Goal: Task Accomplishment & Management: Complete application form

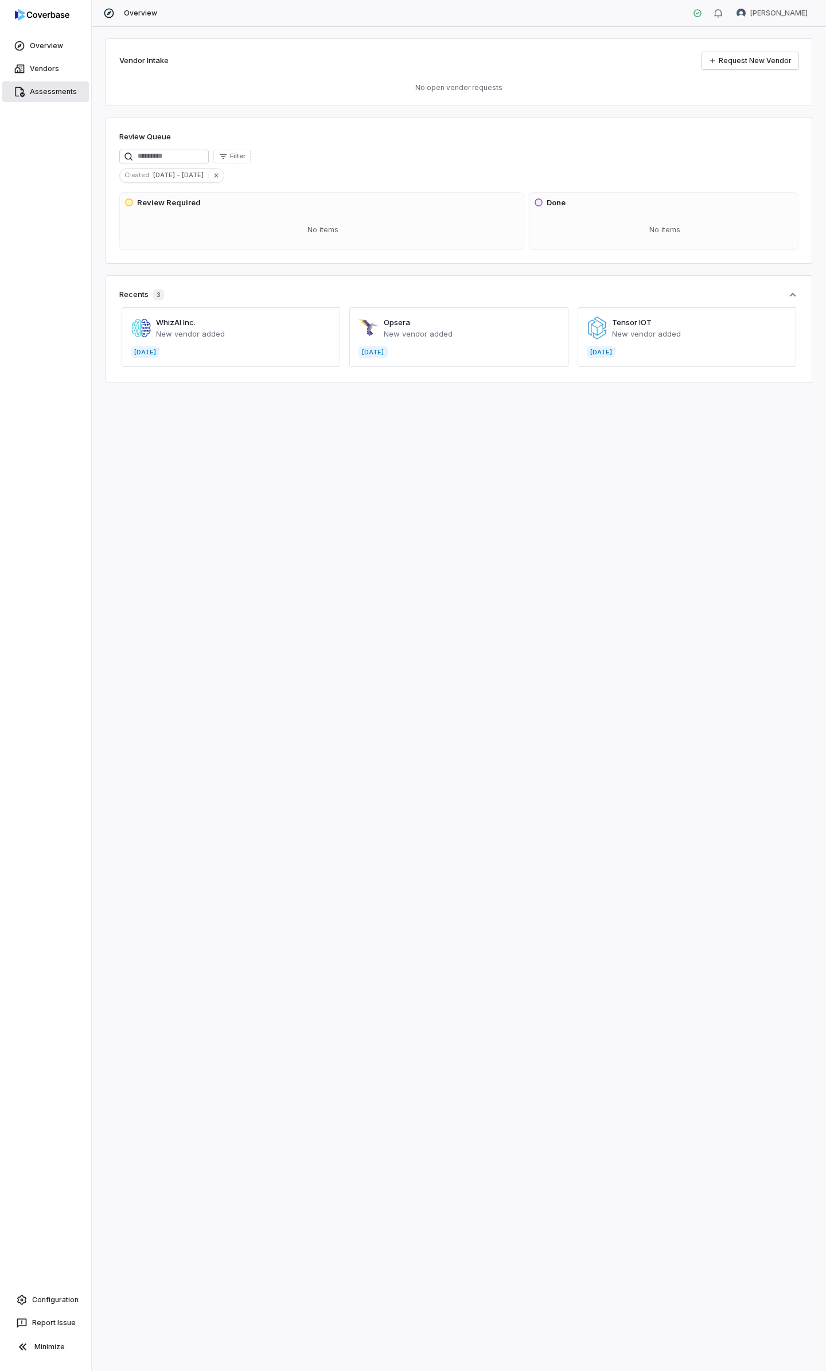
click at [39, 93] on link "Assessments" at bounding box center [45, 91] width 87 height 21
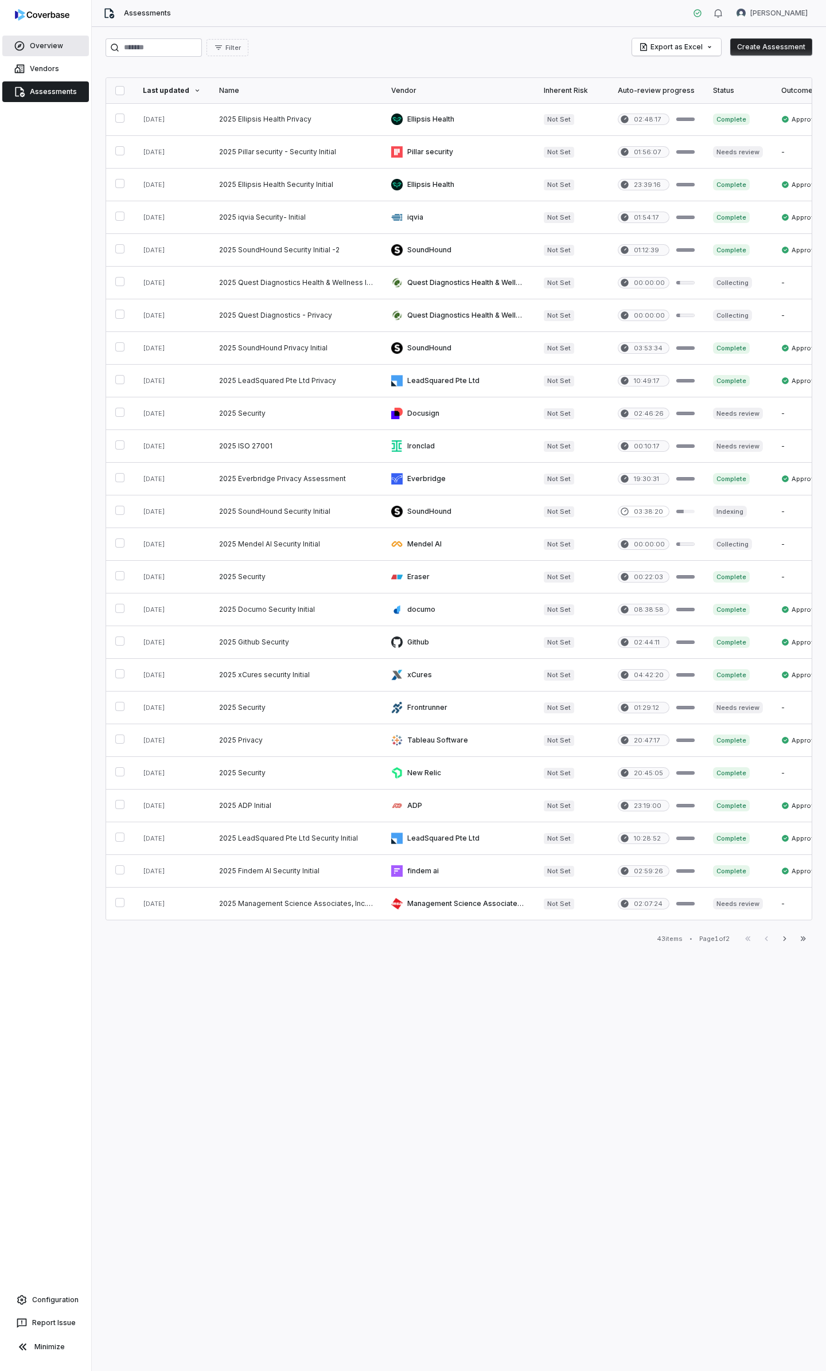
click at [48, 49] on link "Overview" at bounding box center [45, 46] width 87 height 21
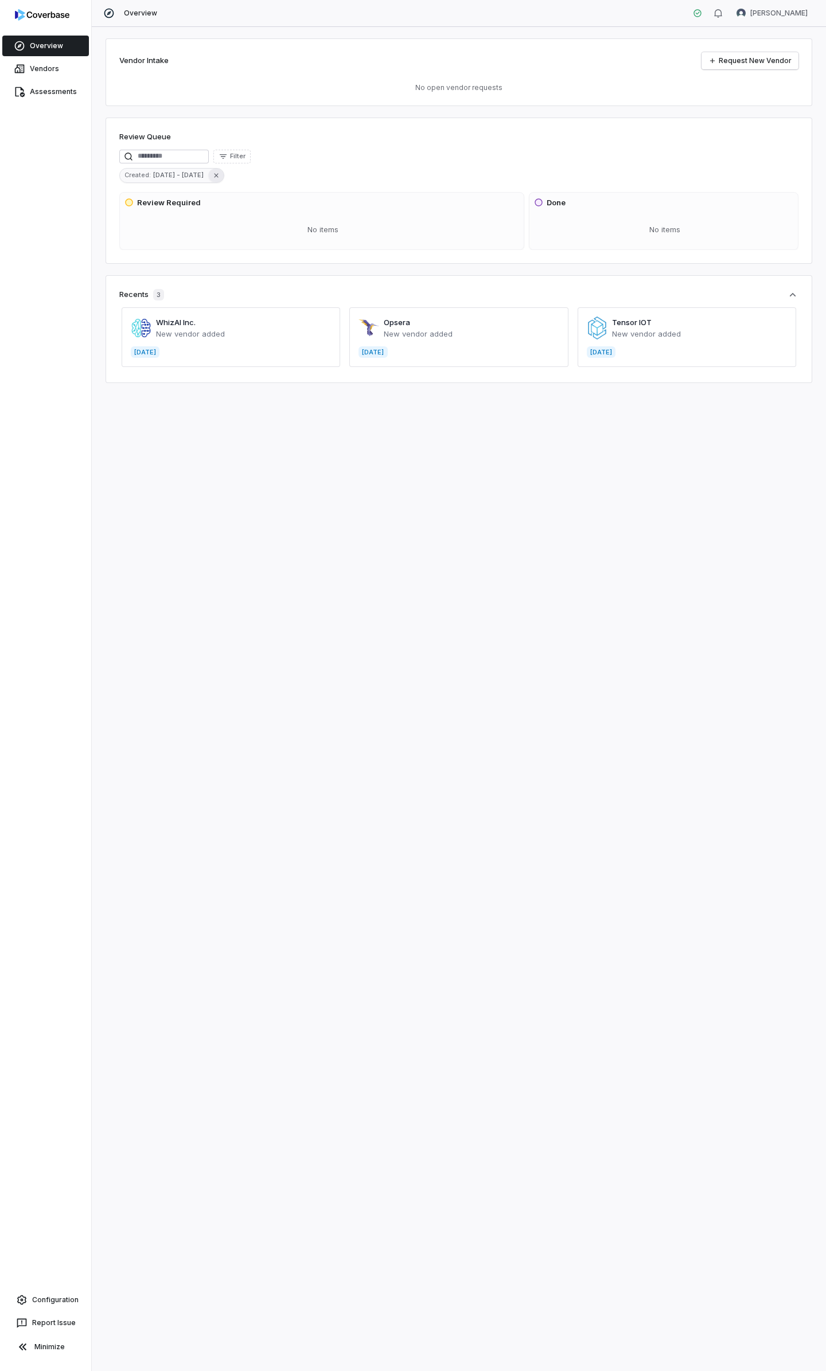
click at [212, 178] on icon "button" at bounding box center [216, 175] width 8 height 8
click at [251, 157] on button "Filter" at bounding box center [231, 157] width 37 height 14
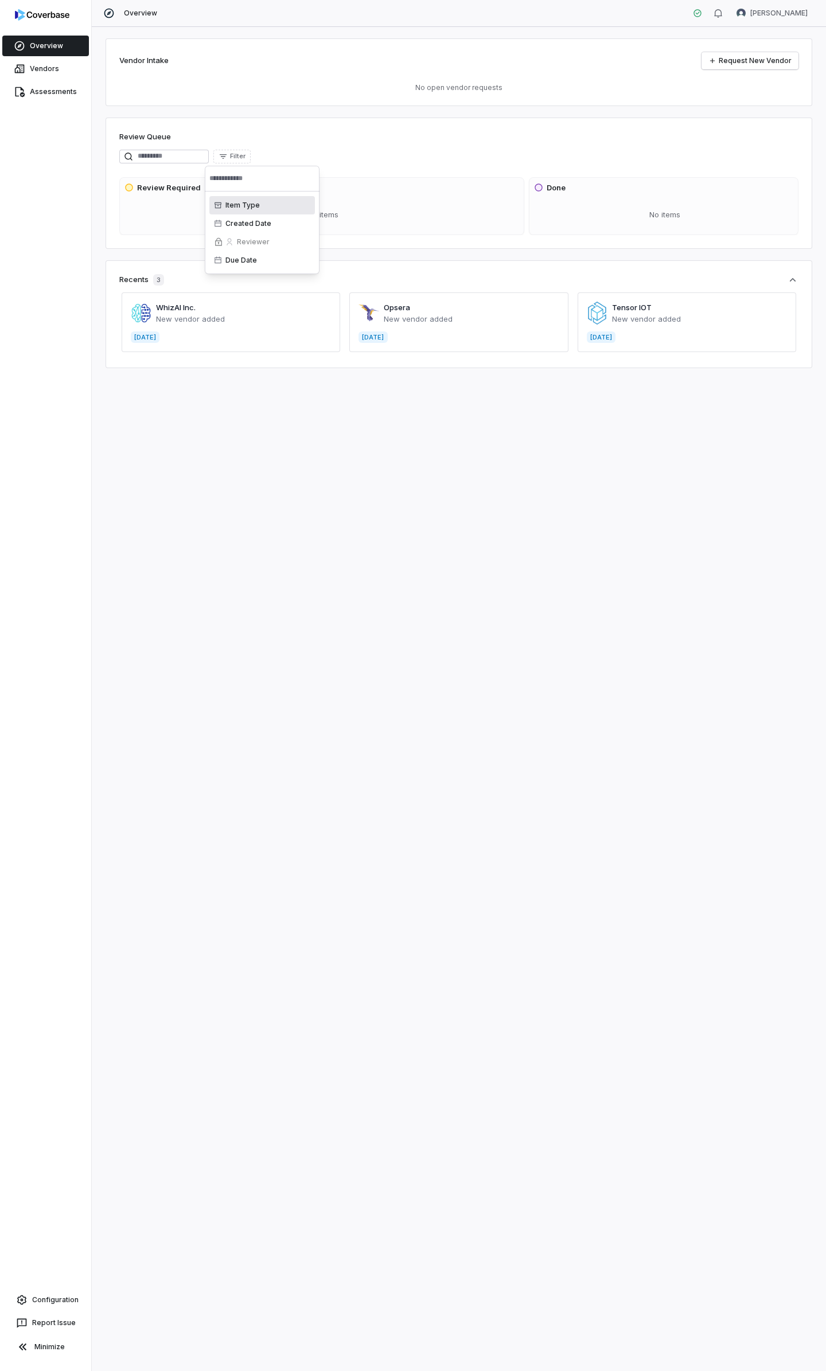
click at [314, 146] on div "Review Queue Filter Review Required No items Done No items" at bounding box center [458, 183] width 706 height 131
click at [40, 68] on link "Vendors" at bounding box center [45, 68] width 87 height 21
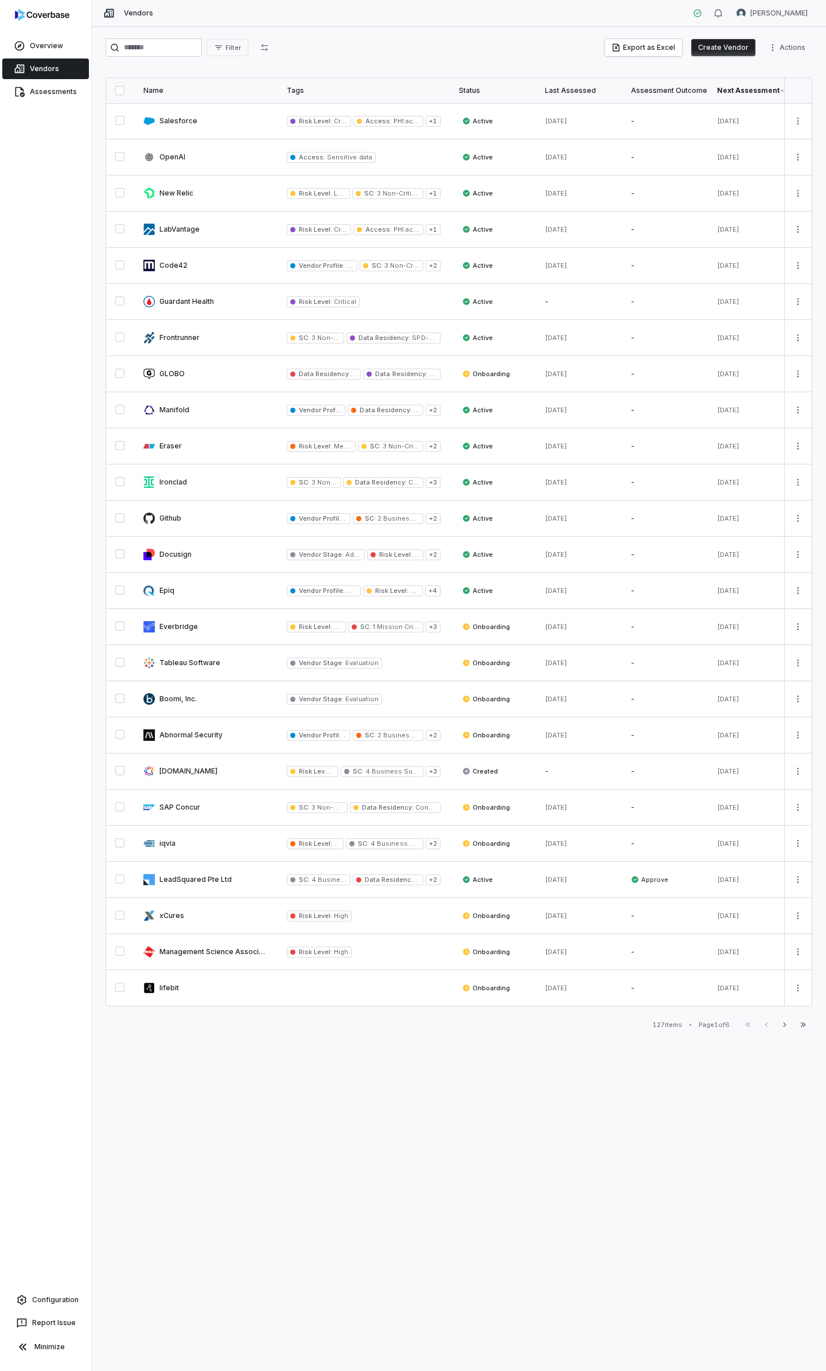
click at [748, 90] on div "Next Assessment" at bounding box center [751, 90] width 68 height 9
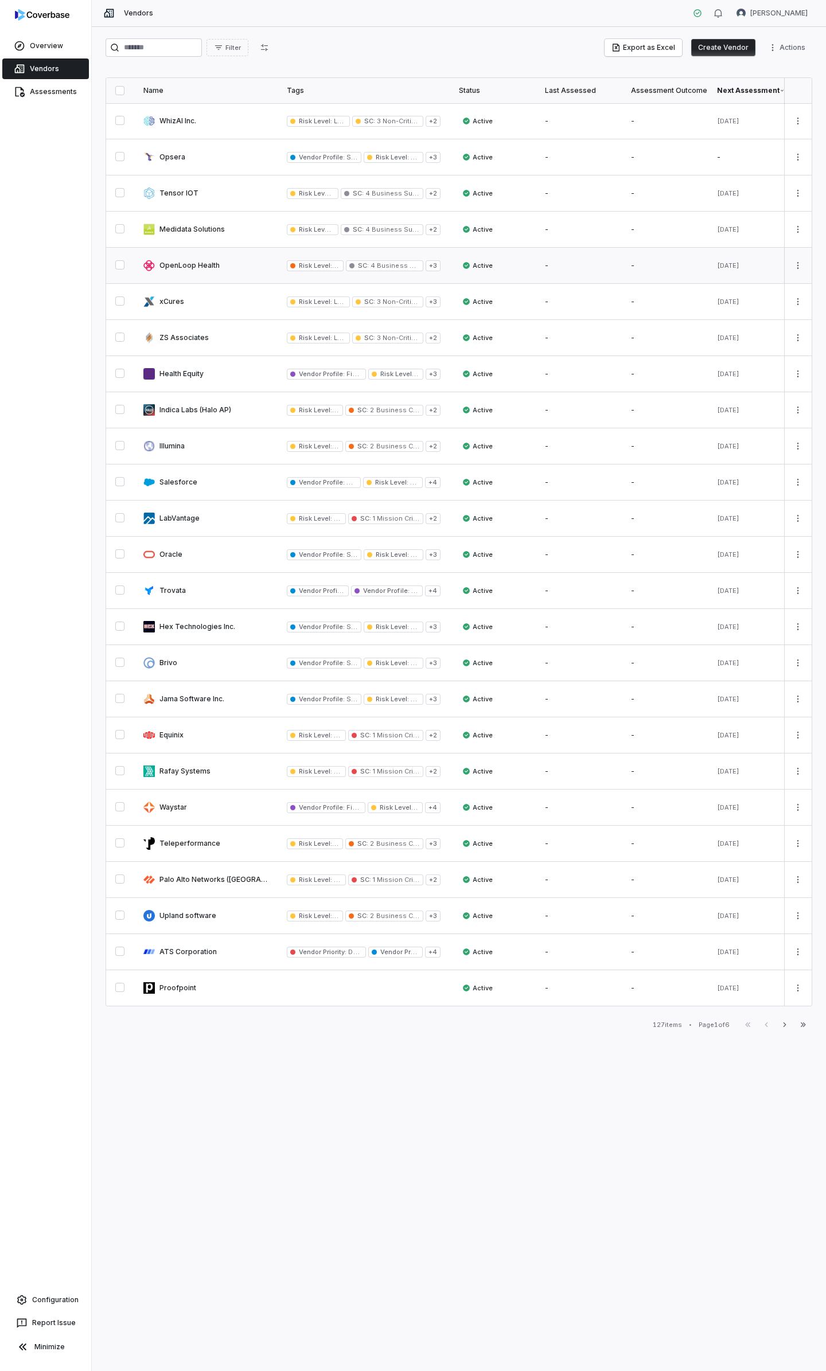
click at [179, 267] on link at bounding box center [205, 266] width 143 height 36
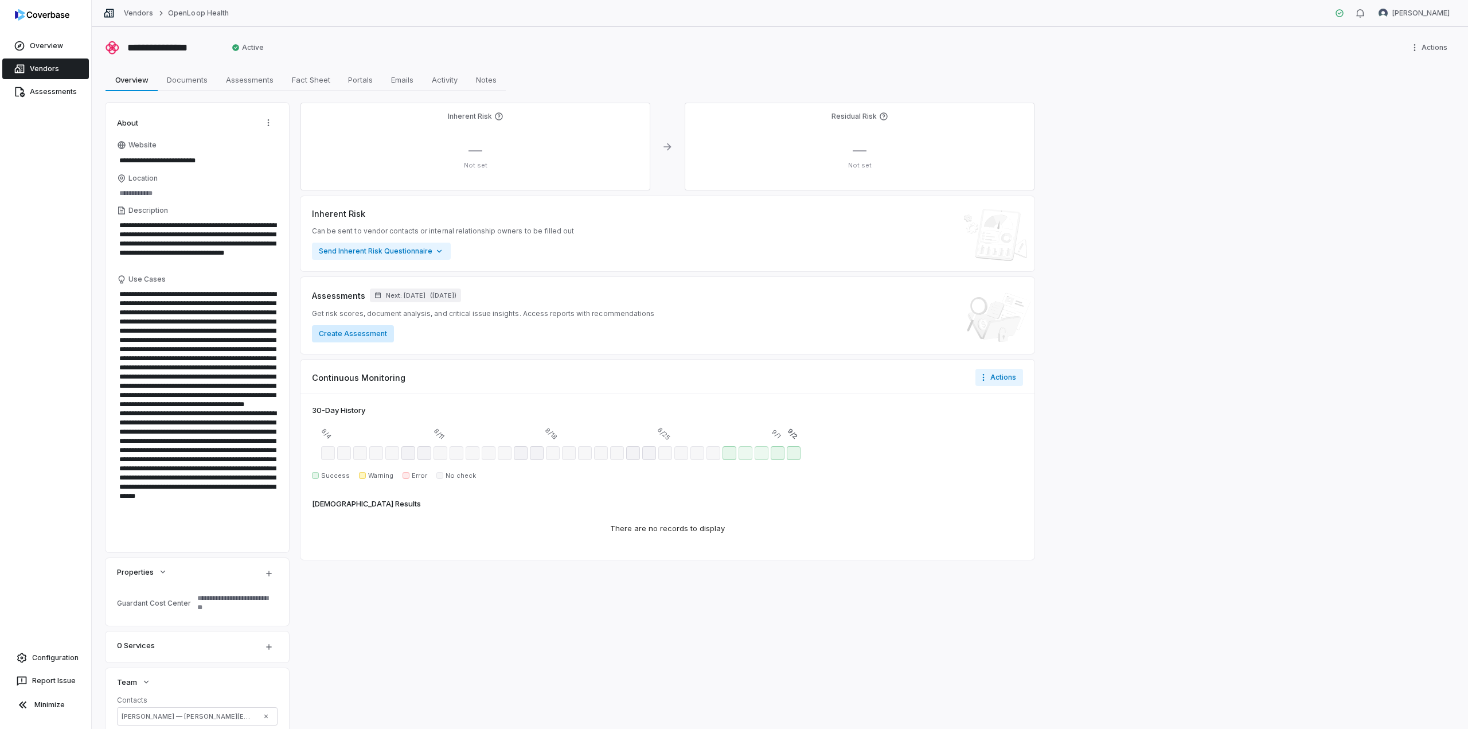
click at [354, 333] on button "Create Assessment" at bounding box center [353, 333] width 82 height 17
type textarea "*"
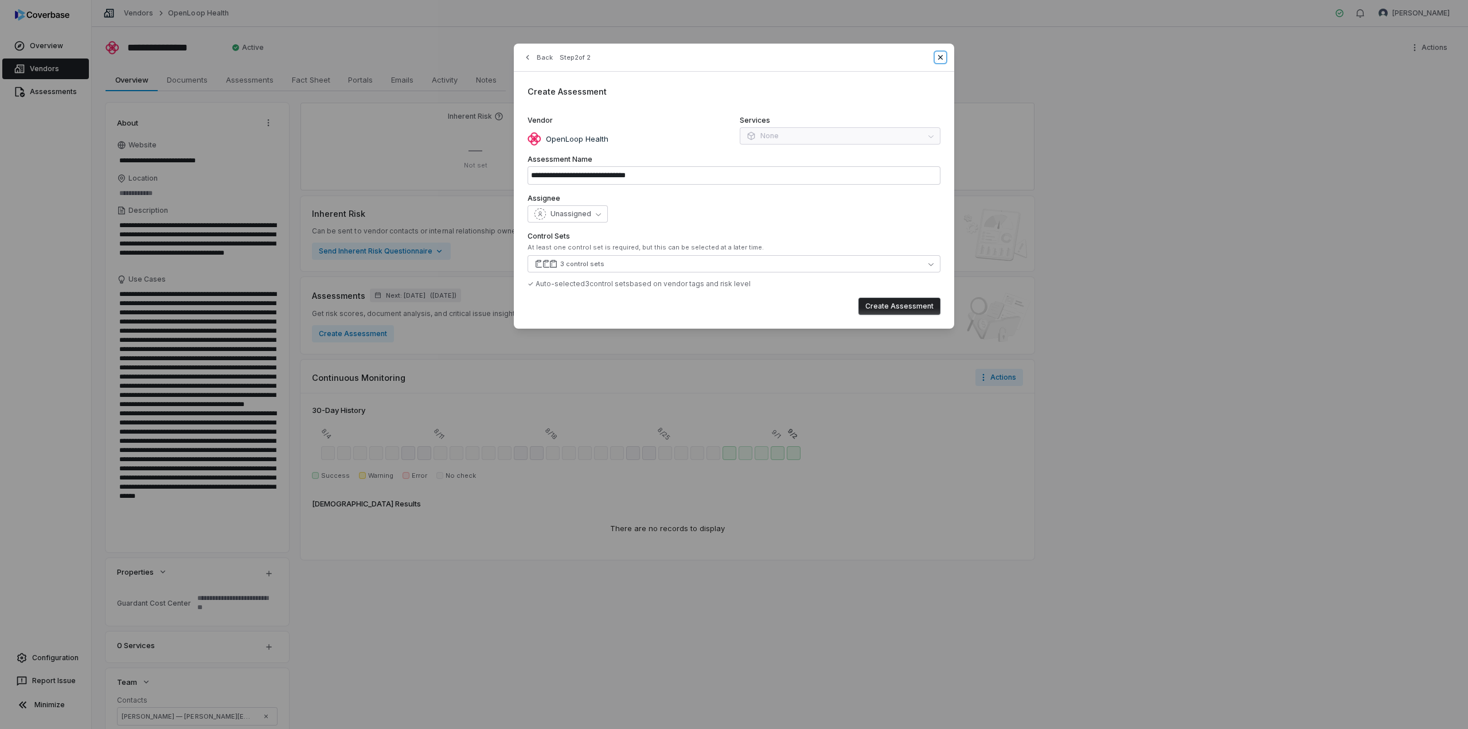
click at [825, 57] on icon "button" at bounding box center [940, 57] width 9 height 9
type input "**********"
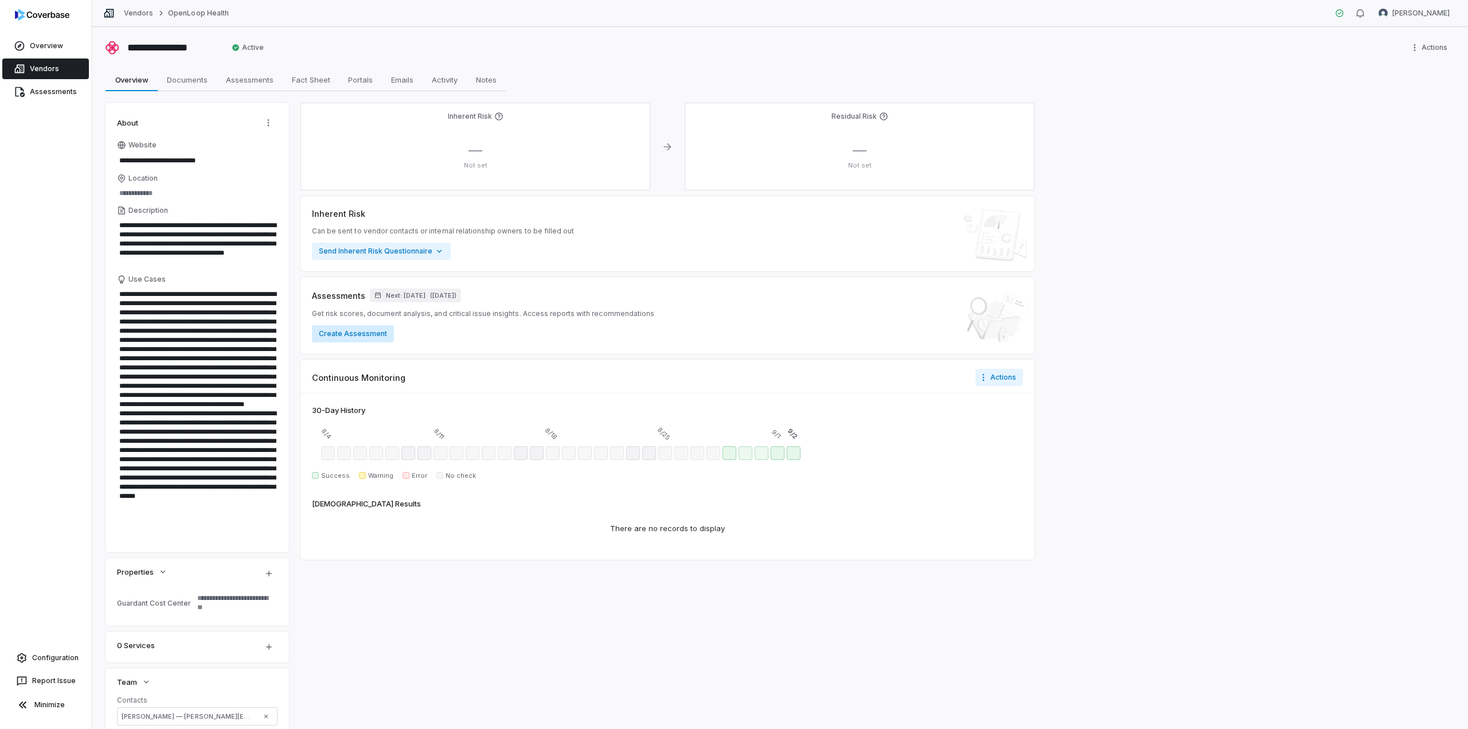
click at [357, 334] on button "Create Assessment" at bounding box center [353, 333] width 82 height 17
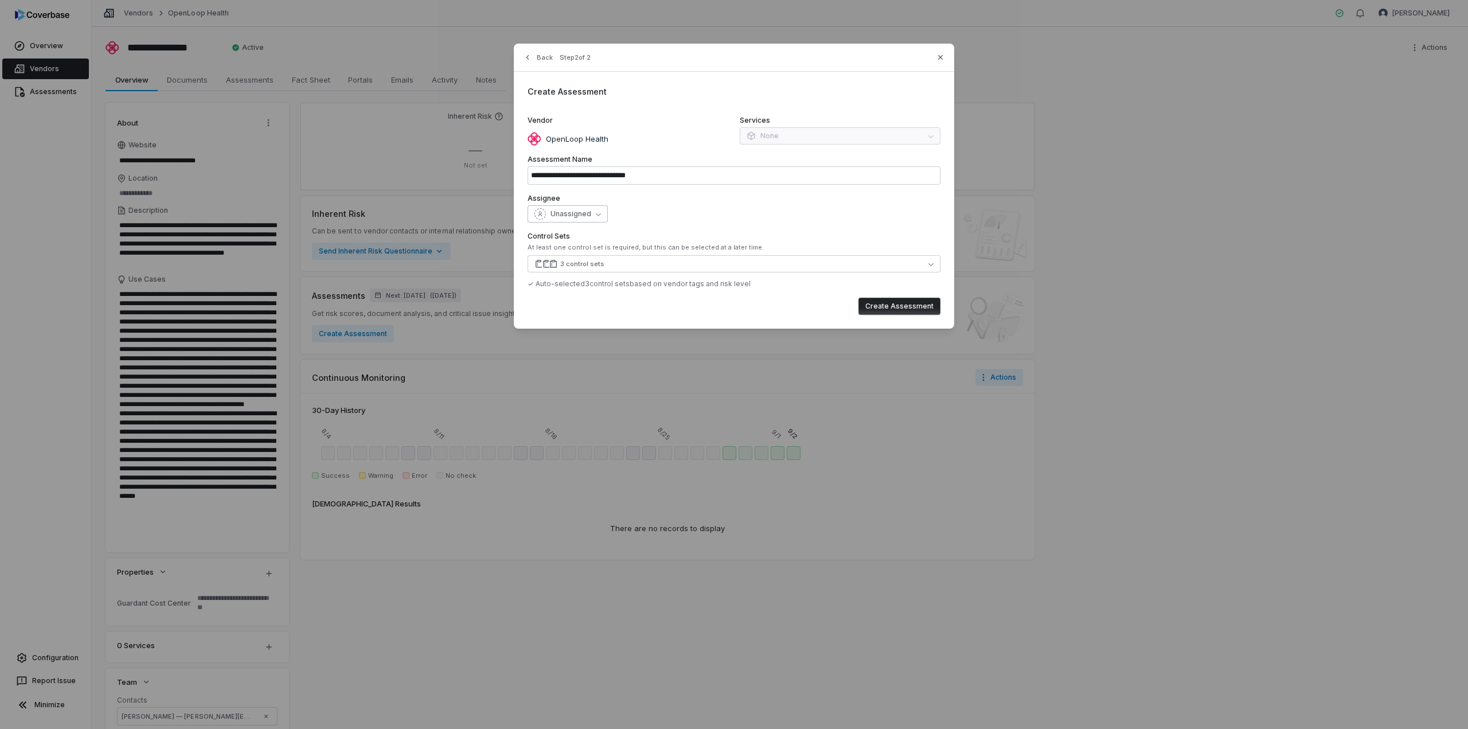
click at [596, 212] on icon "button" at bounding box center [598, 214] width 5 height 5
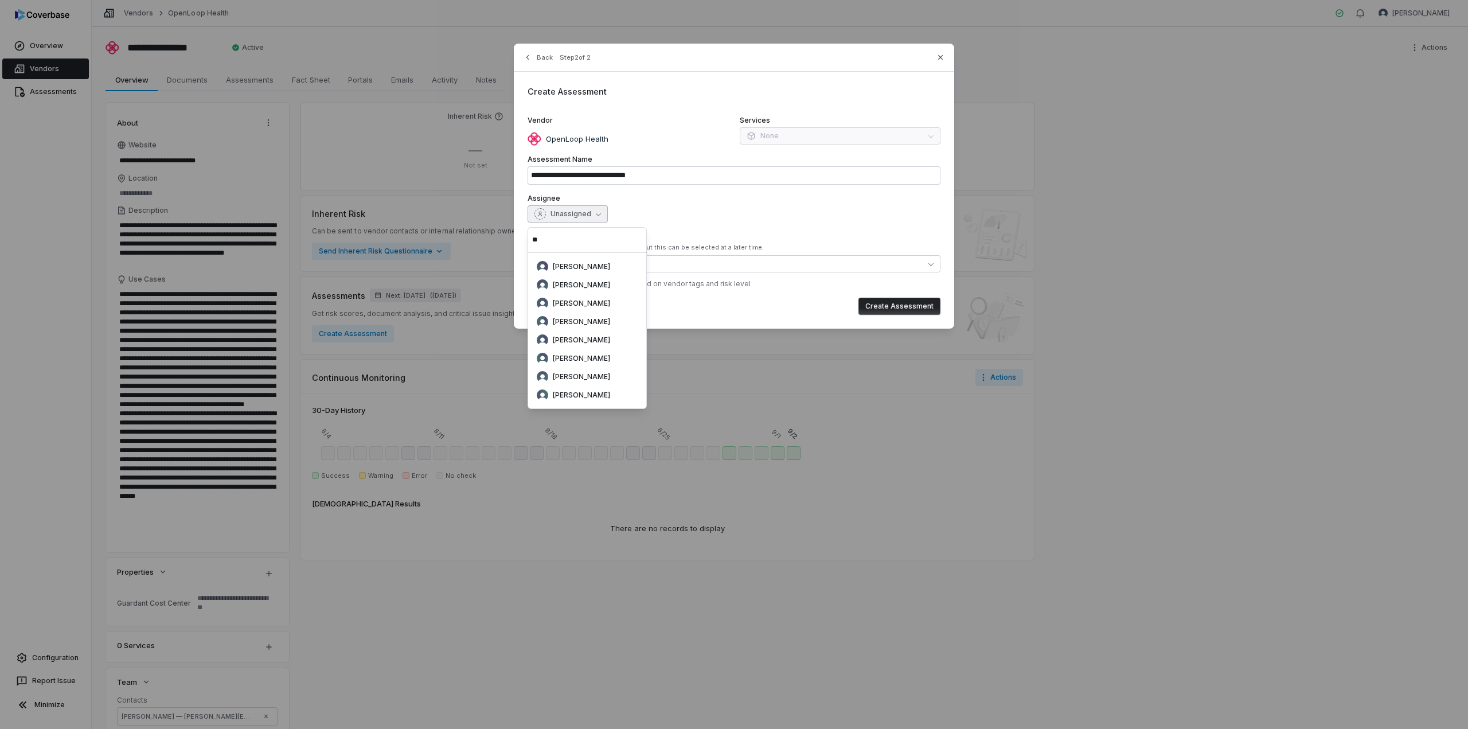
type input "*"
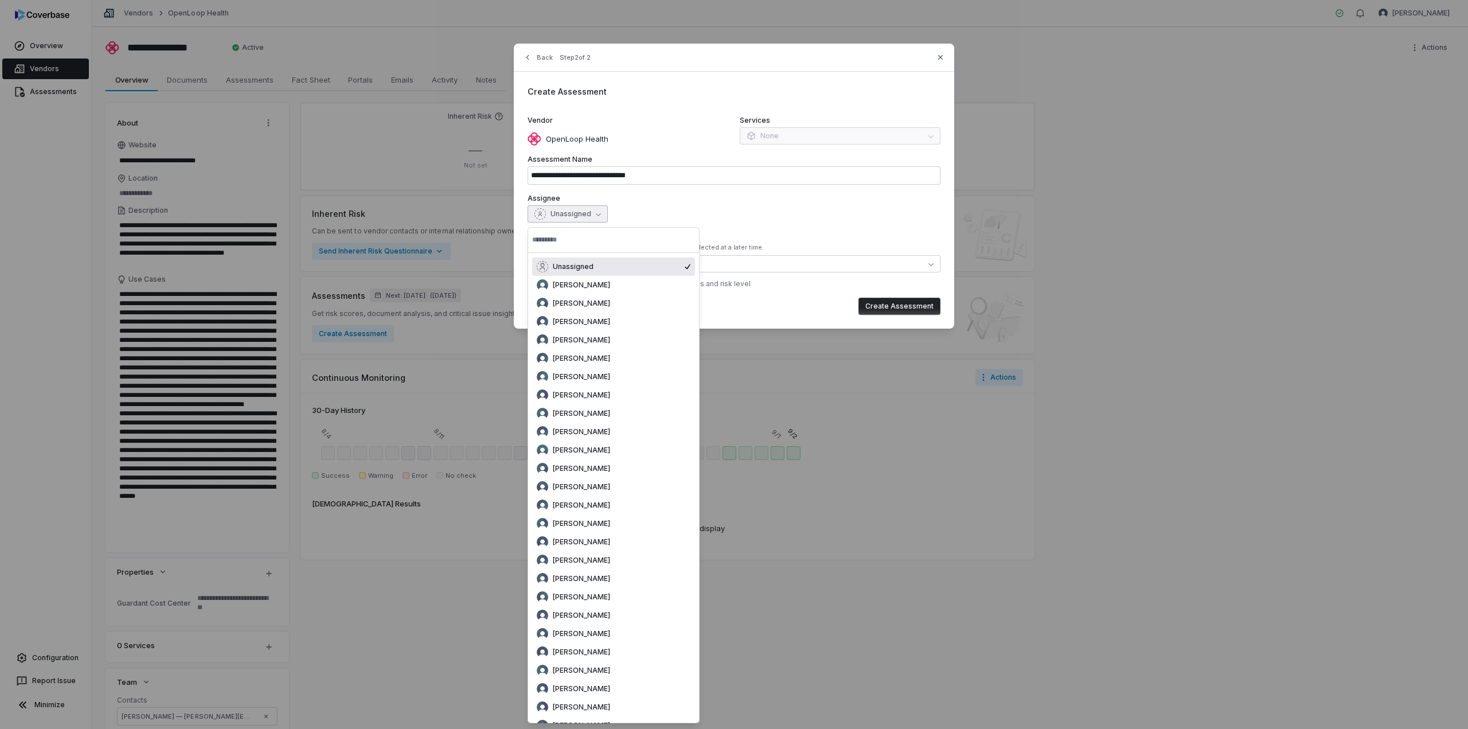
type textarea "*"
click at [825, 476] on div "Back Step 2 of 2 Create Assessment Vendor OpenLoop Health Services None Assessm…" at bounding box center [734, 364] width 1468 height 729
type input "**********"
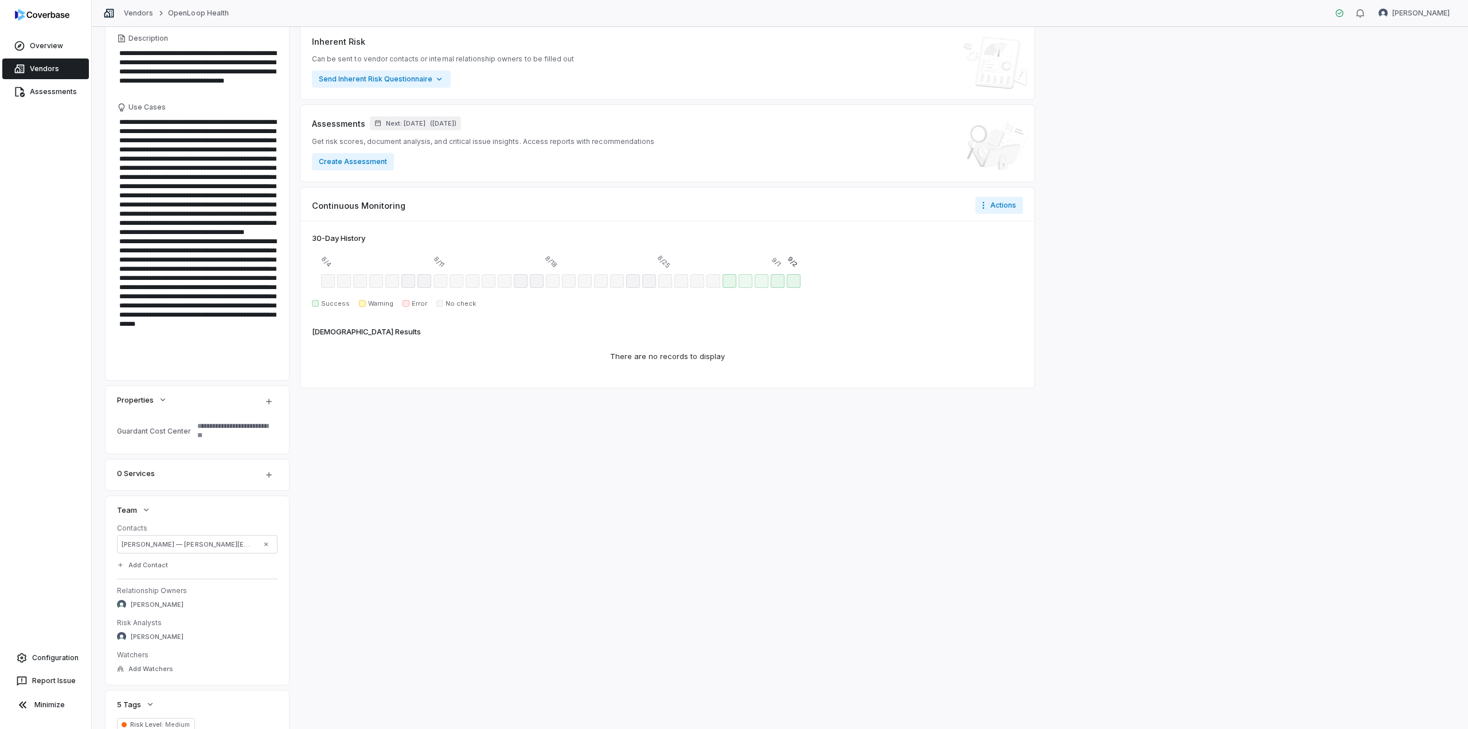
scroll to position [115, 0]
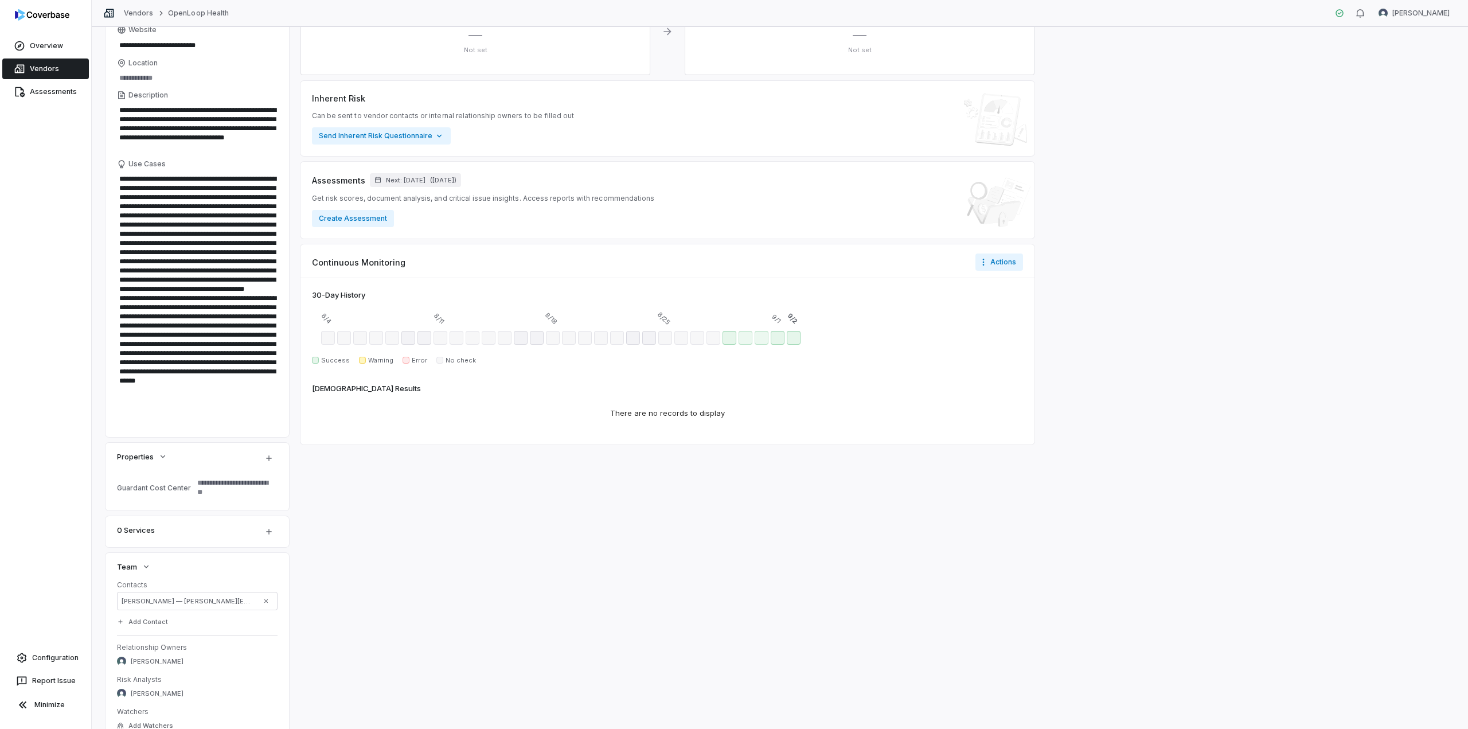
type textarea "*"
click at [364, 223] on button "Create Assessment" at bounding box center [353, 218] width 82 height 17
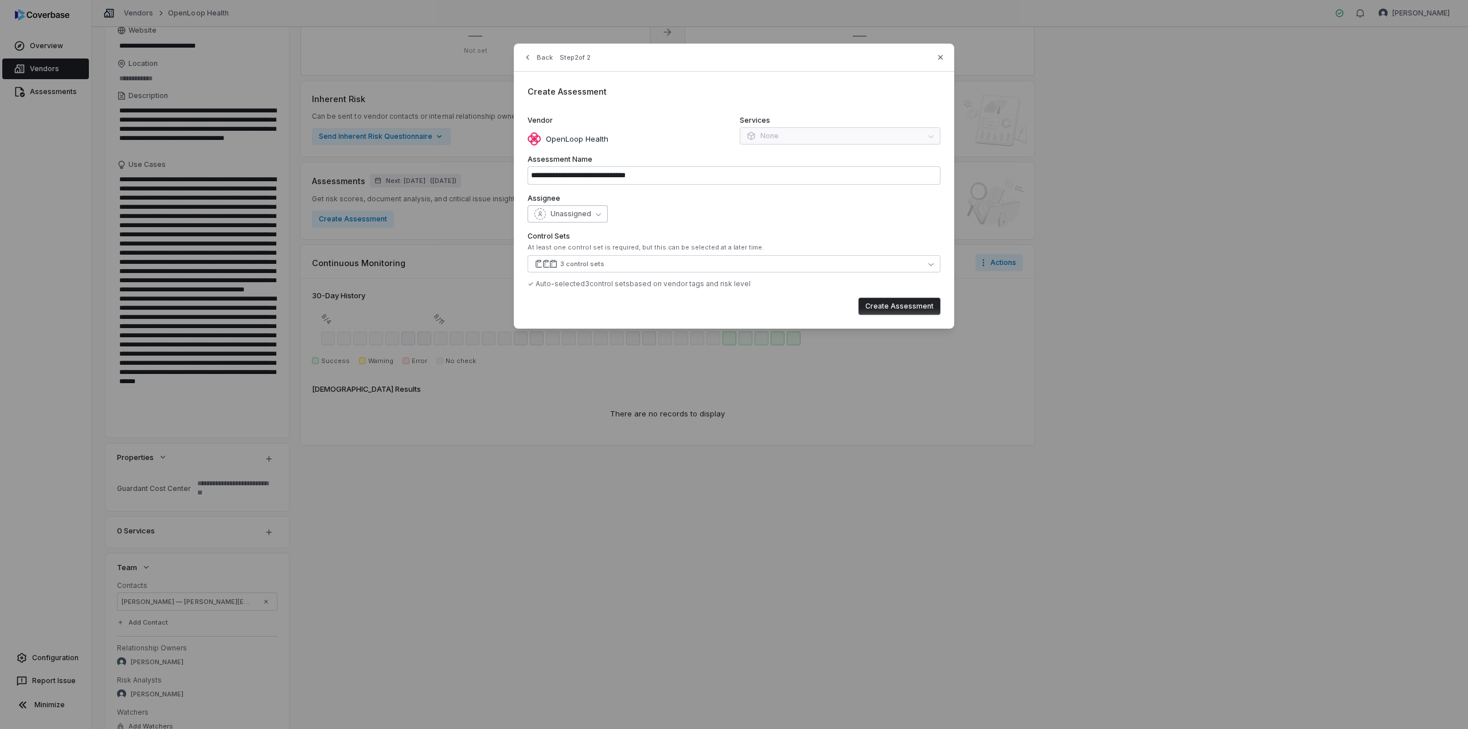
click at [573, 210] on span "Unassigned" at bounding box center [570, 213] width 41 height 9
type input "*****"
click at [593, 268] on div "[PERSON_NAME]" at bounding box center [587, 266] width 101 height 11
click at [730, 258] on button "3 control sets" at bounding box center [733, 263] width 413 height 17
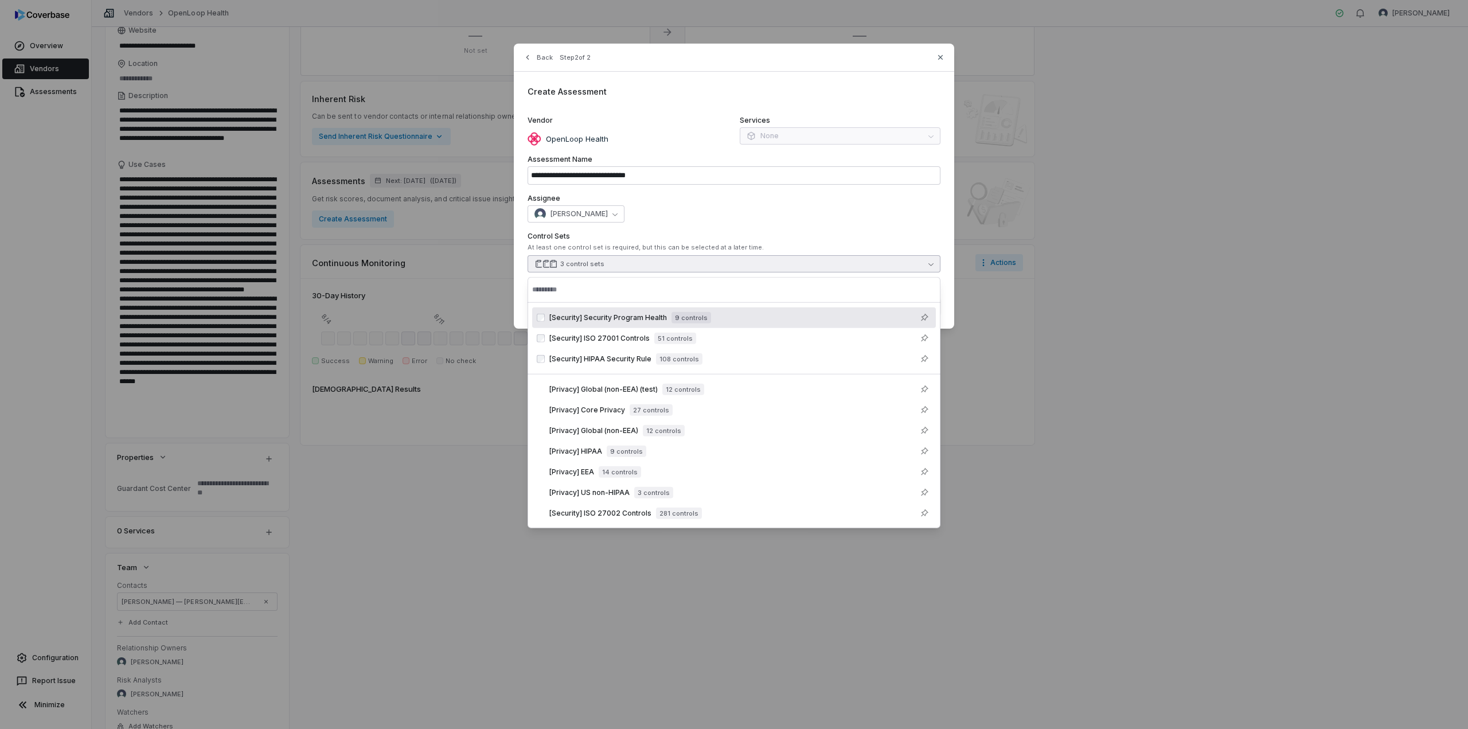
click at [731, 258] on button "3 control sets" at bounding box center [733, 263] width 413 height 17
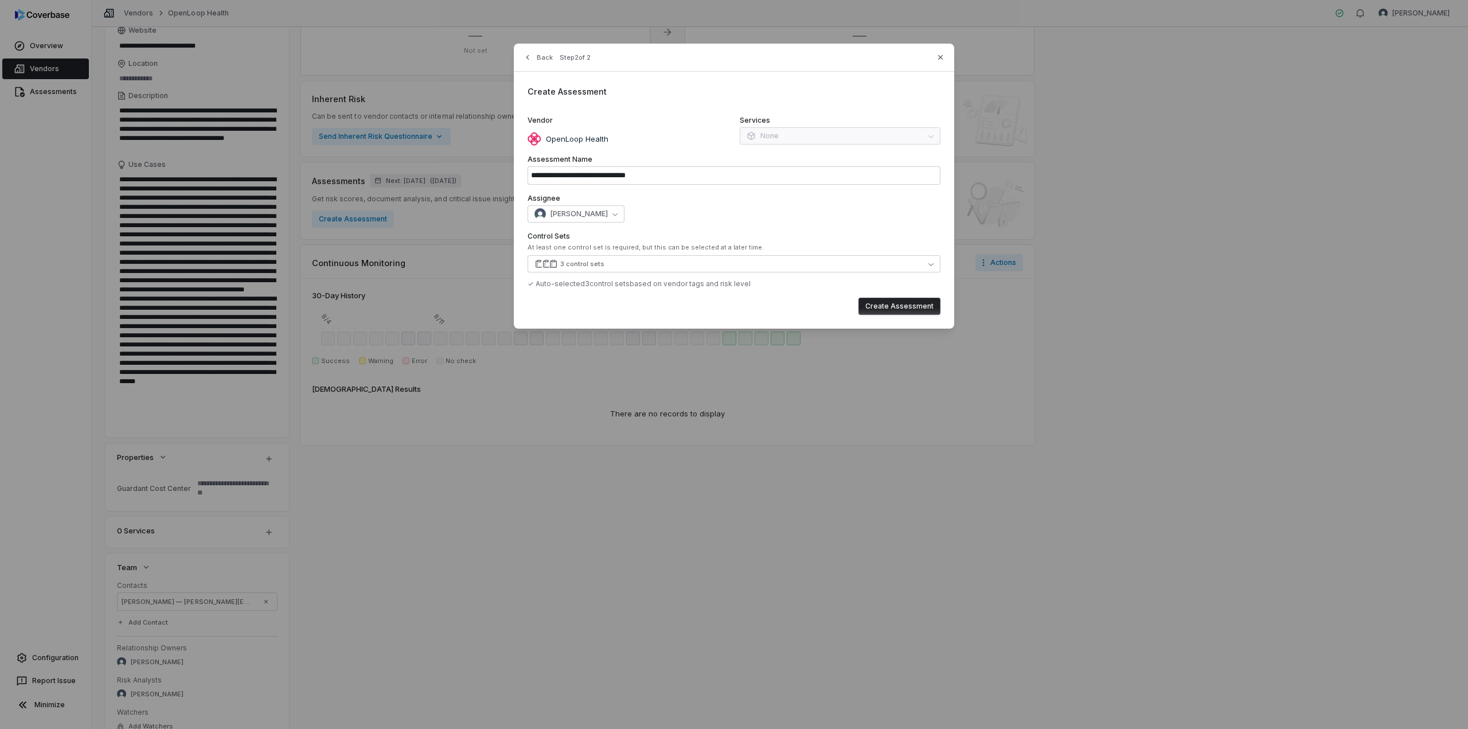
type textarea "*"
click at [825, 58] on icon "button" at bounding box center [940, 57] width 5 height 5
type input "**********"
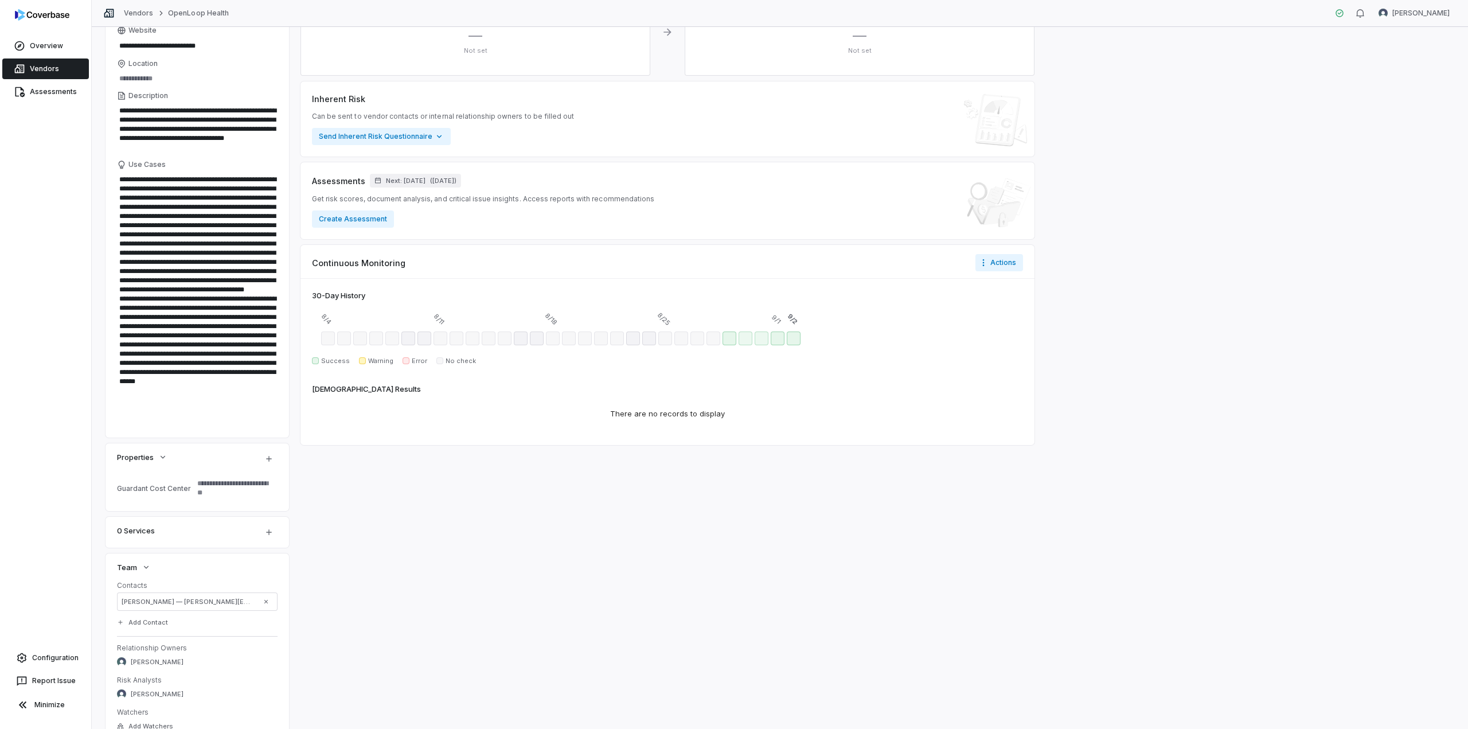
type textarea "*"
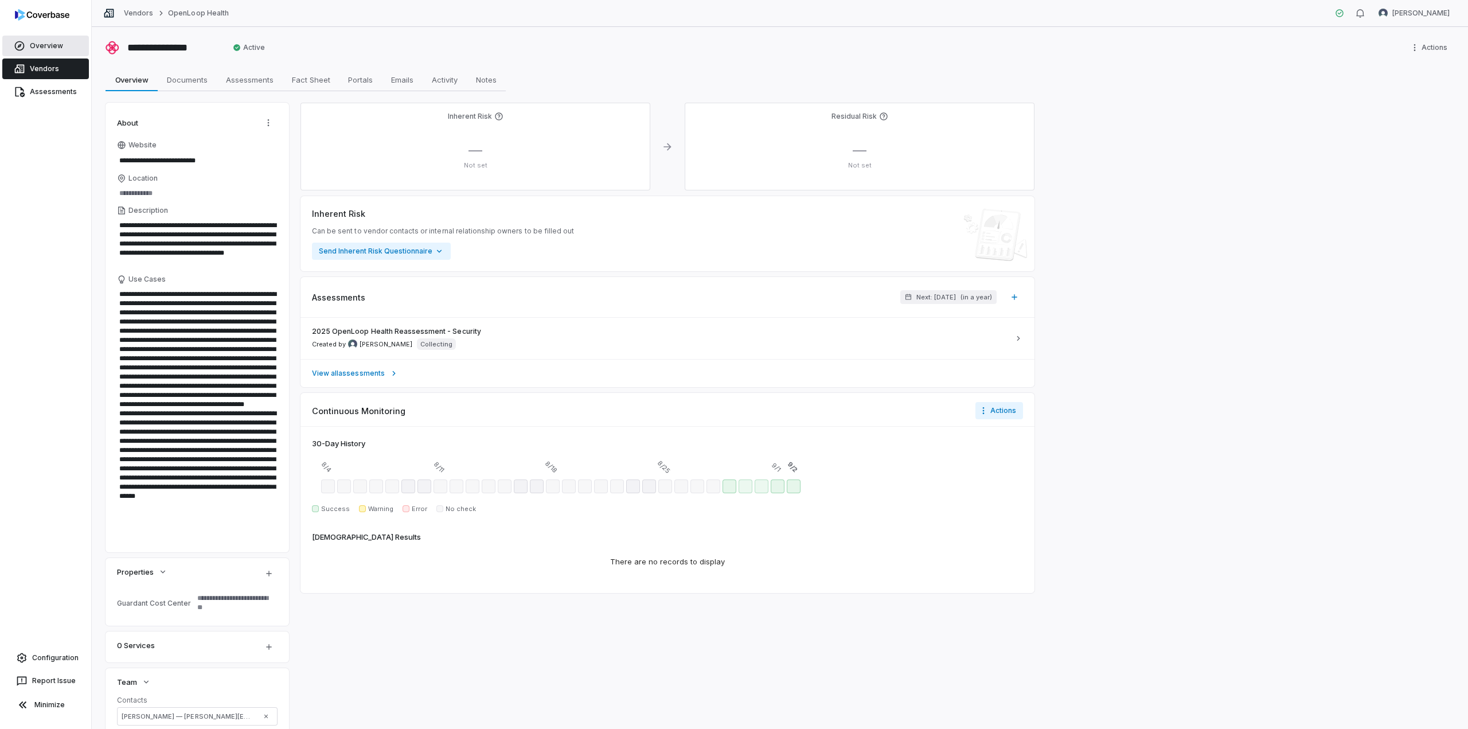
click at [37, 47] on link "Overview" at bounding box center [45, 46] width 87 height 21
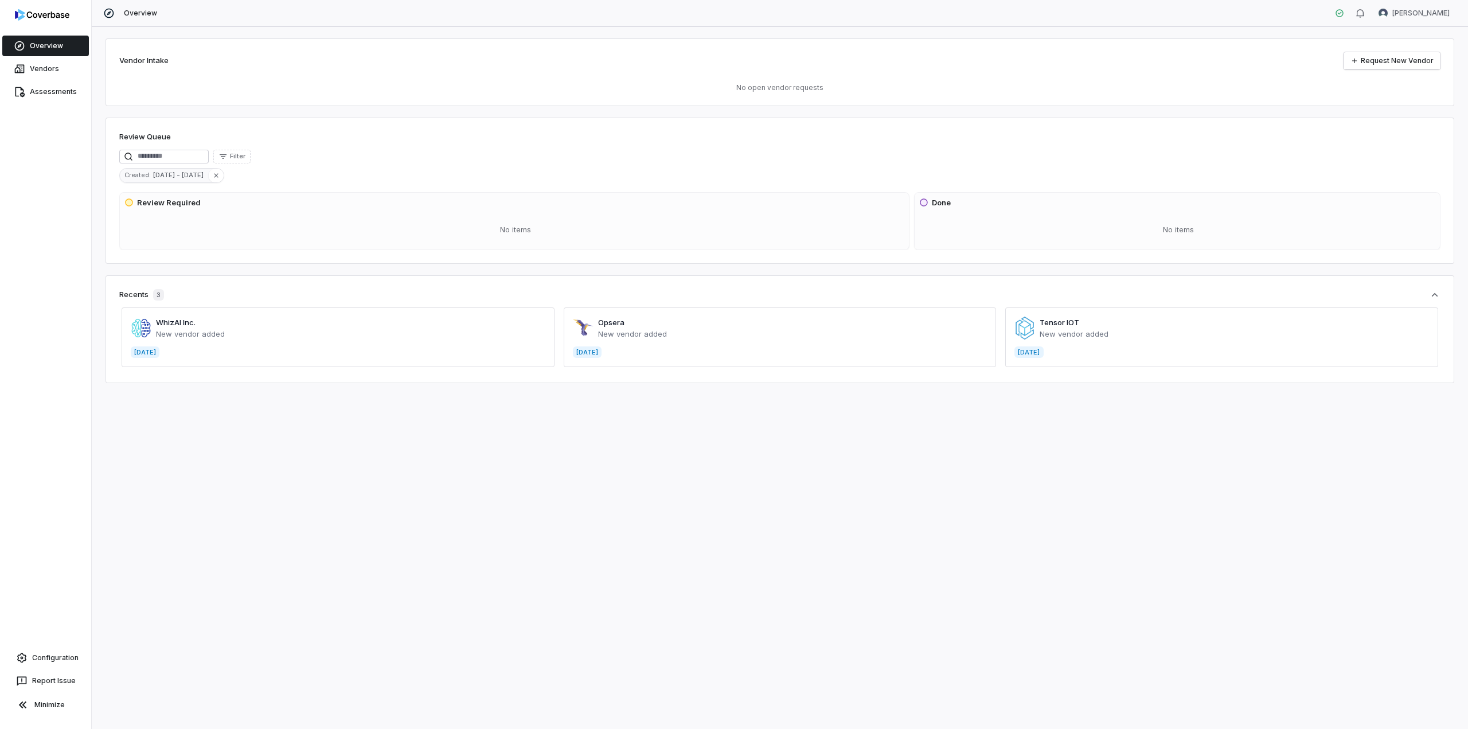
click at [195, 174] on span "[DATE] - [DATE]" at bounding box center [180, 175] width 55 height 10
click at [292, 175] on button "Reset" at bounding box center [295, 179] width 28 height 14
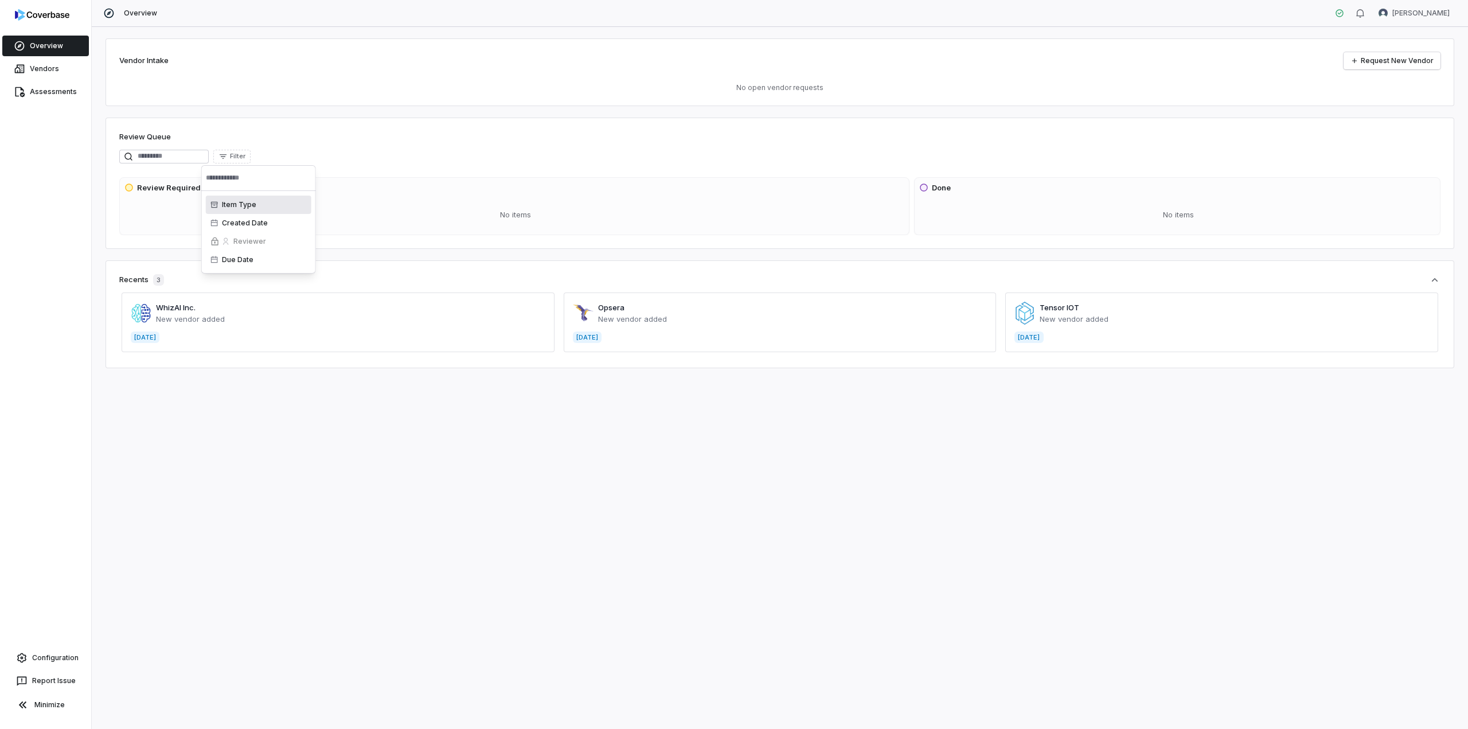
click at [359, 150] on div "Filter" at bounding box center [779, 157] width 1321 height 14
click at [245, 159] on span "Filter" at bounding box center [237, 156] width 15 height 9
click at [244, 260] on div "Due Date" at bounding box center [258, 260] width 105 height 18
click at [400, 115] on div "Vendor Intake Request New Vendor No open vendor requests Review Queue Filter Re…" at bounding box center [780, 378] width 1376 height 702
click at [46, 61] on link "Vendors" at bounding box center [45, 68] width 87 height 21
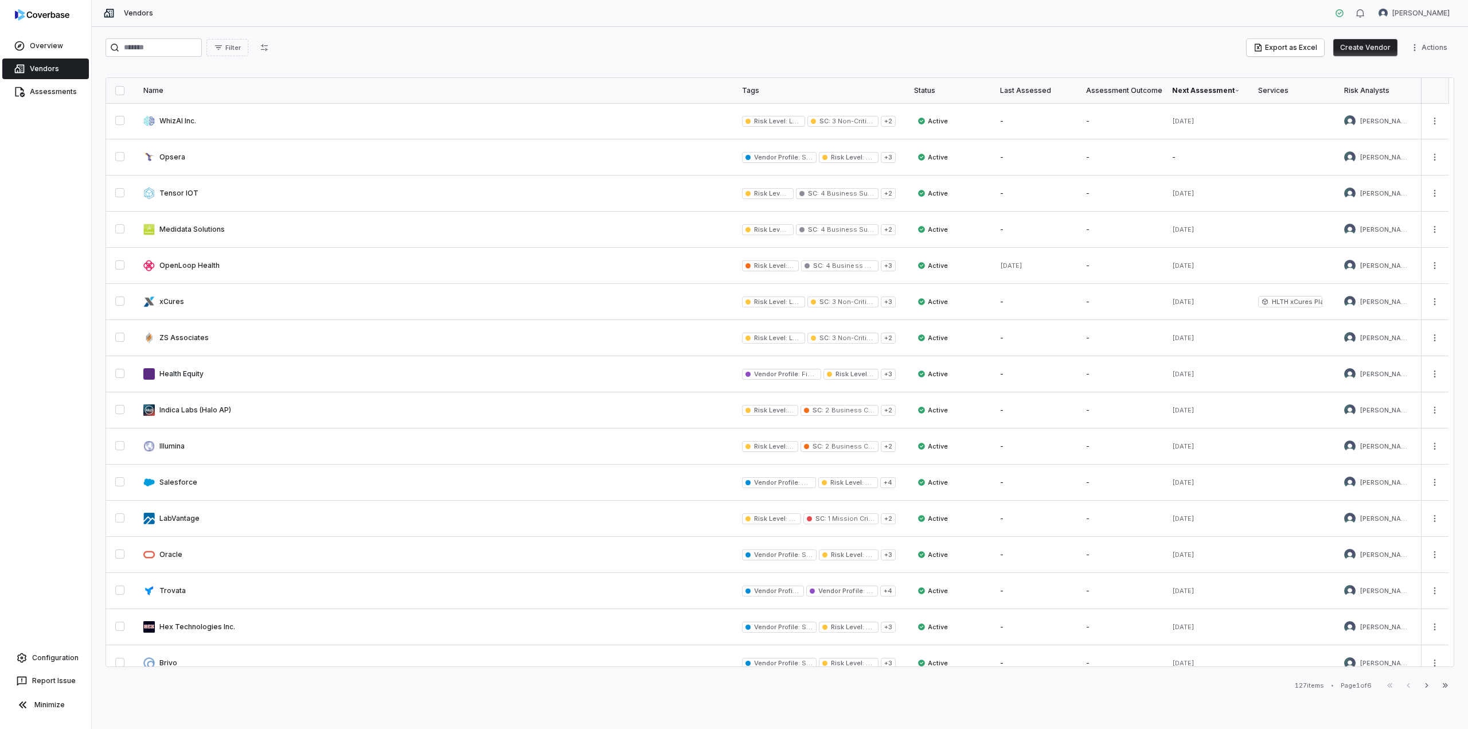
click at [1234, 85] on th "Next Assessment" at bounding box center [1206, 90] width 86 height 25
click at [1226, 88] on div "Next Assessment" at bounding box center [1206, 90] width 68 height 9
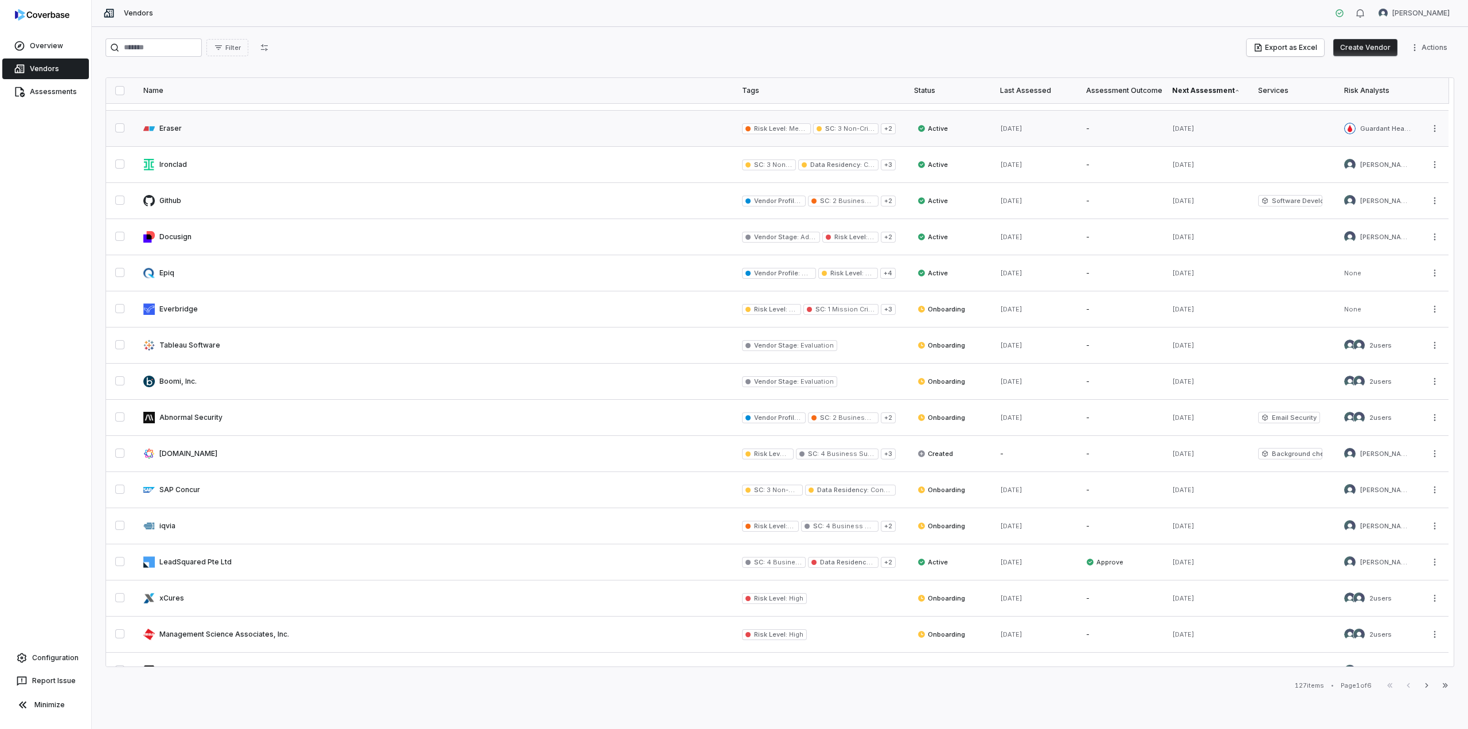
scroll to position [339, 0]
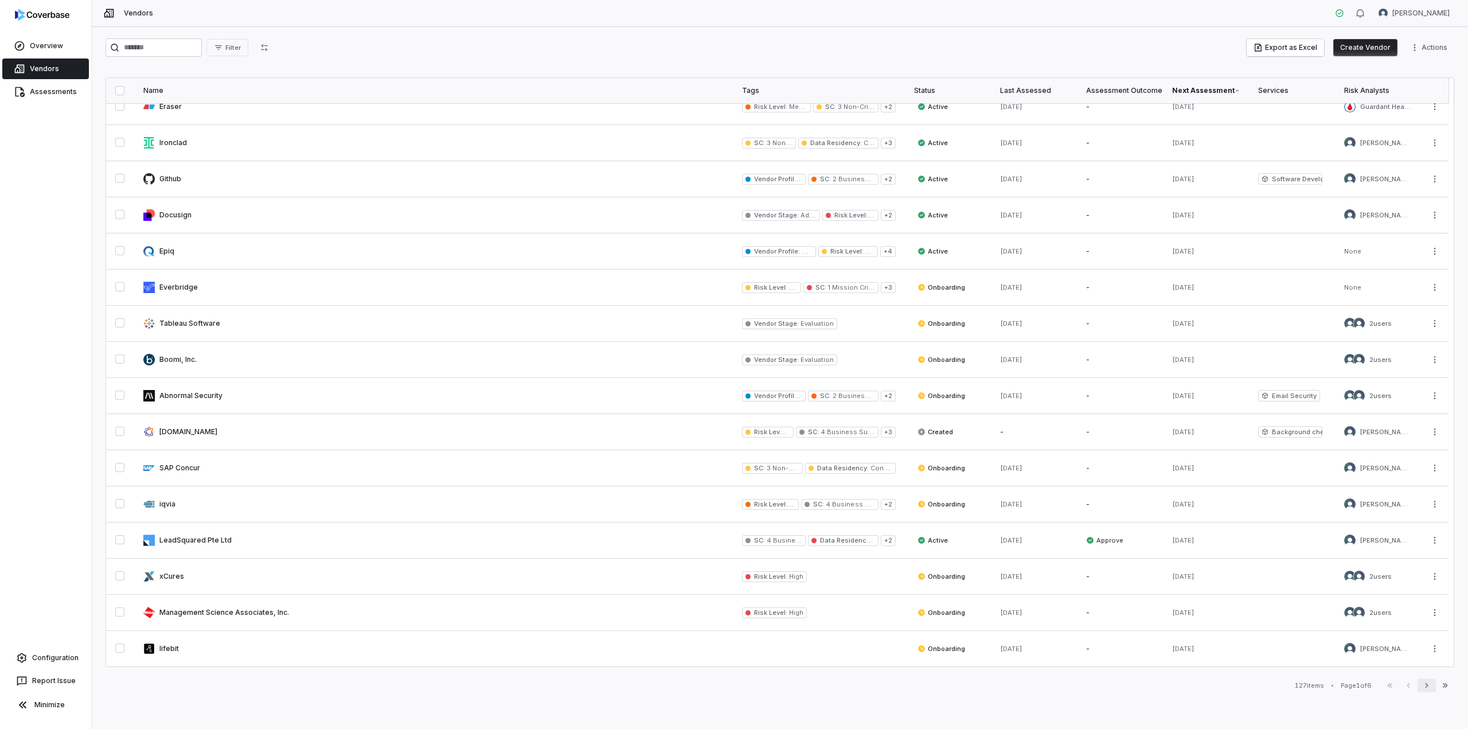
click at [1429, 687] on icon "button" at bounding box center [1426, 685] width 9 height 9
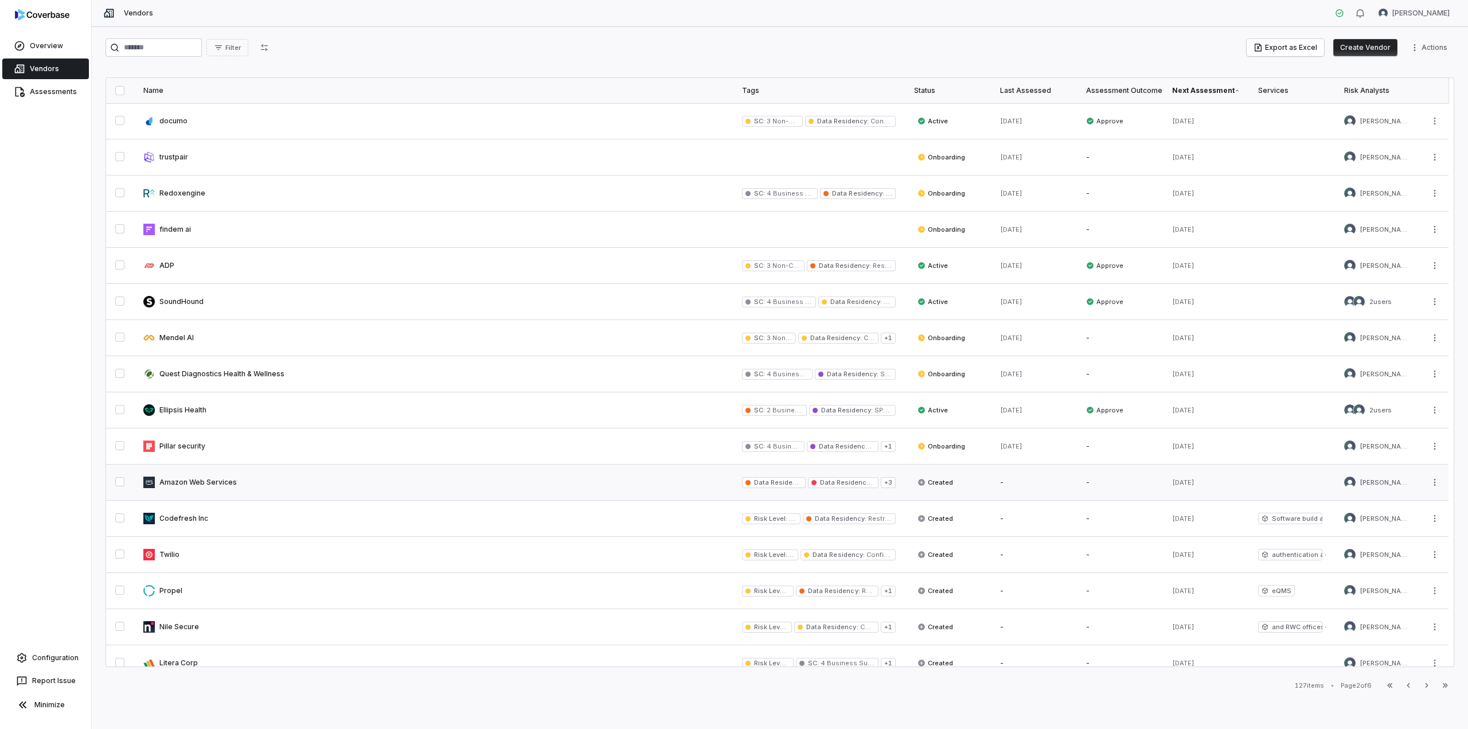
scroll to position [57, 0]
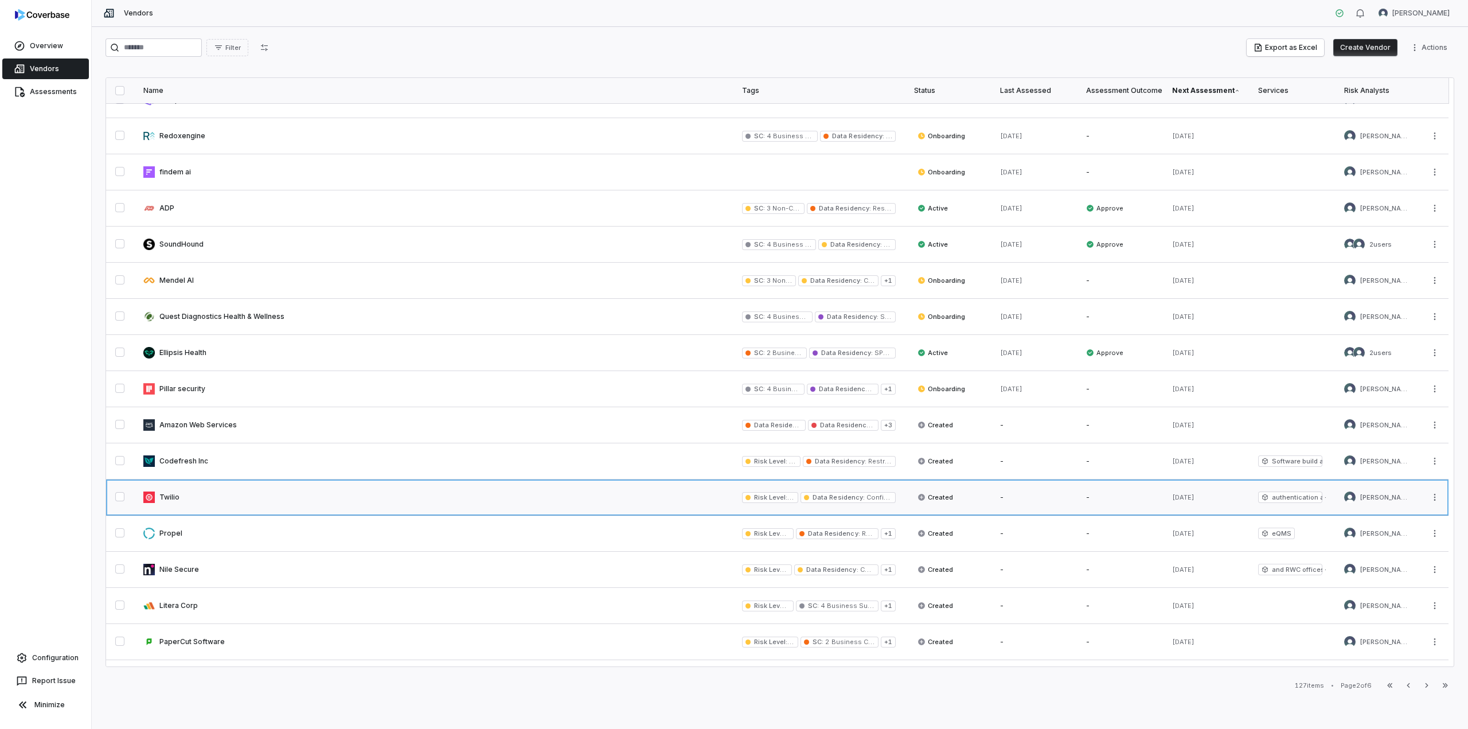
click at [174, 495] on link at bounding box center [433, 497] width 599 height 36
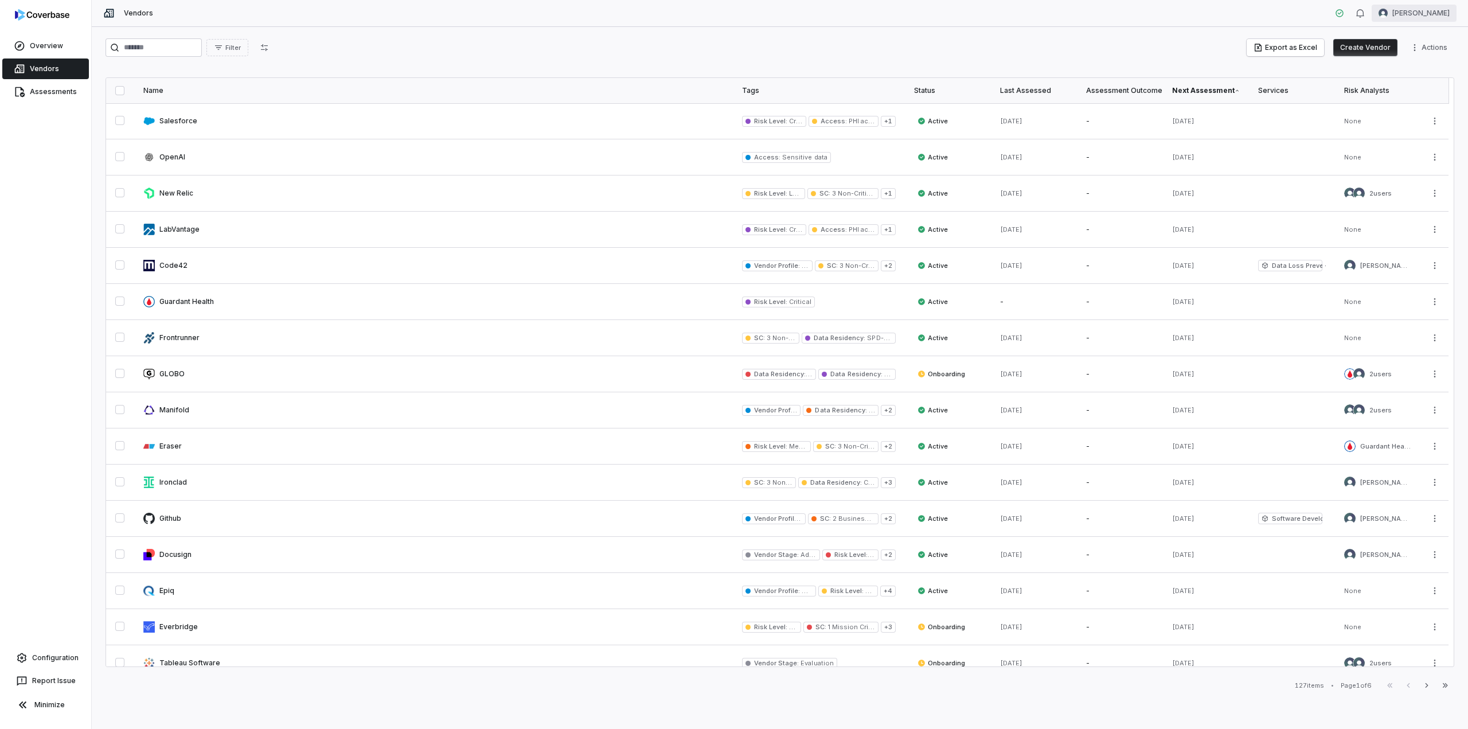
click at [1414, 19] on html "Overview Vendors Assessments Configuration Report Issue Minimize Vendors Jesse …" at bounding box center [734, 364] width 1468 height 729
click at [1411, 60] on div "Organization" at bounding box center [1408, 59] width 88 height 18
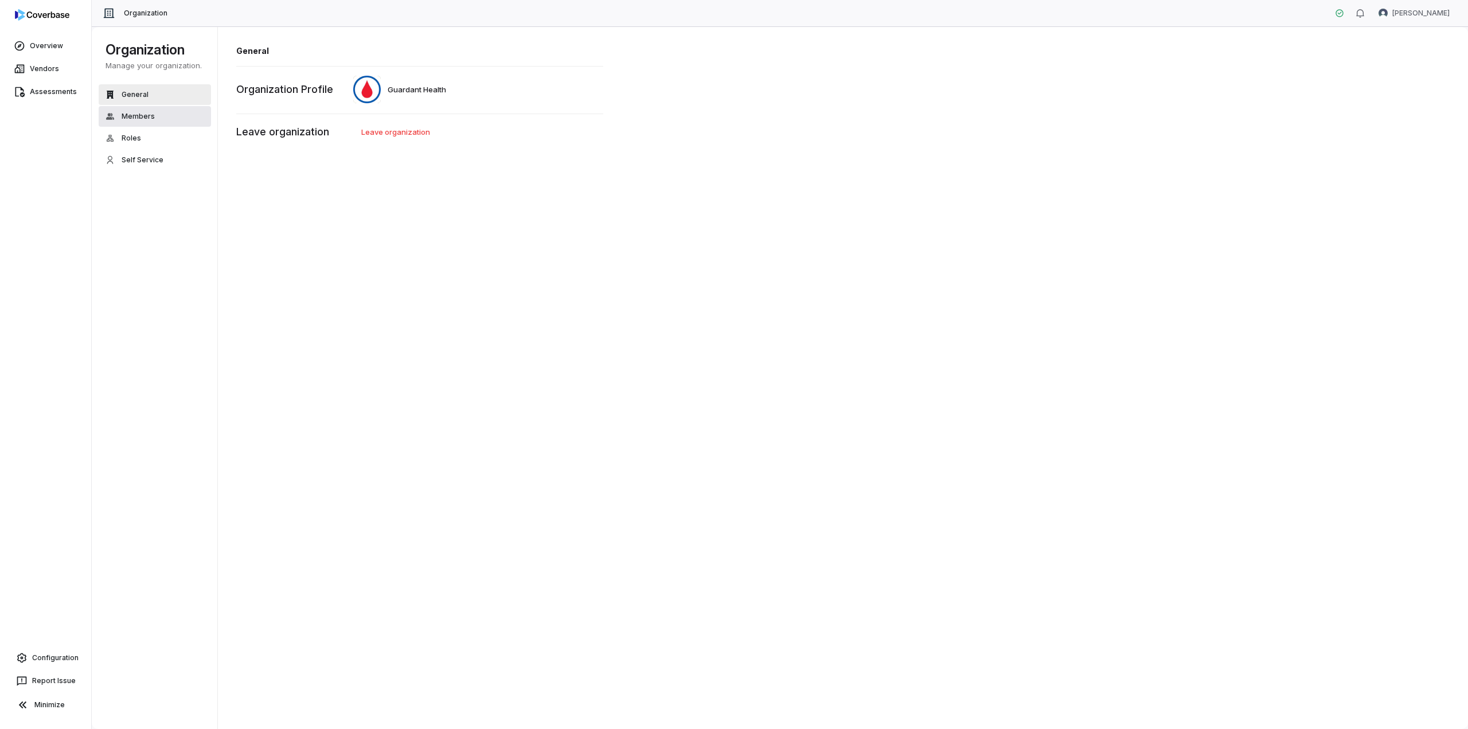
click at [130, 120] on span "Members" at bounding box center [138, 116] width 33 height 9
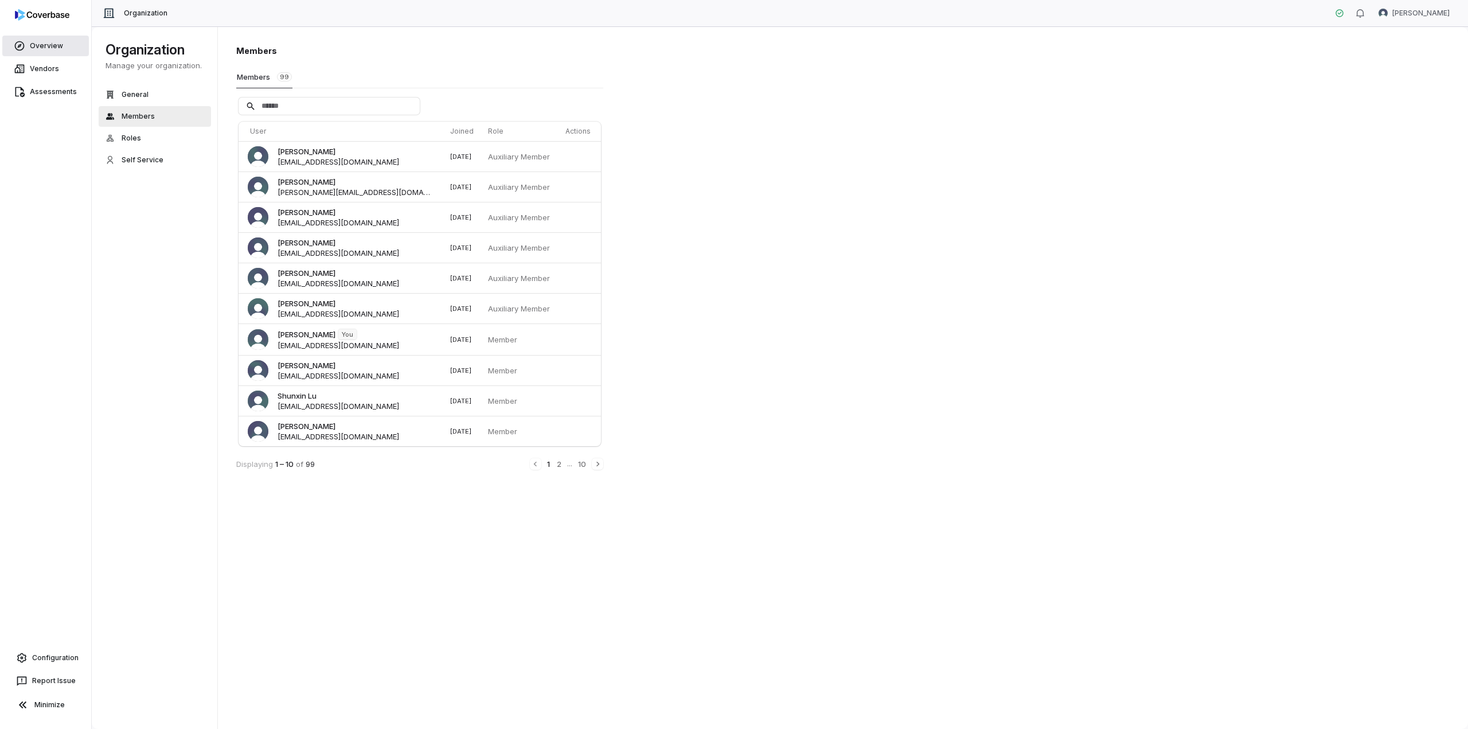
click at [46, 41] on link "Overview" at bounding box center [45, 46] width 87 height 21
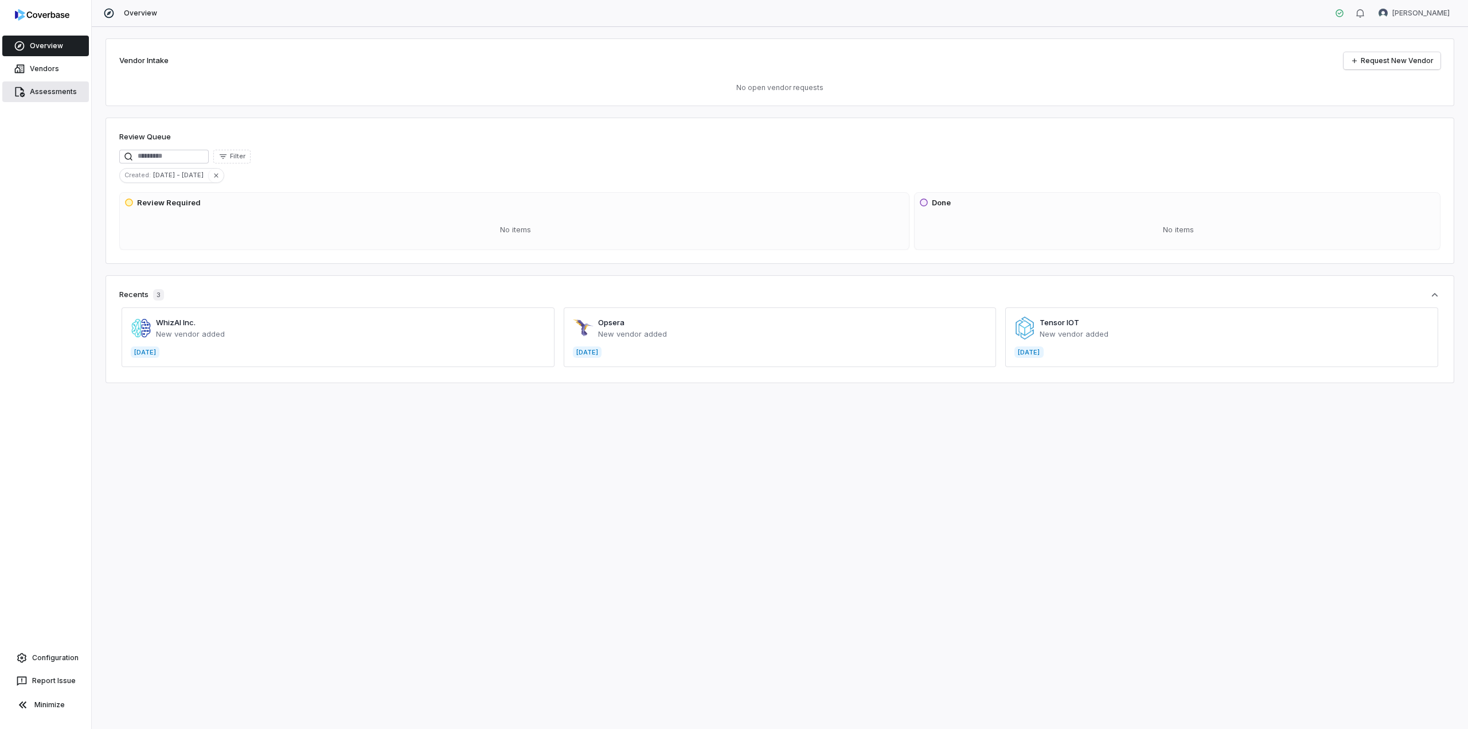
click at [56, 89] on link "Assessments" at bounding box center [45, 91] width 87 height 21
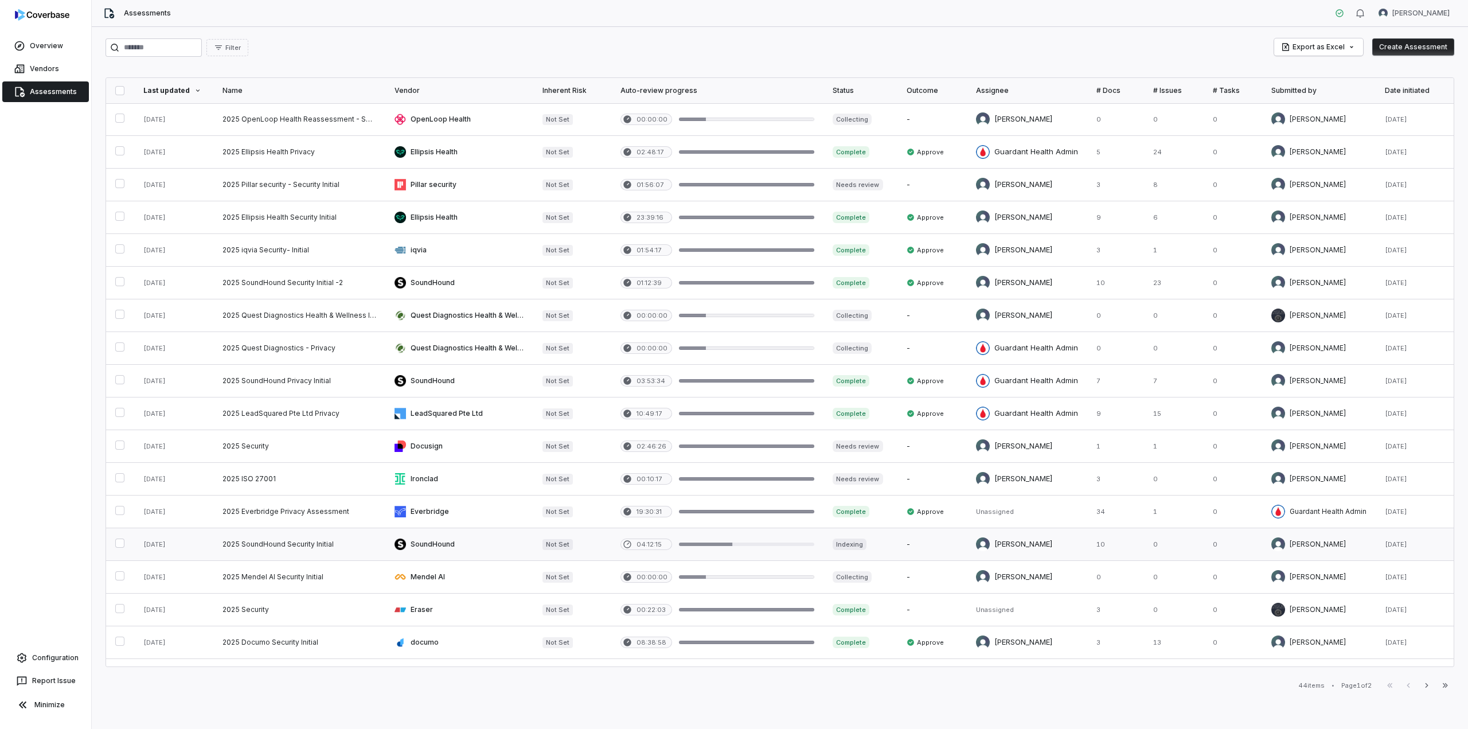
click at [118, 539] on button "button" at bounding box center [119, 542] width 9 height 9
click at [472, 539] on link at bounding box center [459, 544] width 148 height 32
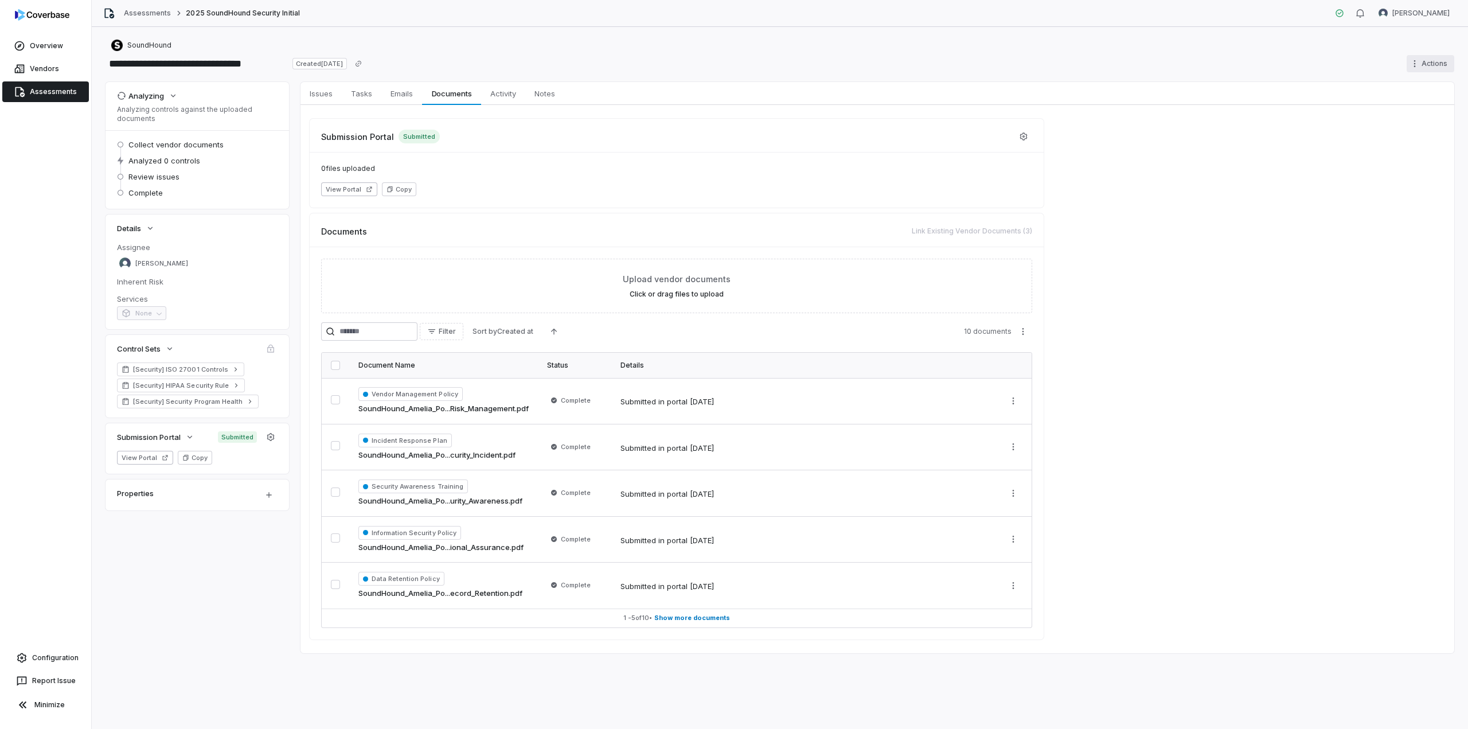
click at [1420, 64] on html "**********" at bounding box center [734, 364] width 1468 height 729
click at [1276, 62] on html "**********" at bounding box center [734, 364] width 1468 height 729
click at [1262, 57] on div "**********" at bounding box center [779, 63] width 1348 height 18
drag, startPoint x: 45, startPoint y: 62, endPoint x: 41, endPoint y: 45, distance: 17.5
click at [45, 62] on link "Vendors" at bounding box center [45, 68] width 87 height 21
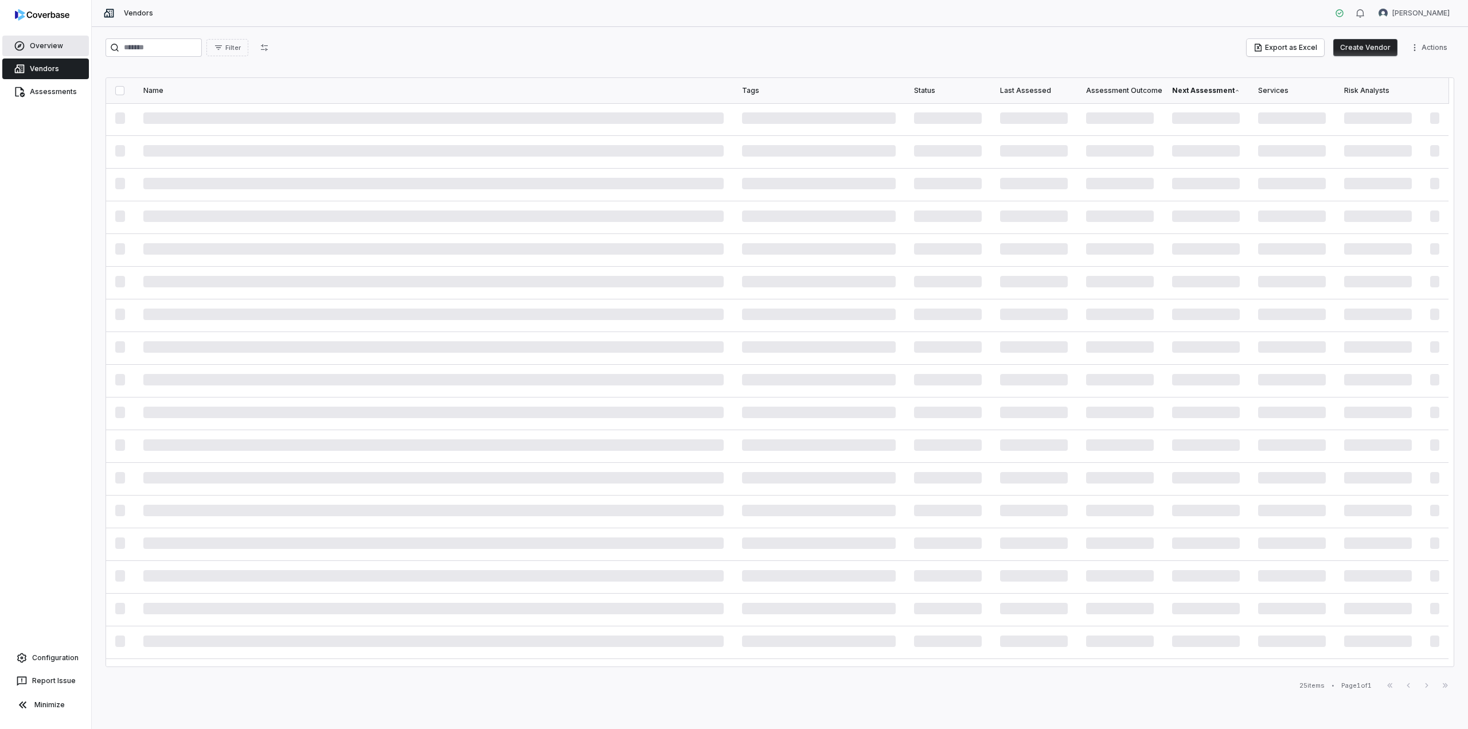
click at [41, 41] on link "Overview" at bounding box center [45, 46] width 87 height 21
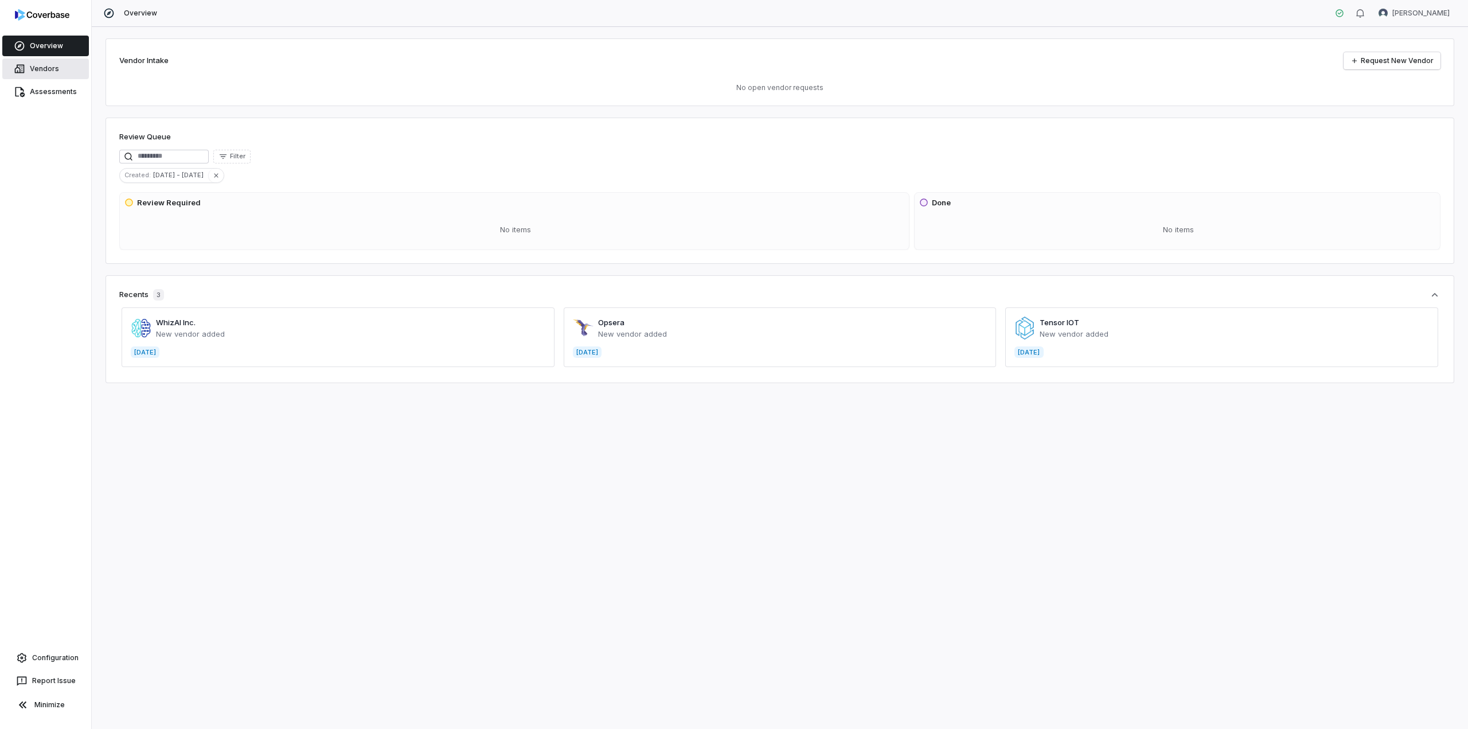
click at [45, 71] on link "Vendors" at bounding box center [45, 68] width 87 height 21
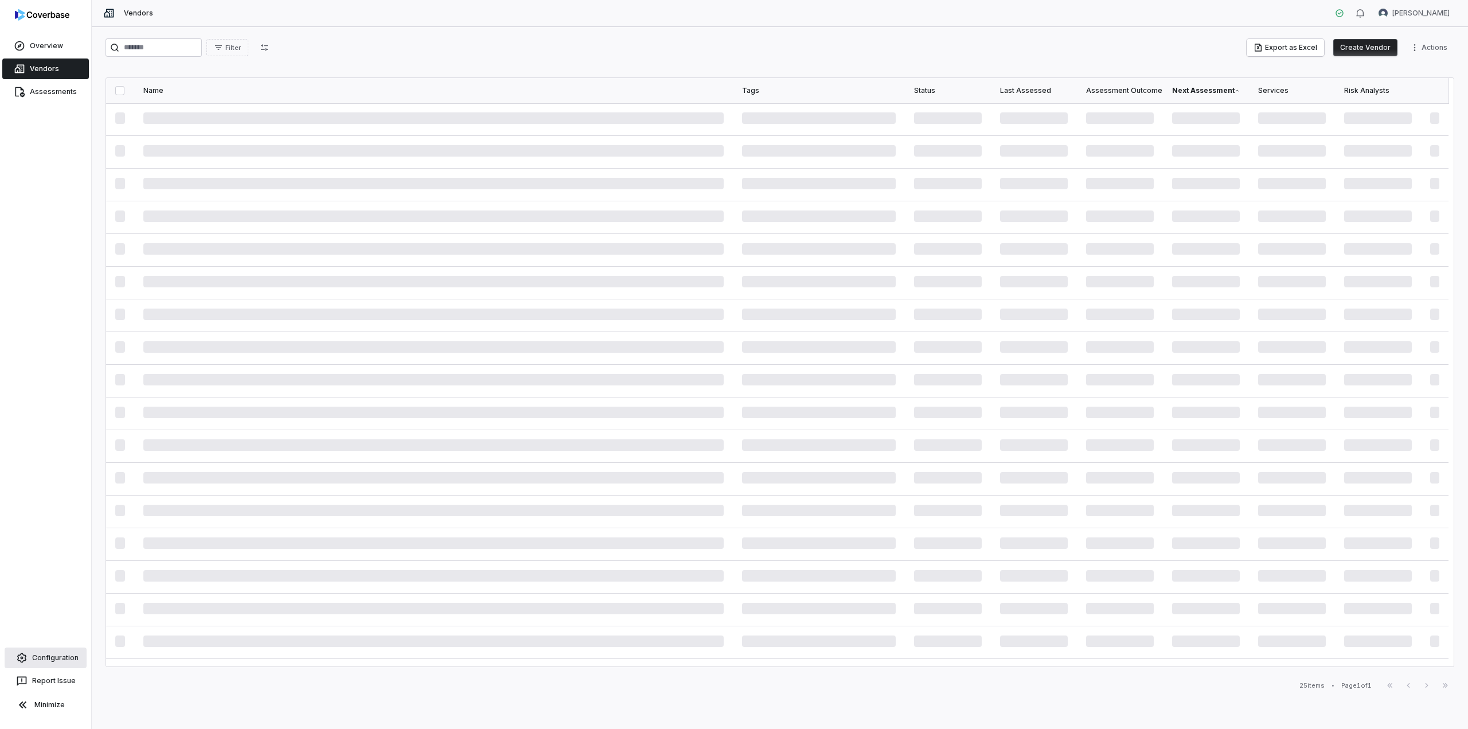
click at [60, 658] on link "Configuration" at bounding box center [46, 657] width 82 height 21
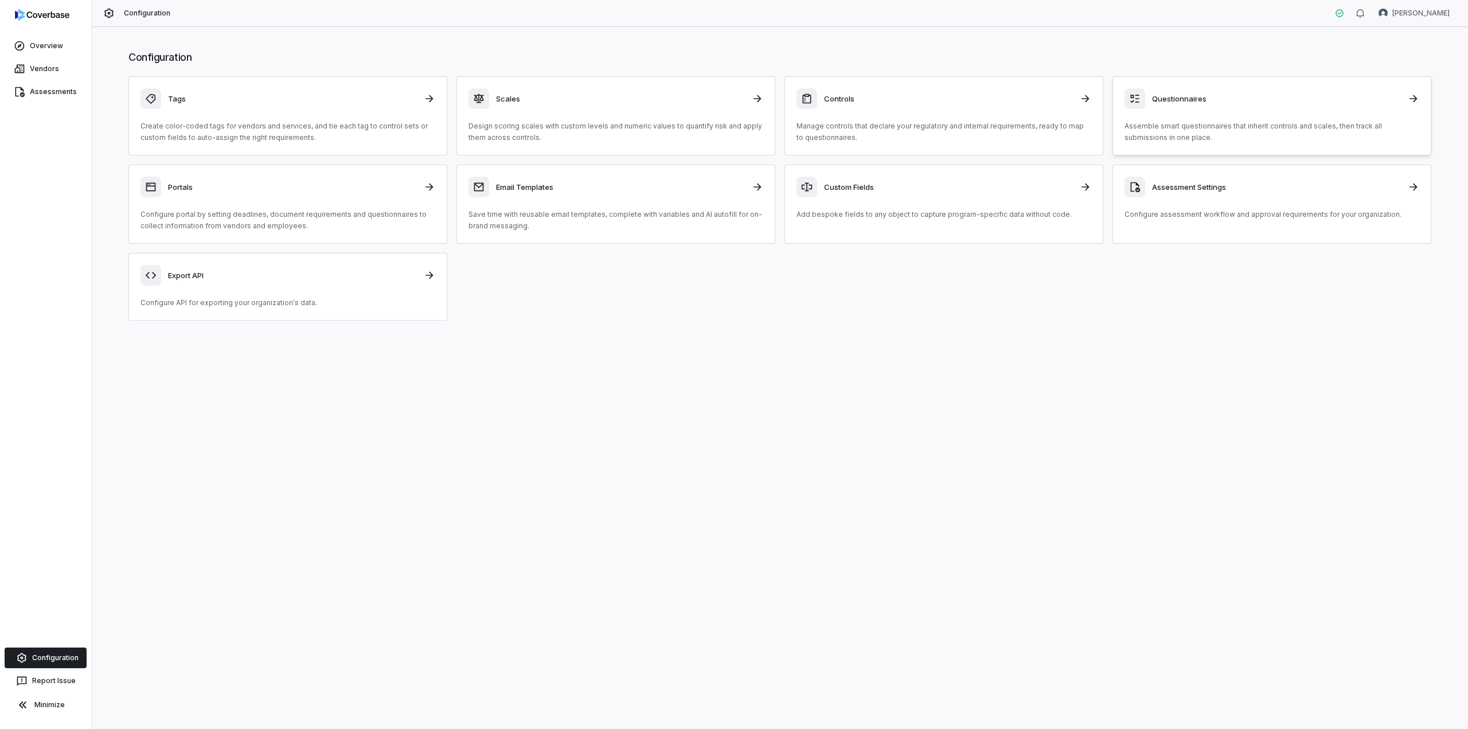
click at [1209, 109] on div "Questionnaires Assemble smart questionnaires that inherit controls and scales, …" at bounding box center [1271, 115] width 295 height 55
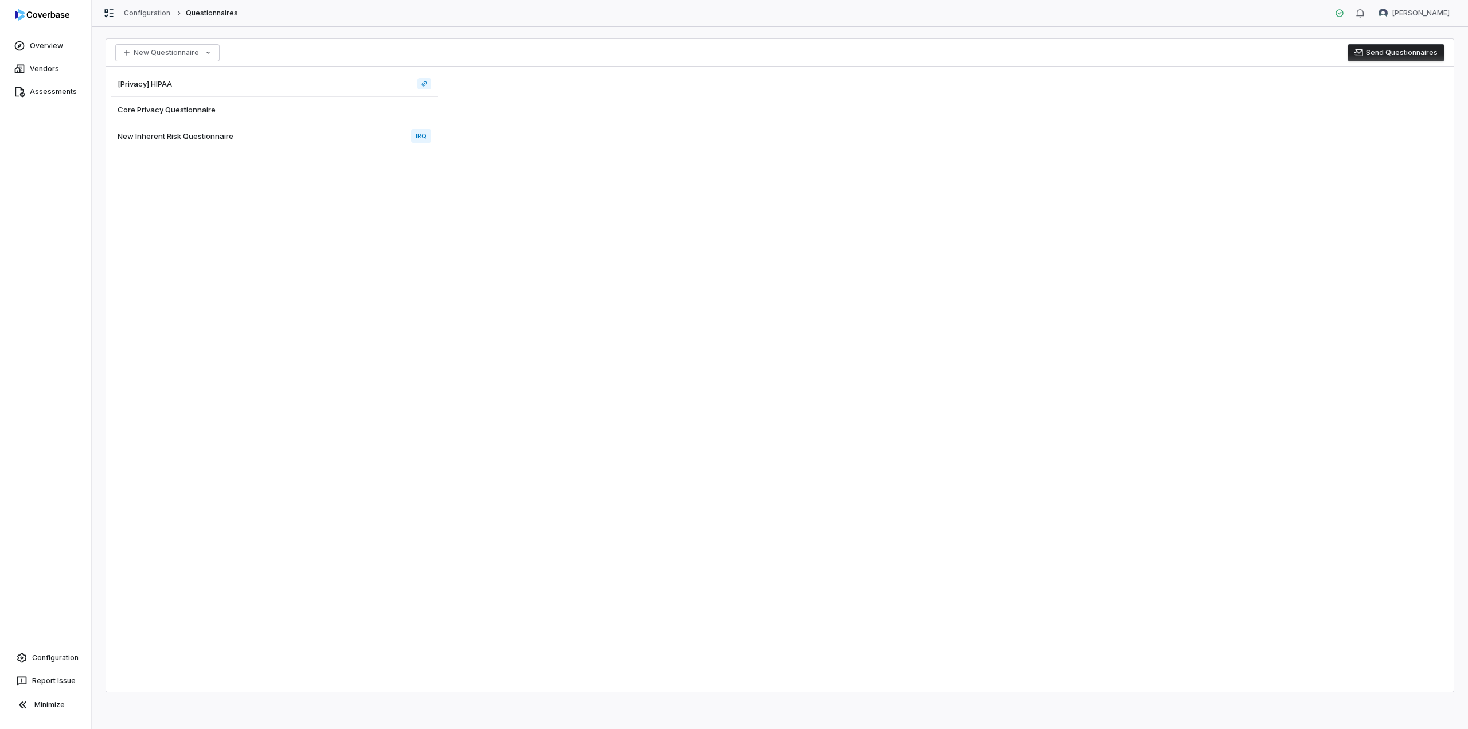
click at [177, 135] on span "New Inherent Risk Questionnaire" at bounding box center [176, 136] width 116 height 10
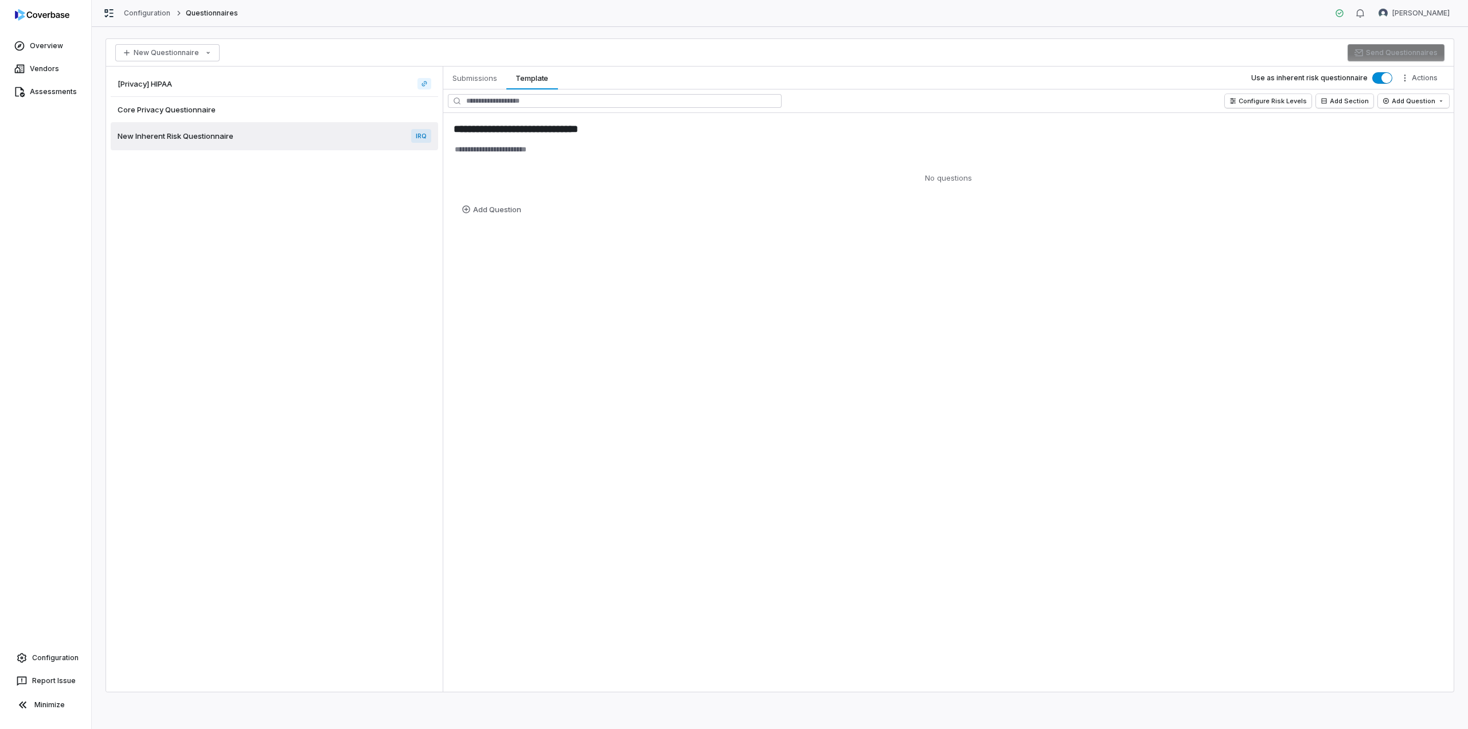
click at [185, 105] on span "Core Privacy Questionnaire" at bounding box center [167, 109] width 98 height 10
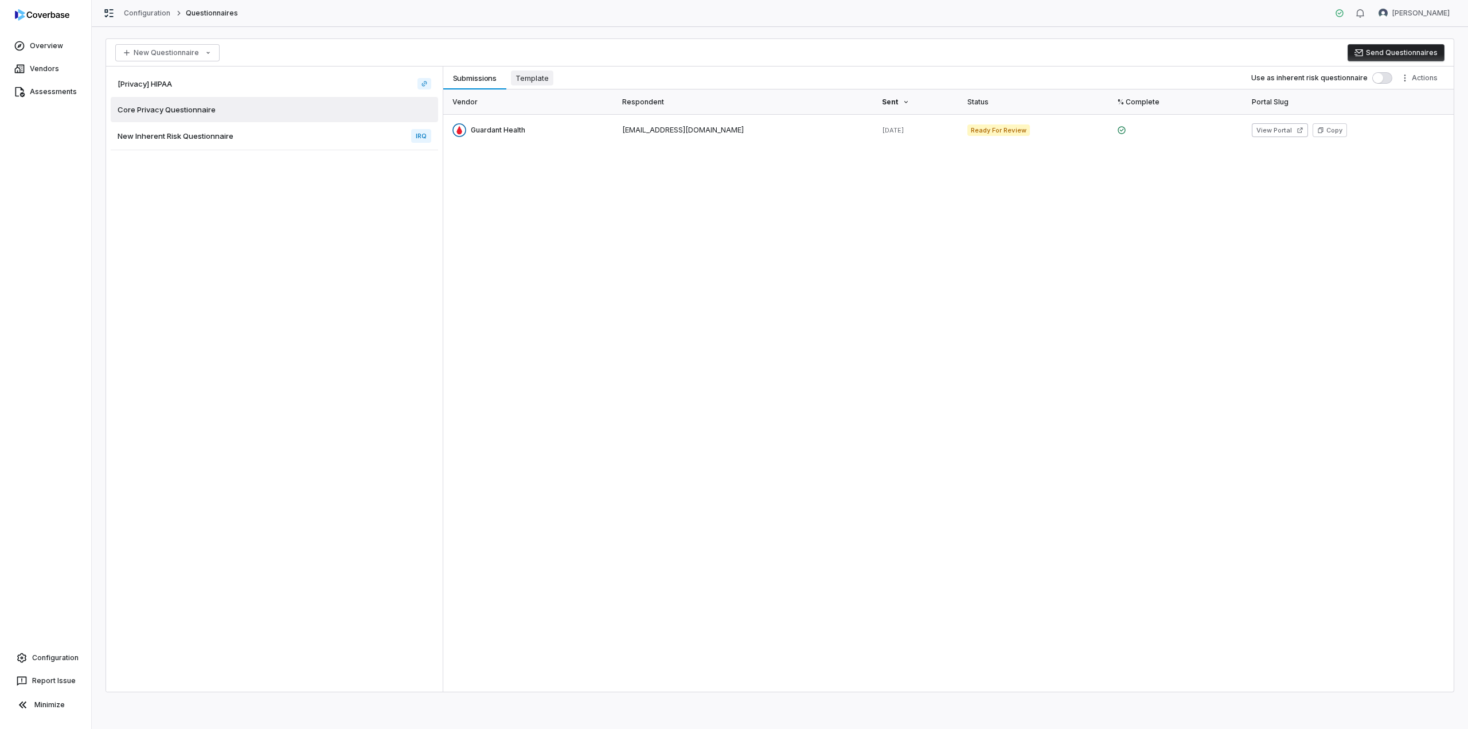
click at [531, 77] on span "Template" at bounding box center [532, 78] width 42 height 15
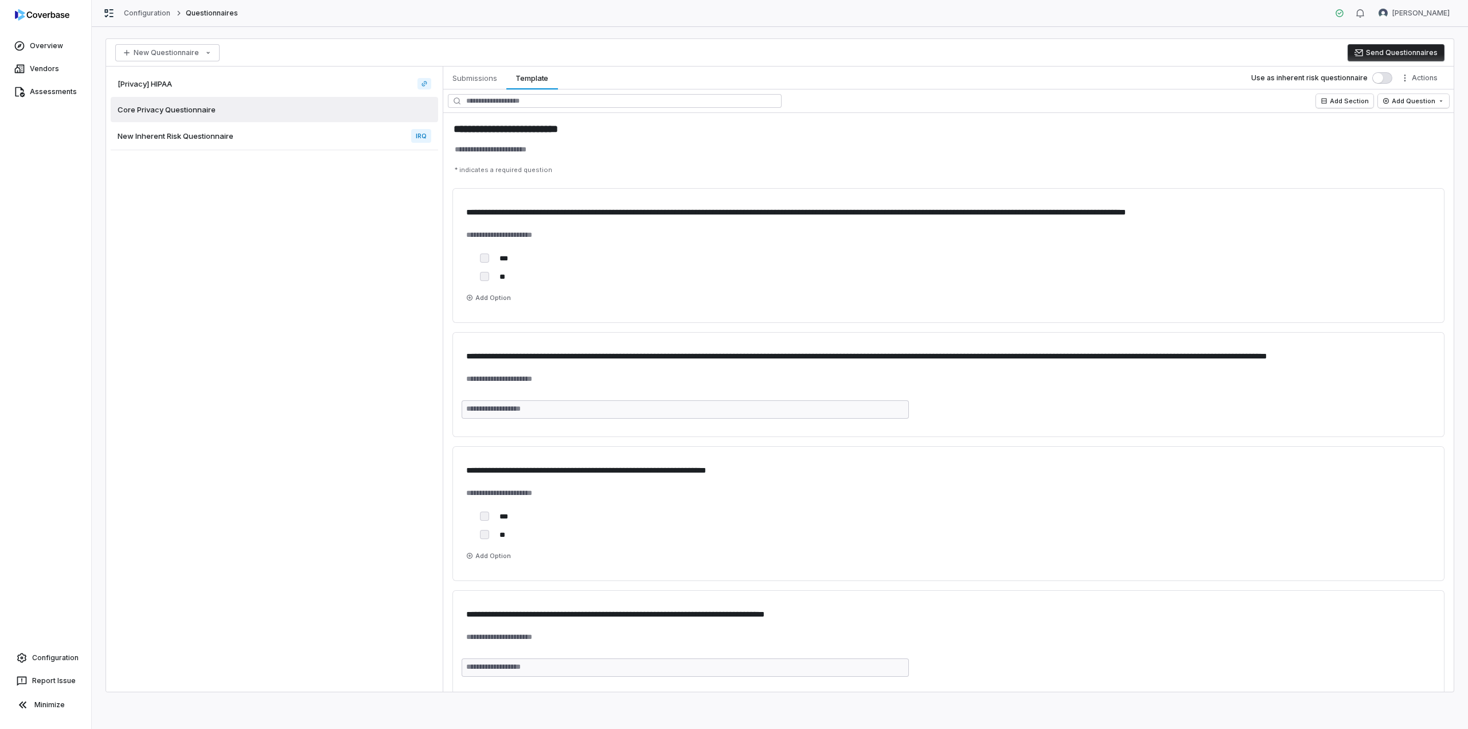
click at [172, 440] on div "[Privacy] HIPAA Core Privacy Questionnaire New Inherent Risk Questionnaire IRQ" at bounding box center [274, 379] width 337 height 625
type textarea "*"
click at [28, 45] on link "Overview" at bounding box center [45, 46] width 87 height 21
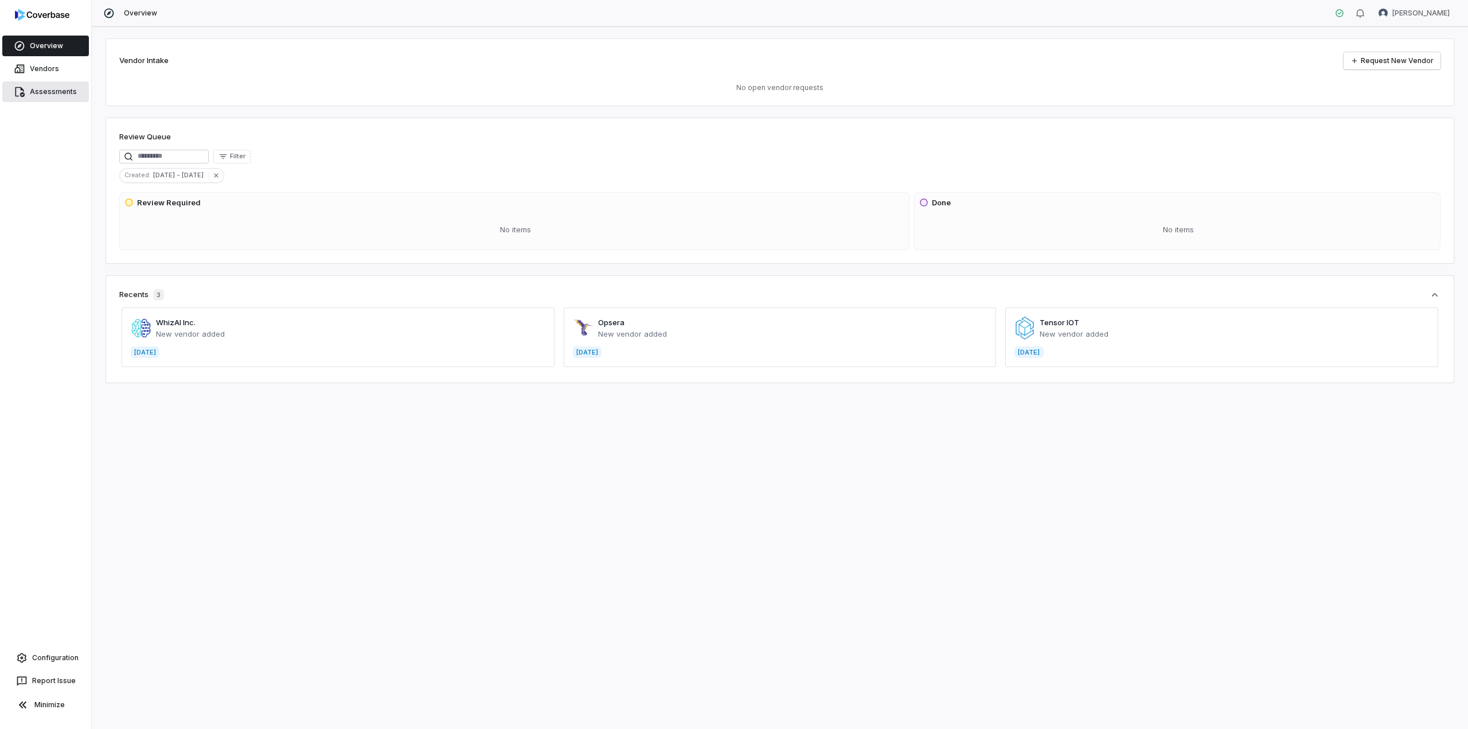
click at [34, 88] on link "Assessments" at bounding box center [45, 91] width 87 height 21
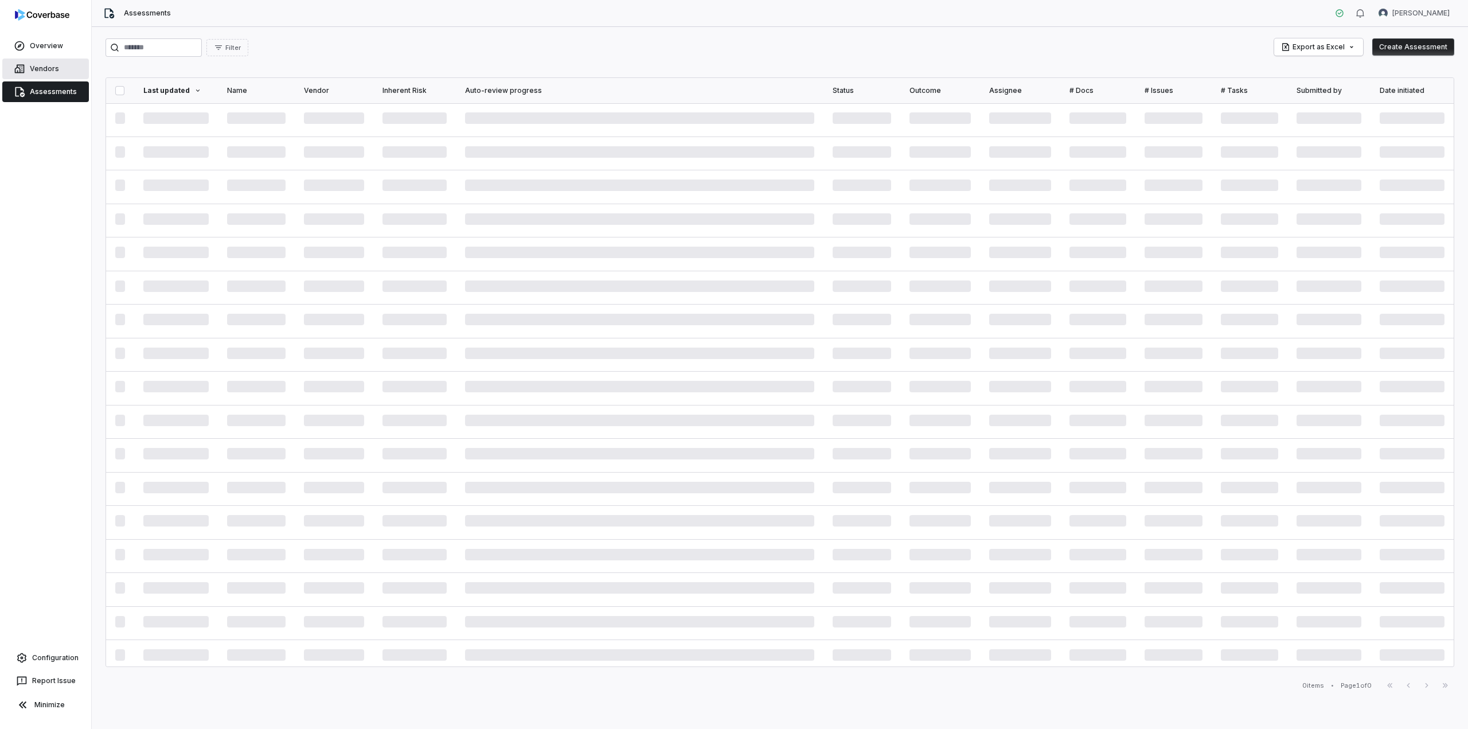
click at [41, 71] on link "Vendors" at bounding box center [45, 68] width 87 height 21
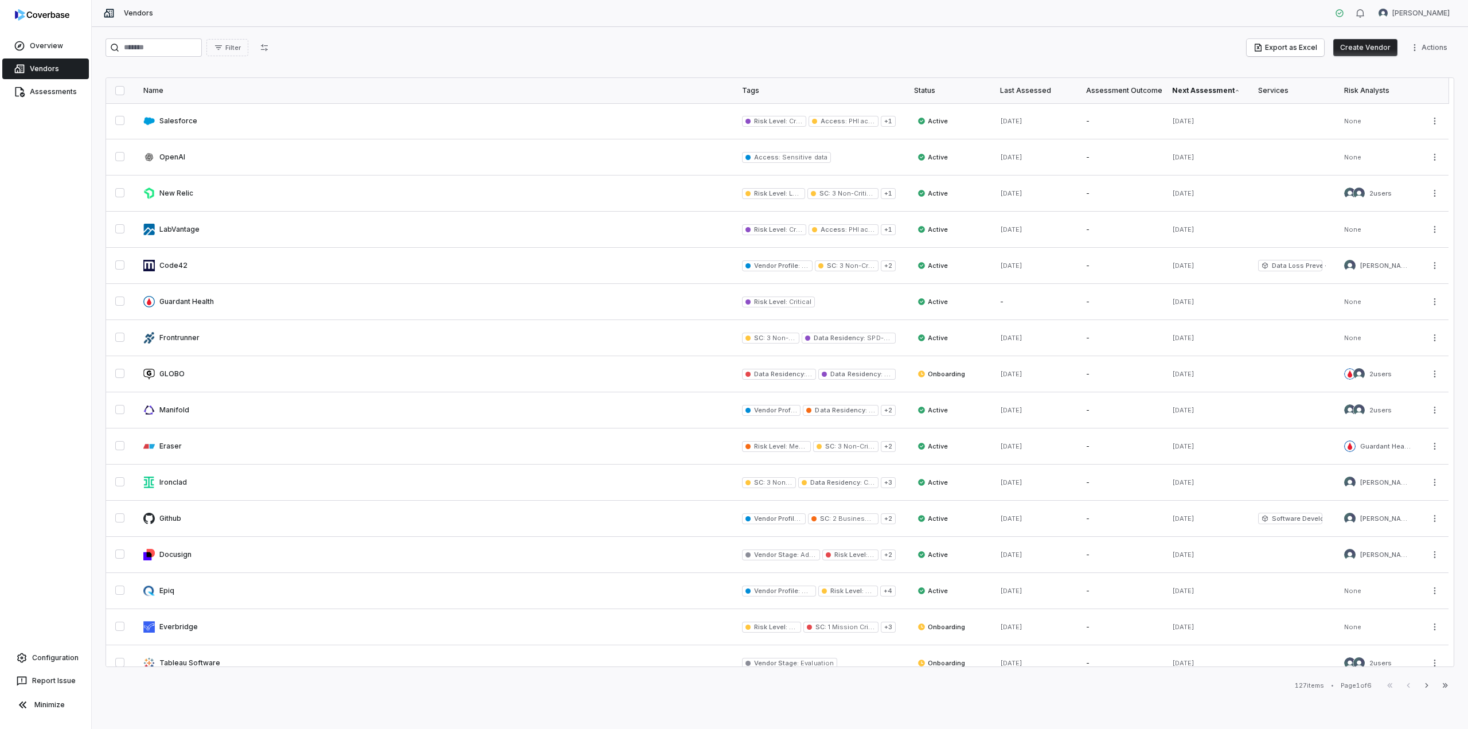
click at [1230, 86] on div "Next Assessment" at bounding box center [1206, 90] width 68 height 9
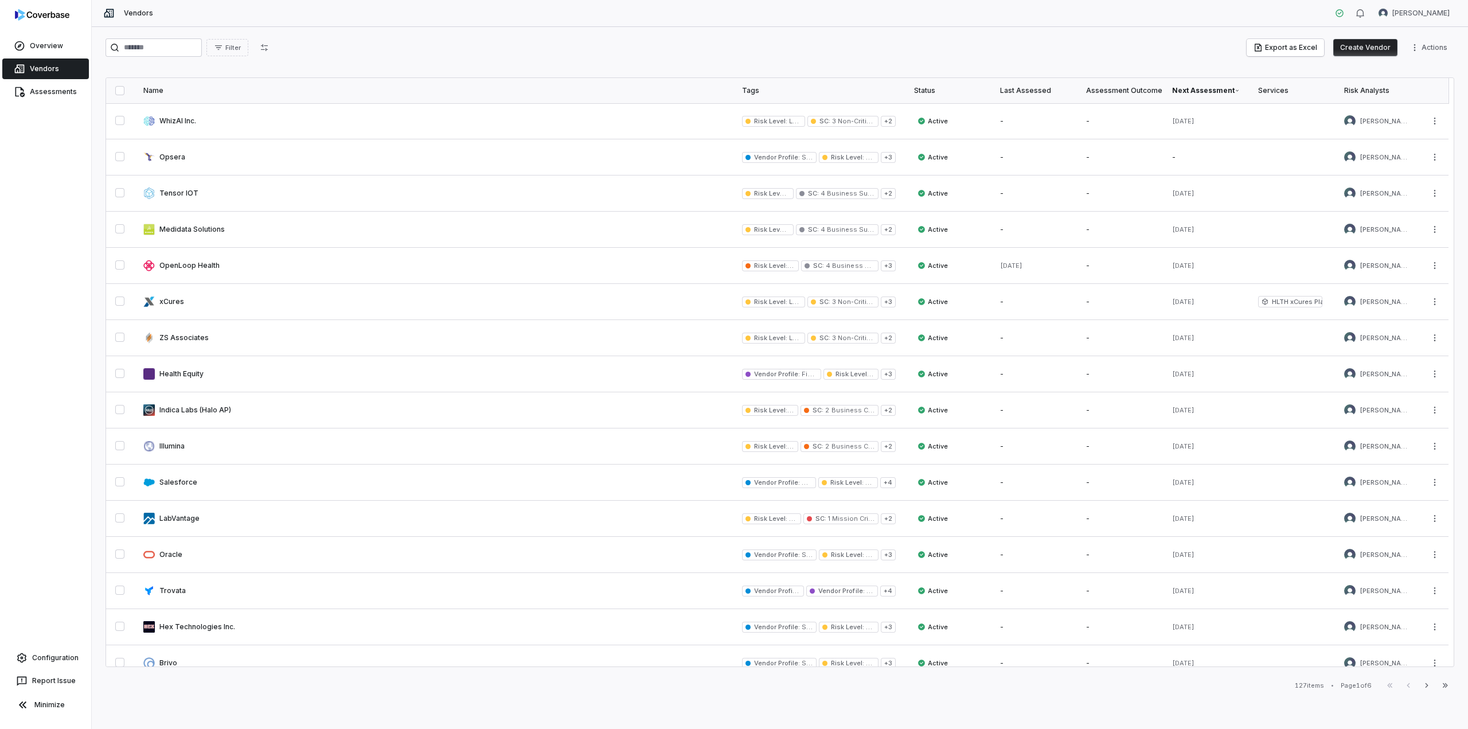
click at [1230, 86] on div "Next Assessment" at bounding box center [1206, 90] width 68 height 9
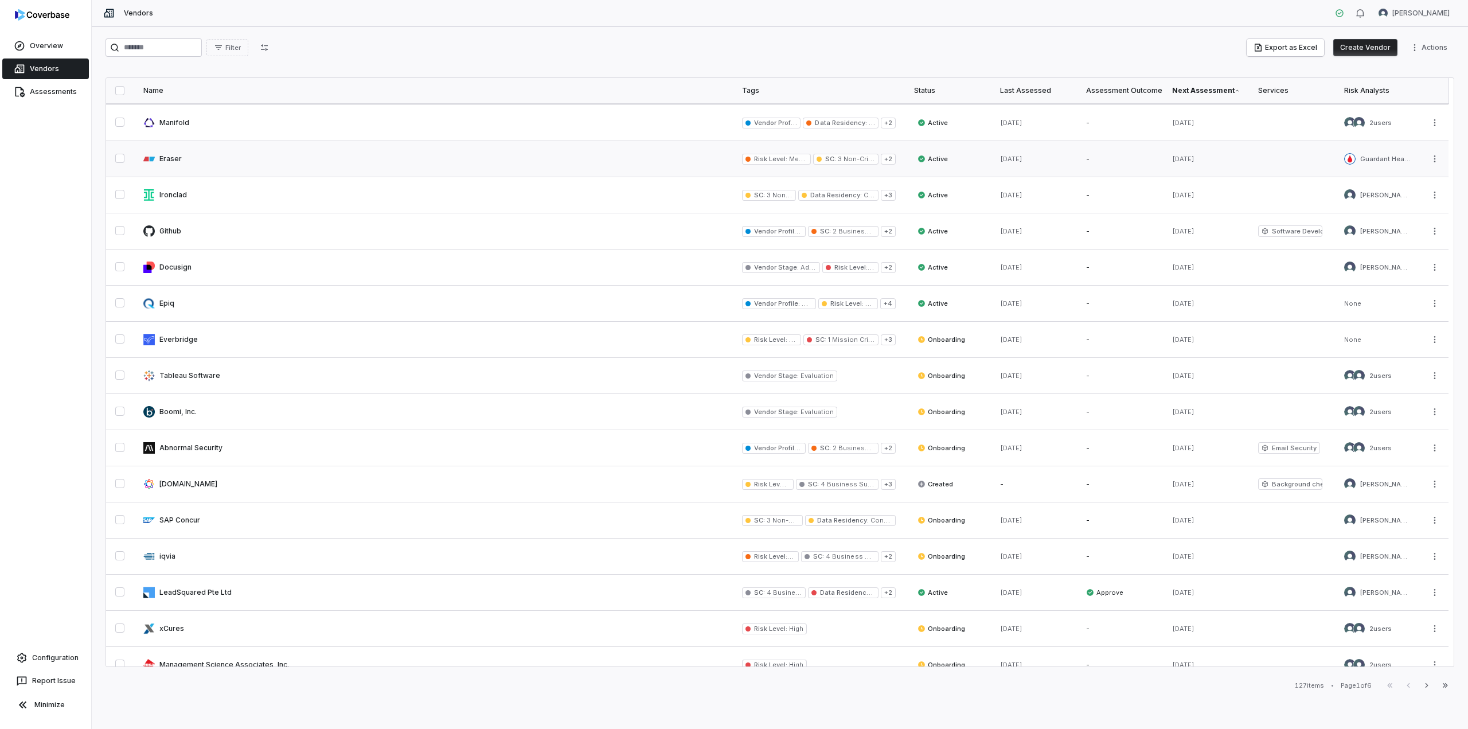
scroll to position [339, 0]
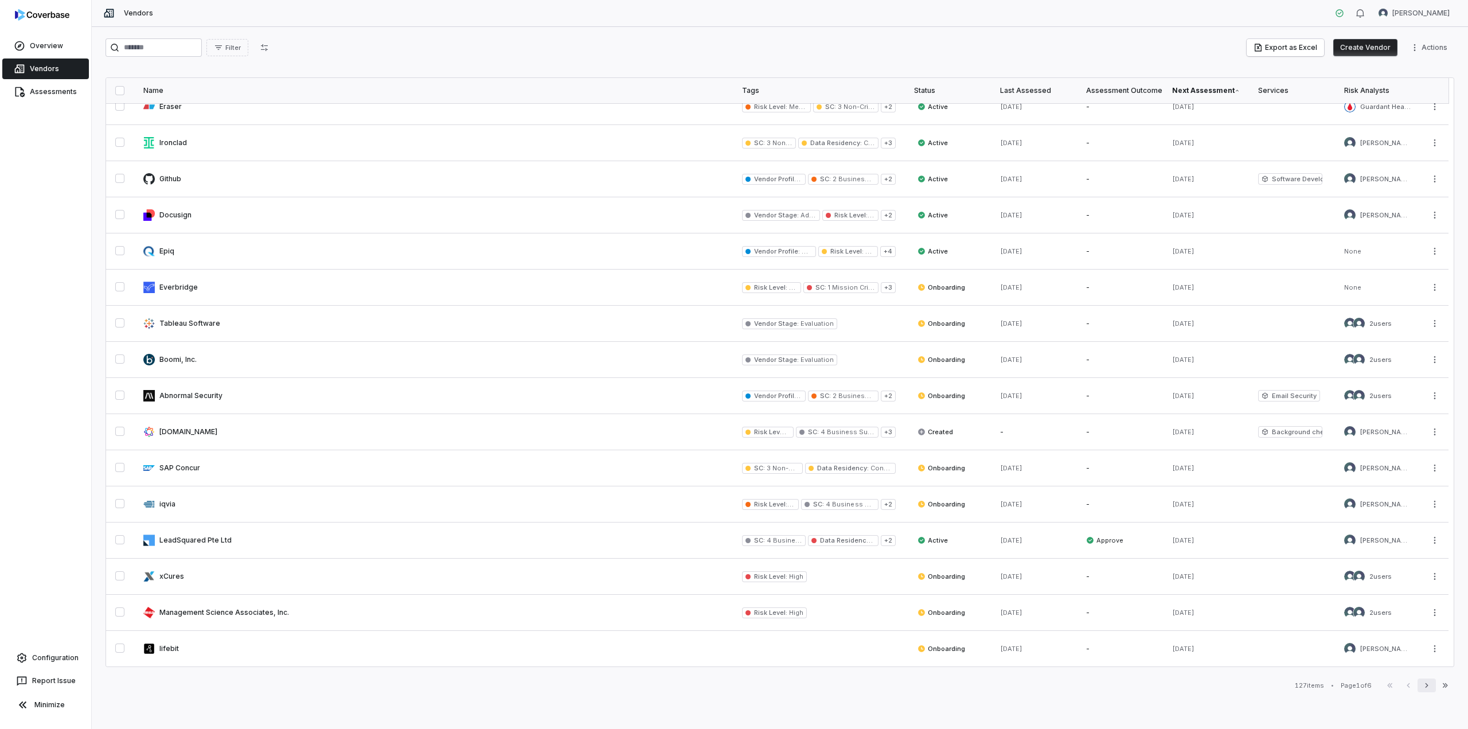
click at [1426, 684] on icon "button" at bounding box center [1426, 685] width 3 height 5
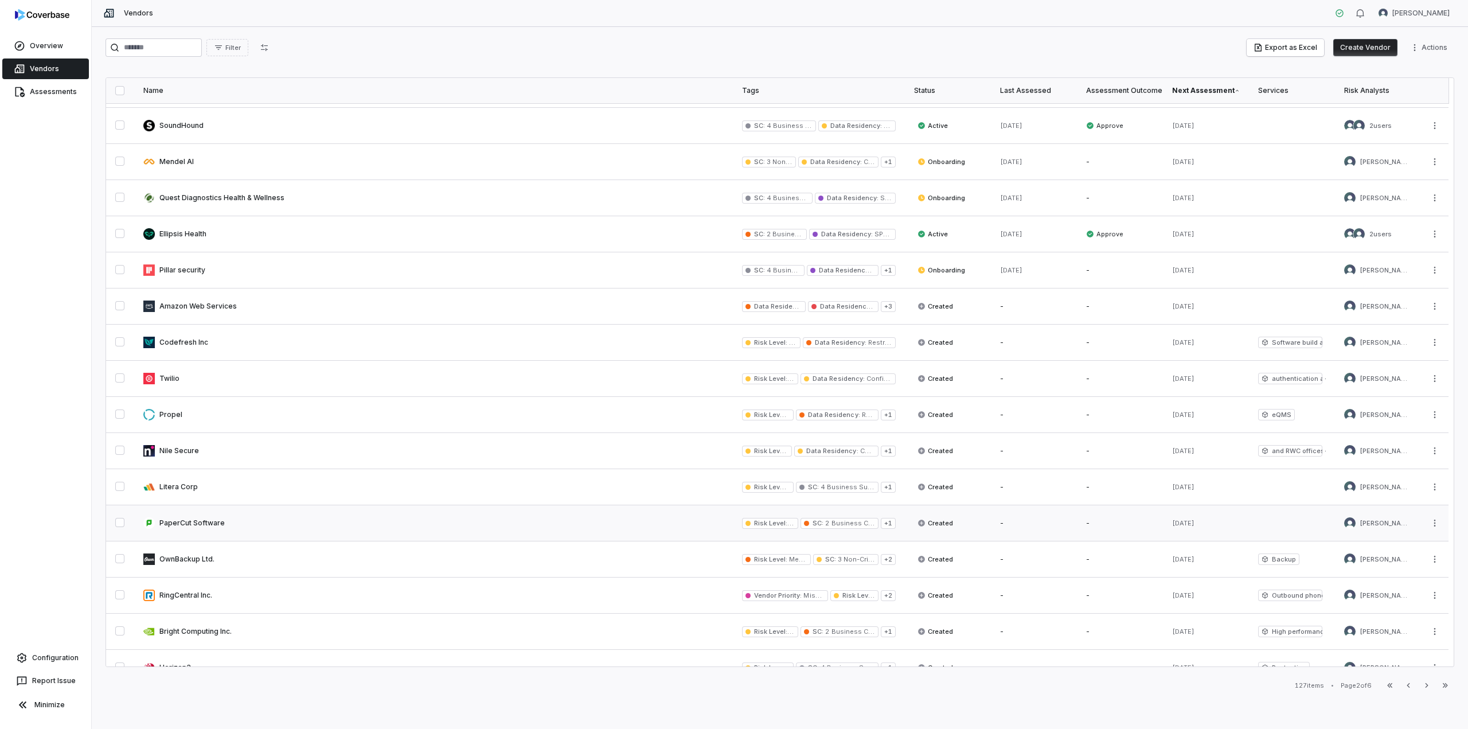
scroll to position [229, 0]
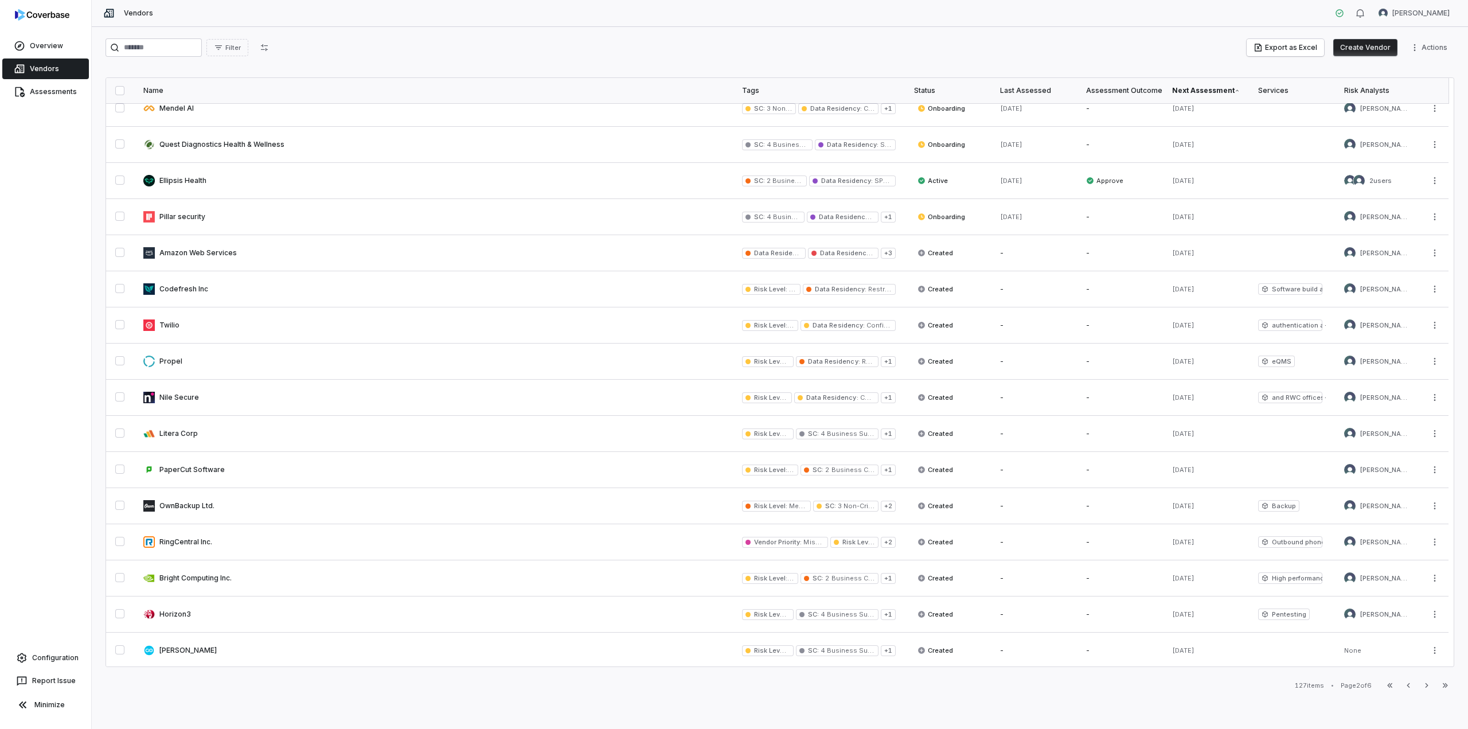
click at [223, 49] on icon "button" at bounding box center [218, 47] width 9 height 9
type input "*"
click at [292, 38] on html "Overview Vendors Assessments Configuration Report Issue Minimize Vendors Jesse …" at bounding box center [734, 364] width 1468 height 729
click at [268, 46] on icon "button" at bounding box center [264, 47] width 7 height 7
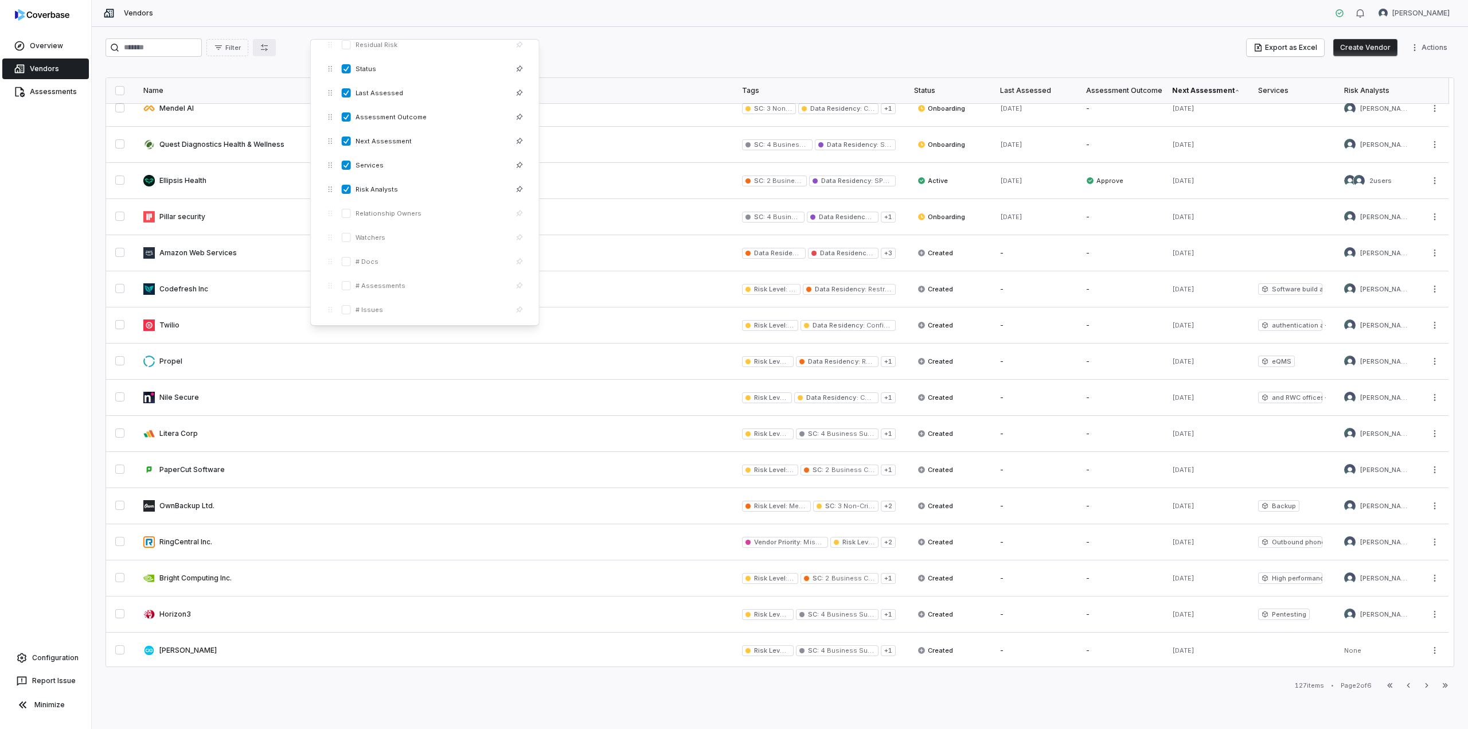
click at [634, 41] on div "Filter Export as Excel Create Vendor Actions" at bounding box center [779, 47] width 1348 height 18
click at [118, 320] on button "button" at bounding box center [119, 324] width 9 height 9
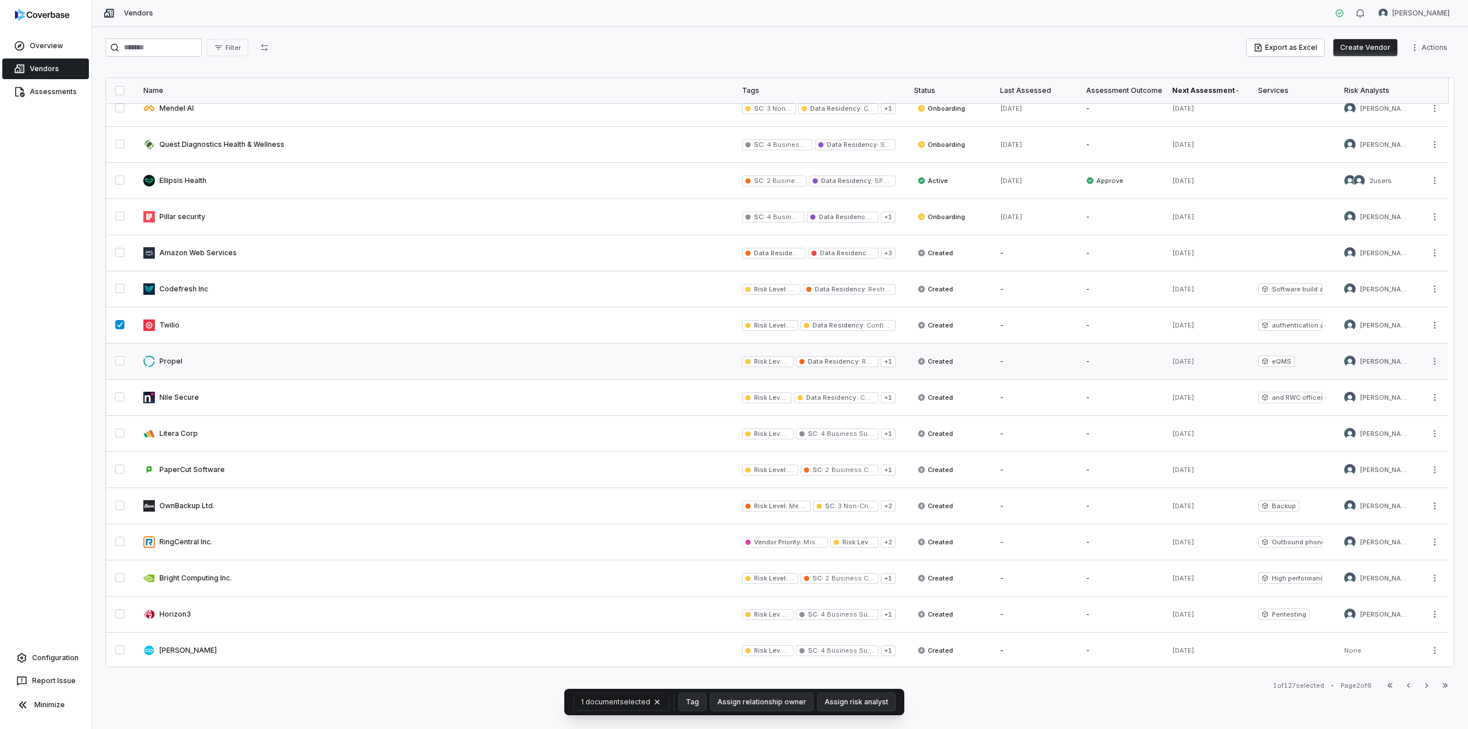
click at [120, 357] on button "button" at bounding box center [119, 360] width 9 height 9
click at [120, 358] on button "button" at bounding box center [119, 360] width 9 height 9
click at [122, 326] on button "button" at bounding box center [119, 324] width 9 height 9
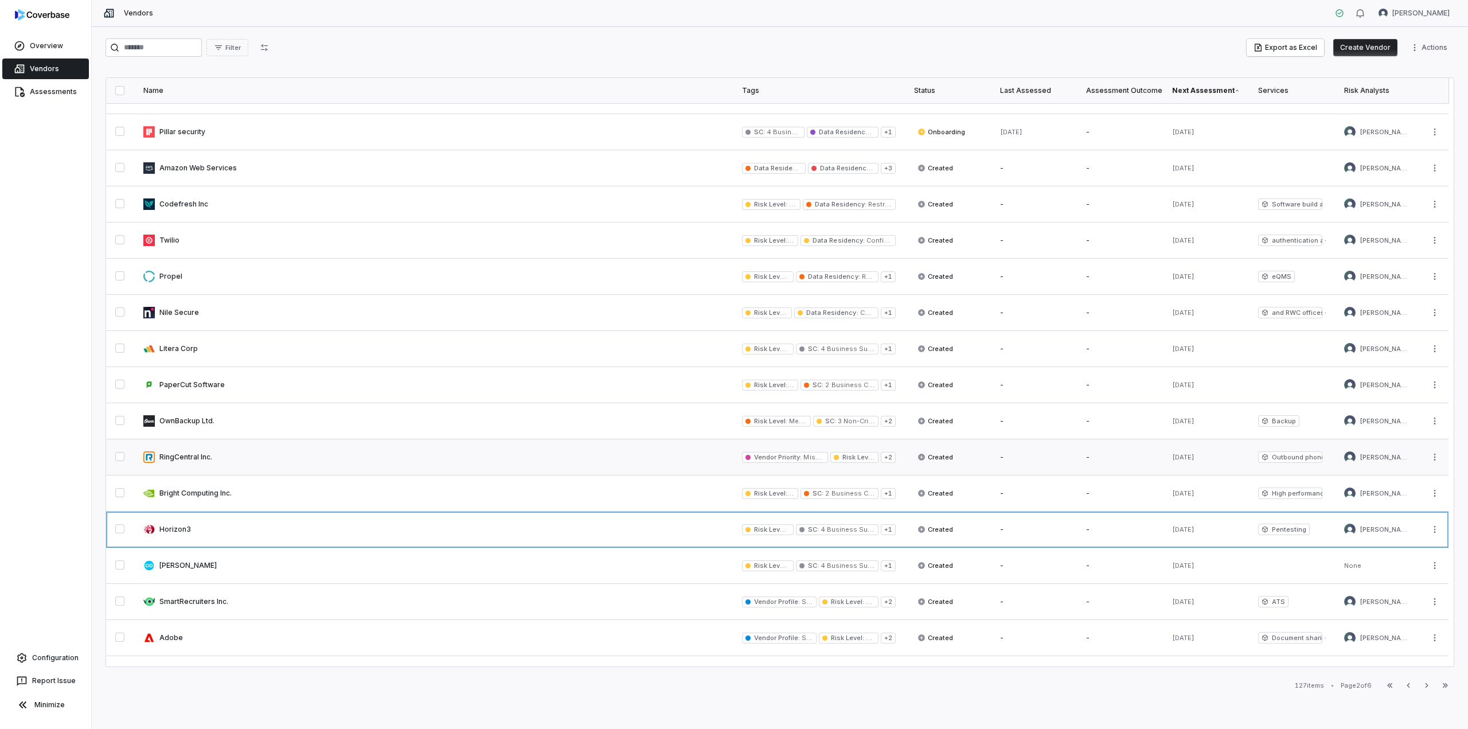
scroll to position [339, 0]
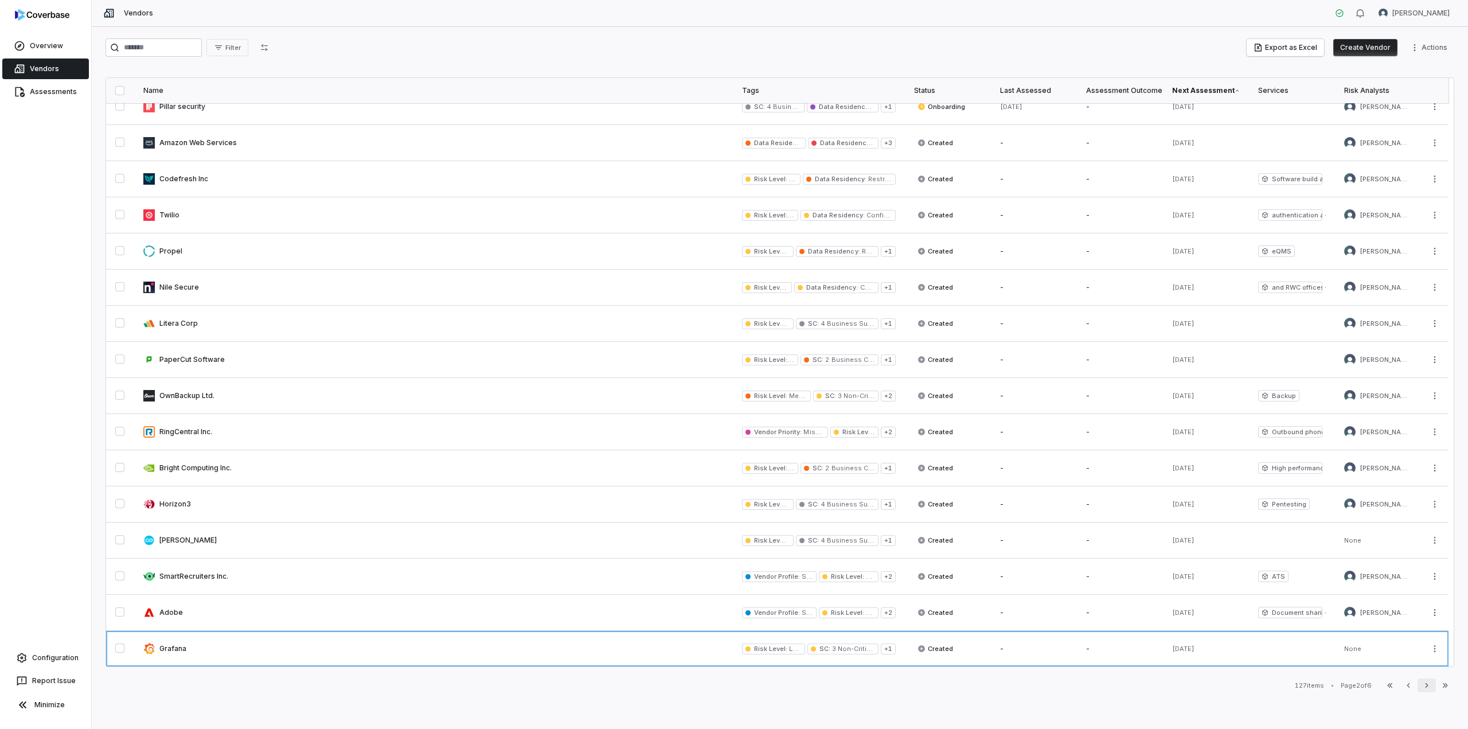
click at [1428, 686] on icon "button" at bounding box center [1426, 685] width 9 height 9
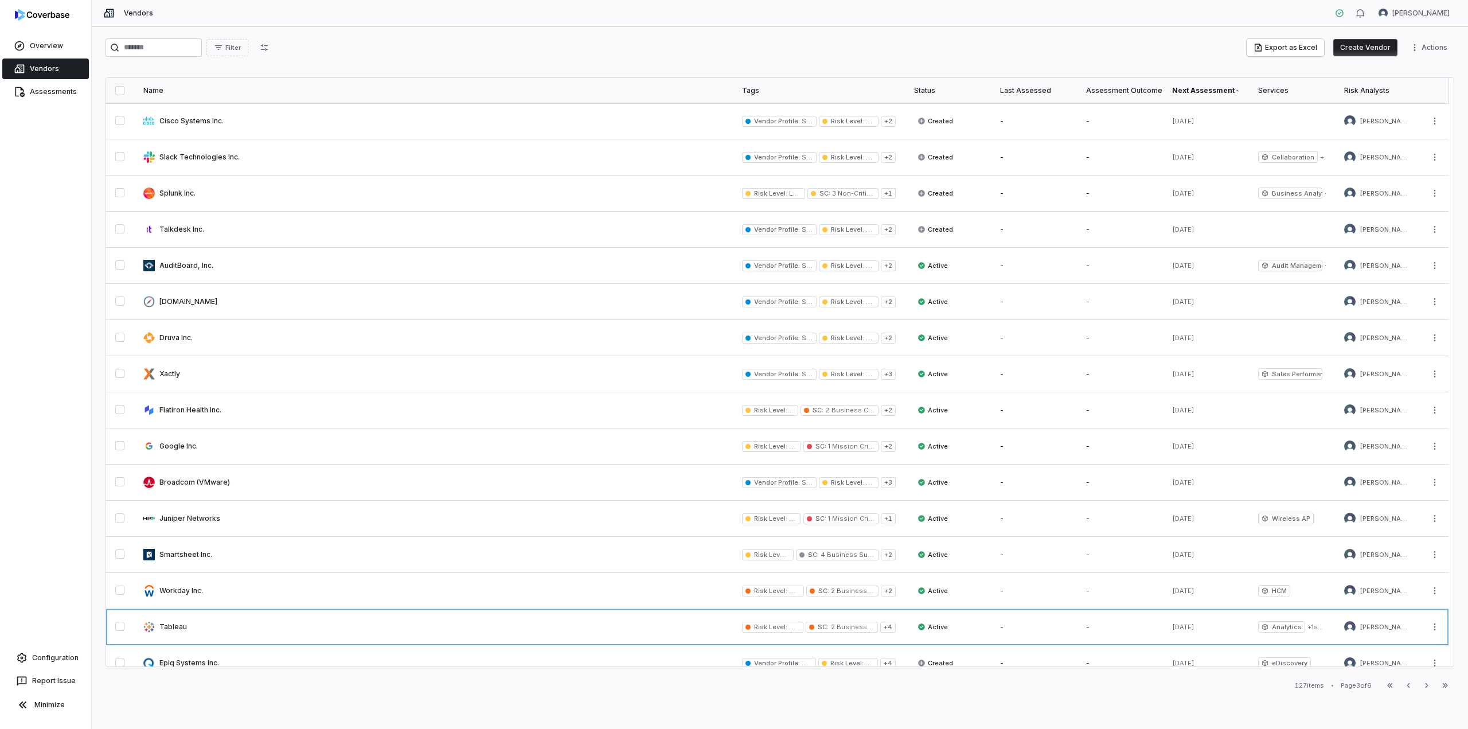
scroll to position [287, 0]
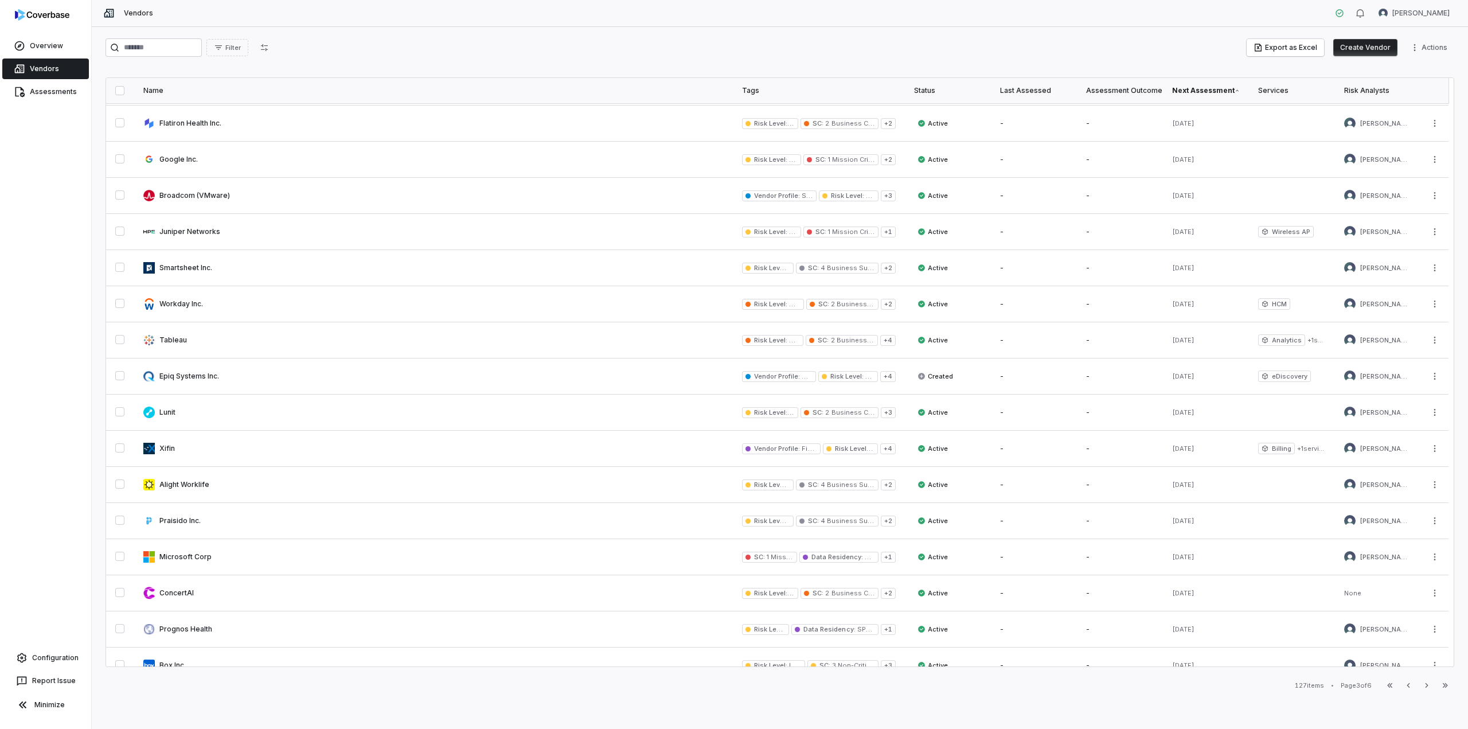
drag, startPoint x: 194, startPoint y: 586, endPoint x: 930, endPoint y: 686, distance: 742.9
click at [929, 688] on div "127 items • Page 3 of 6 First Page Previous Next Last Page" at bounding box center [779, 685] width 1348 height 14
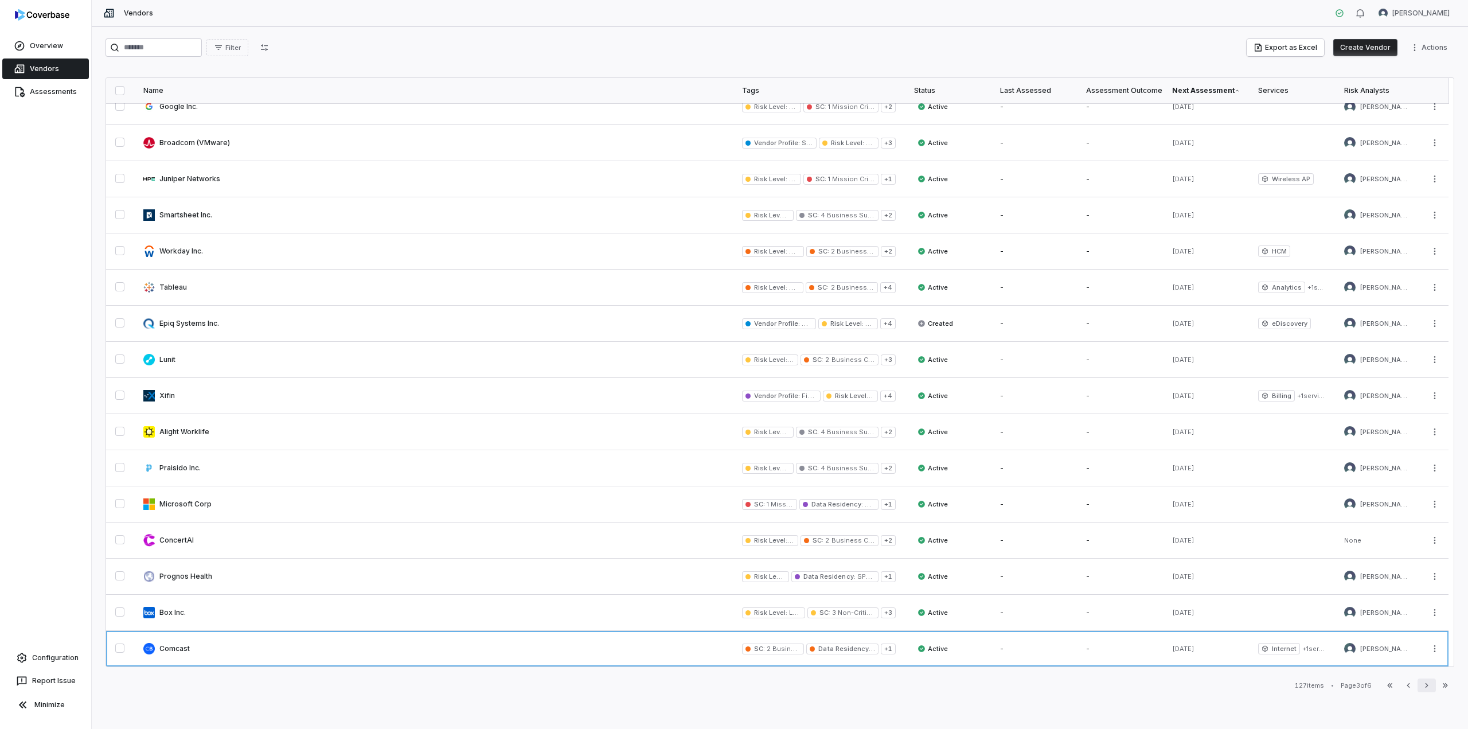
click at [1429, 685] on icon "button" at bounding box center [1426, 685] width 9 height 9
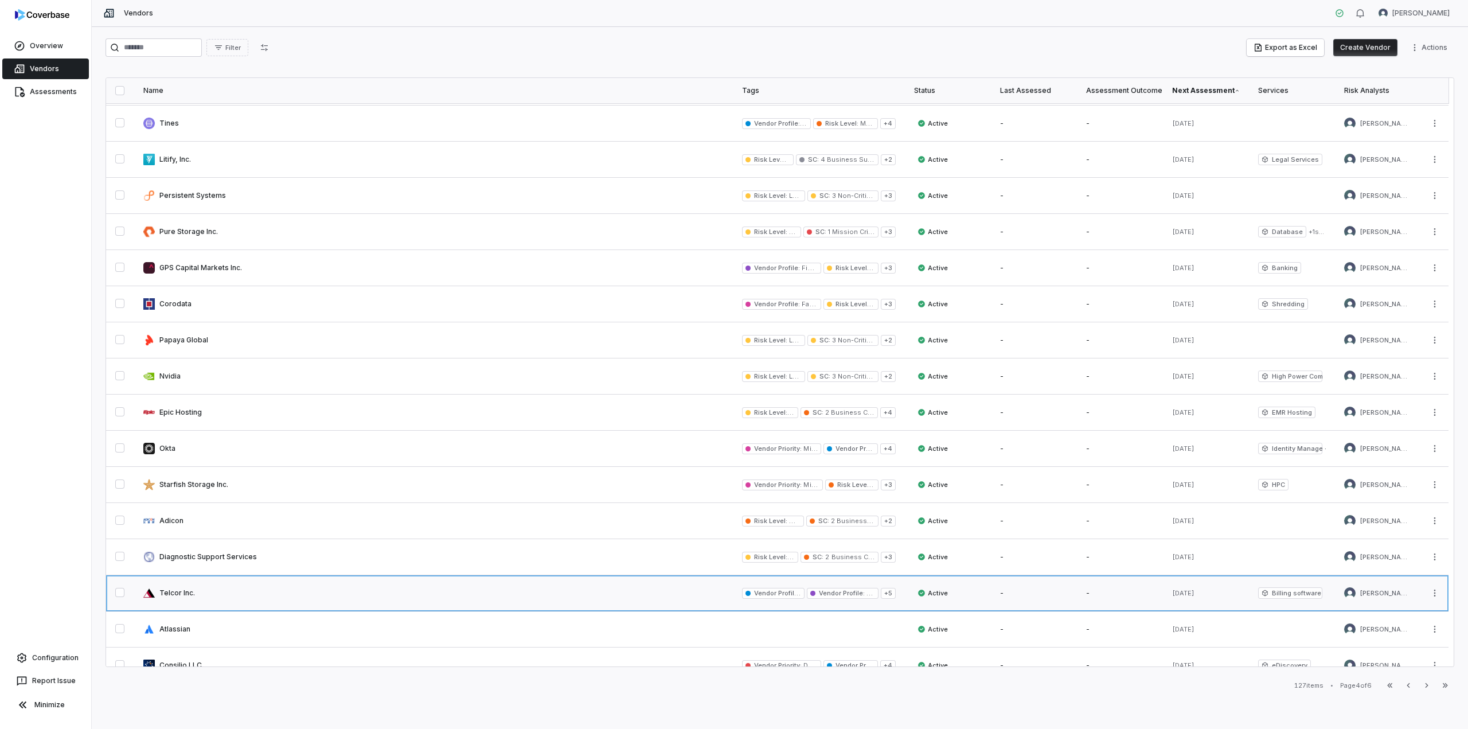
scroll to position [339, 0]
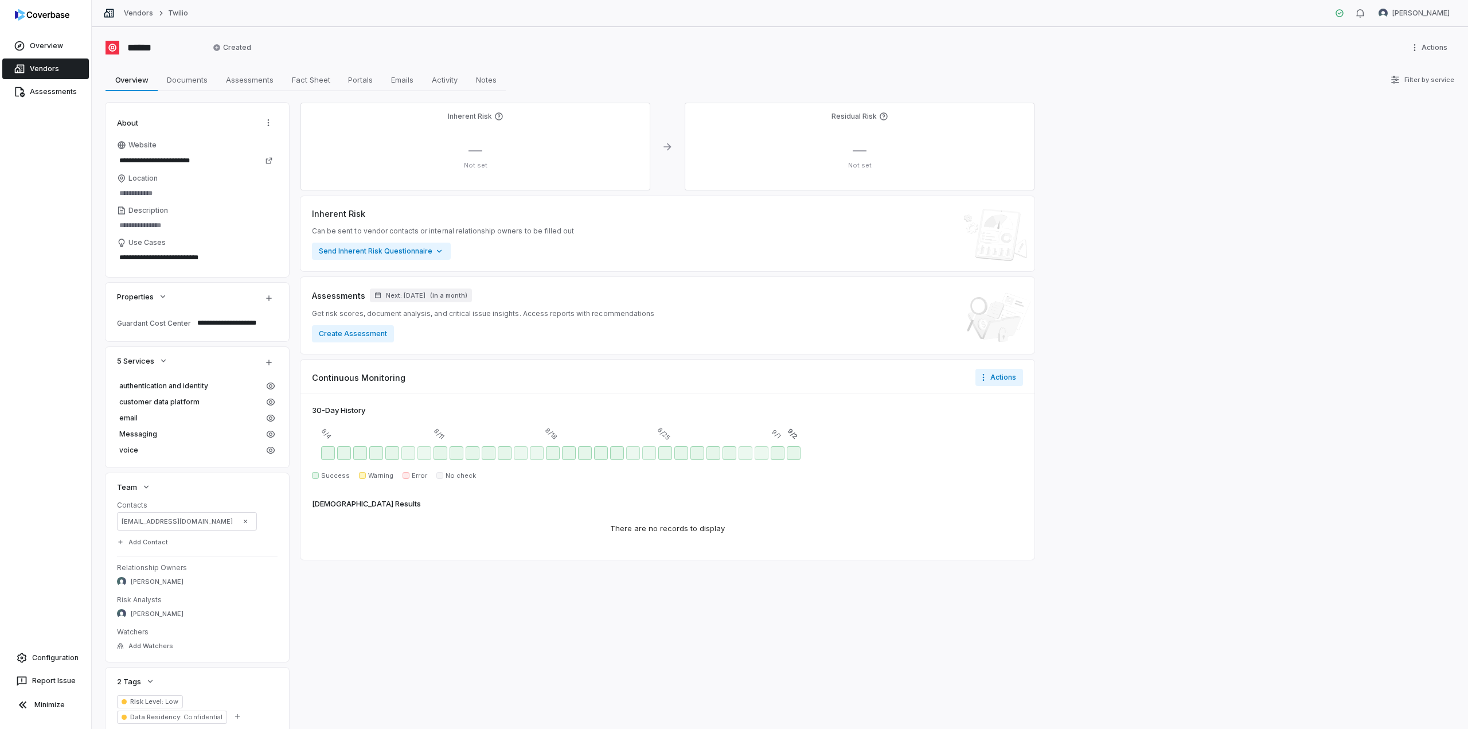
type textarea "*"
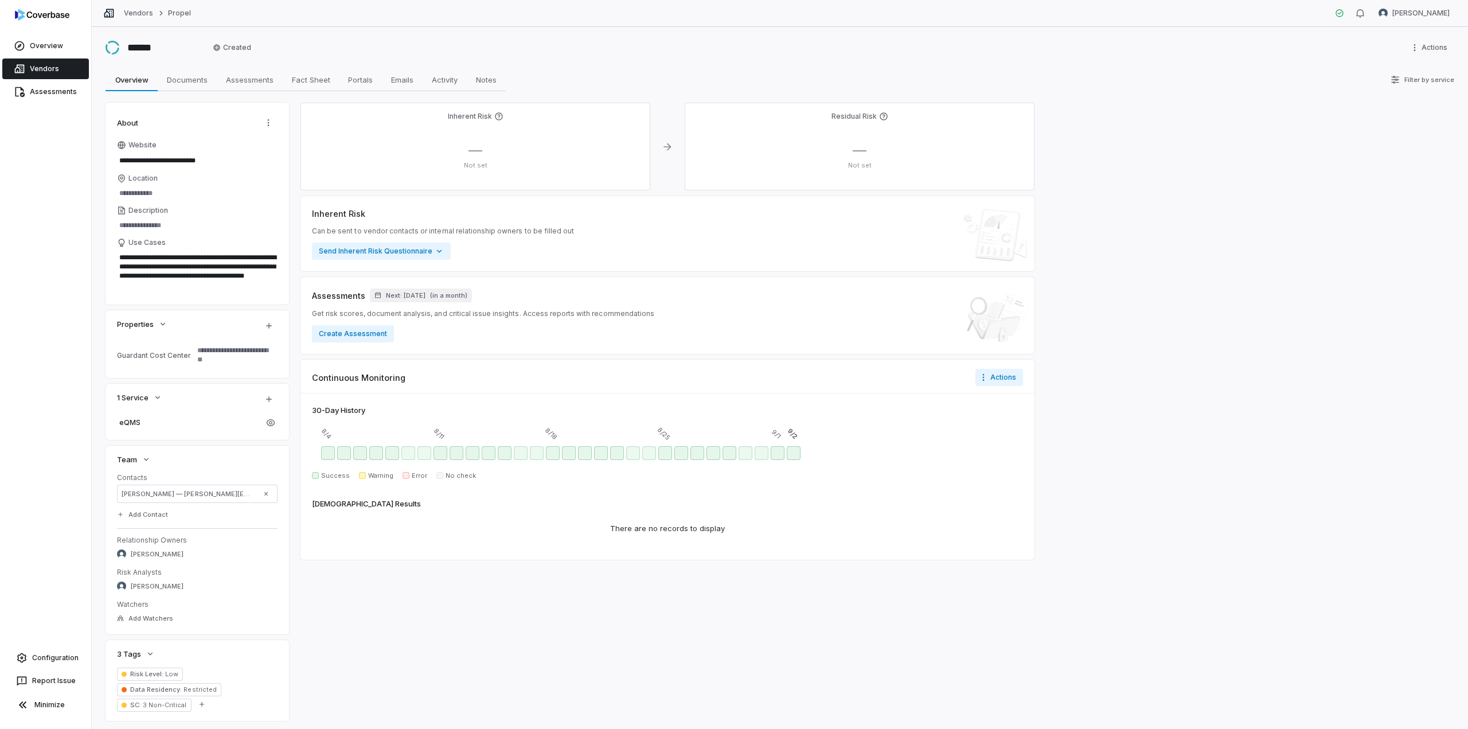
type textarea "*"
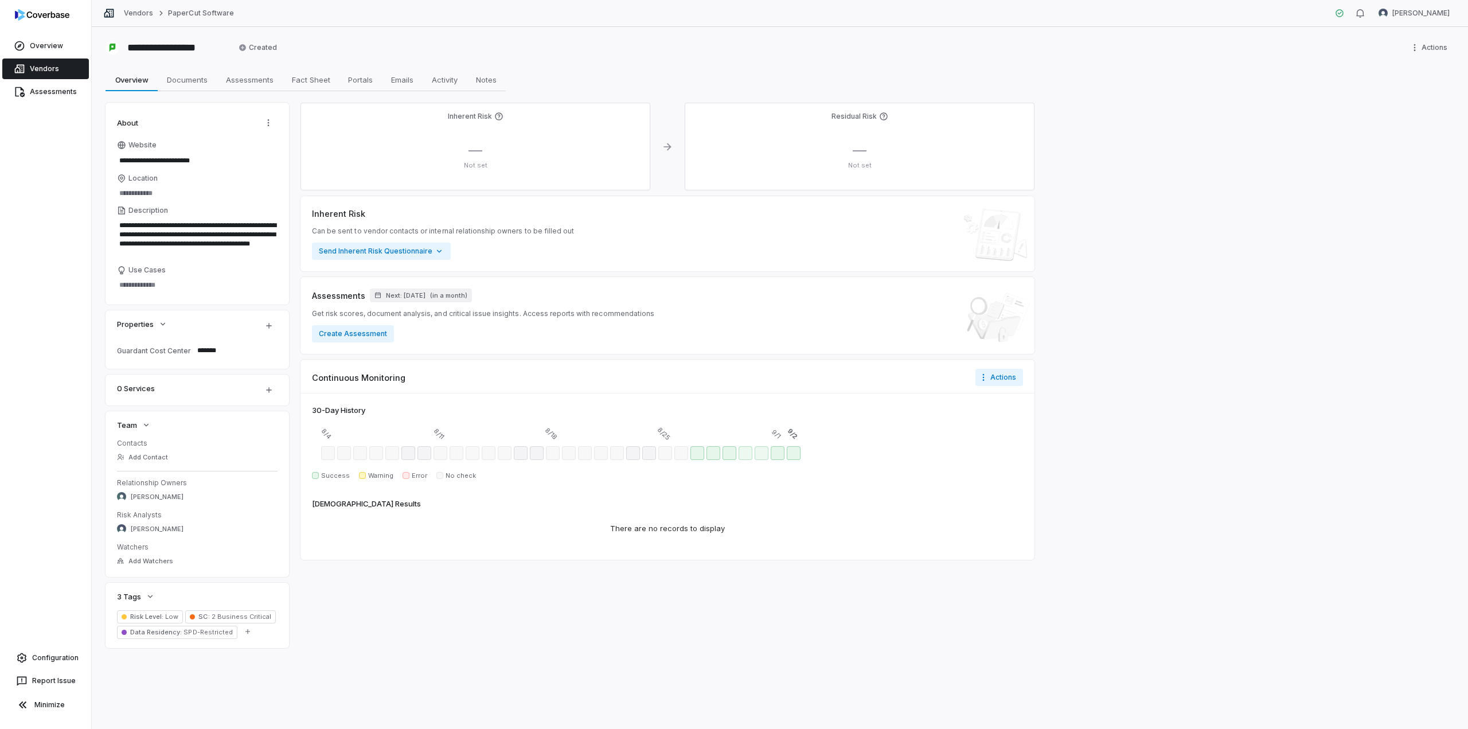
type textarea "*"
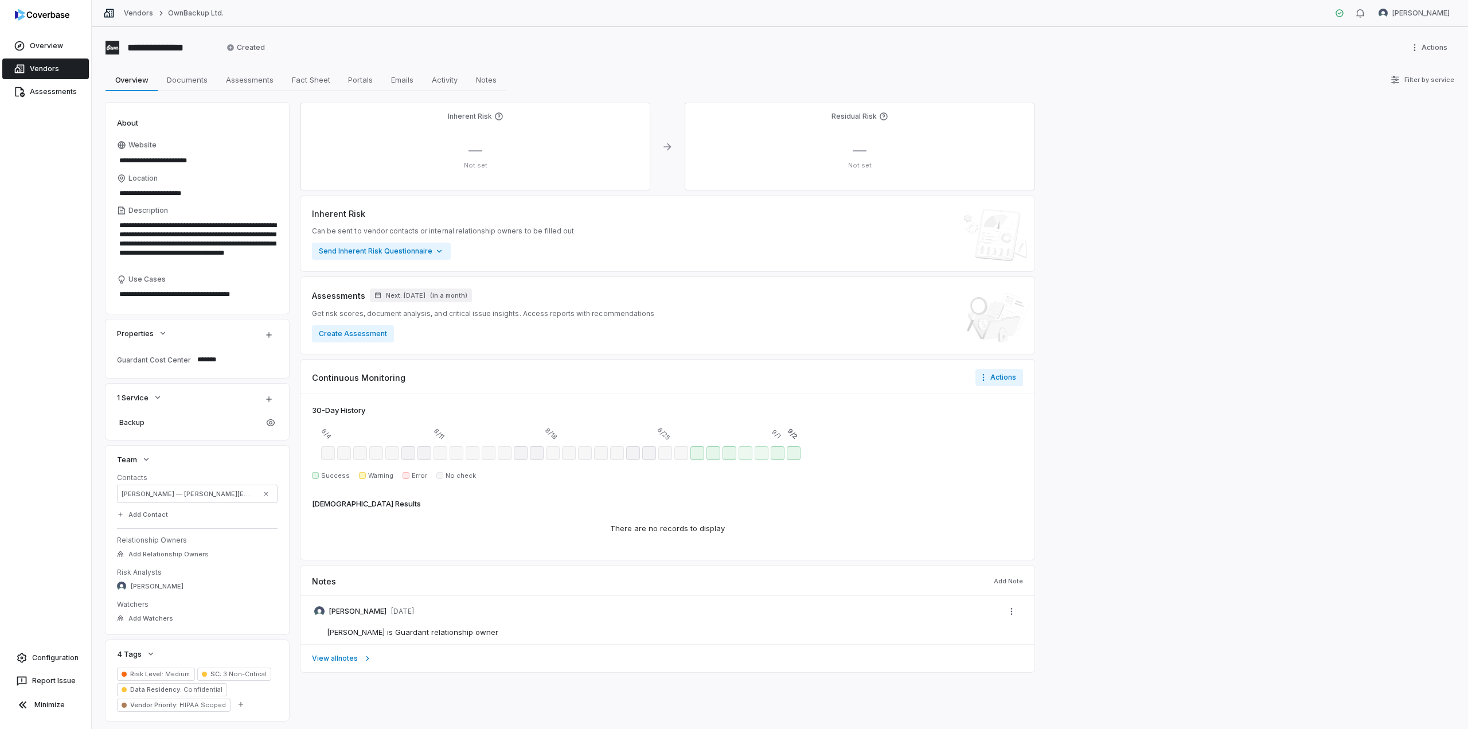
type textarea "*"
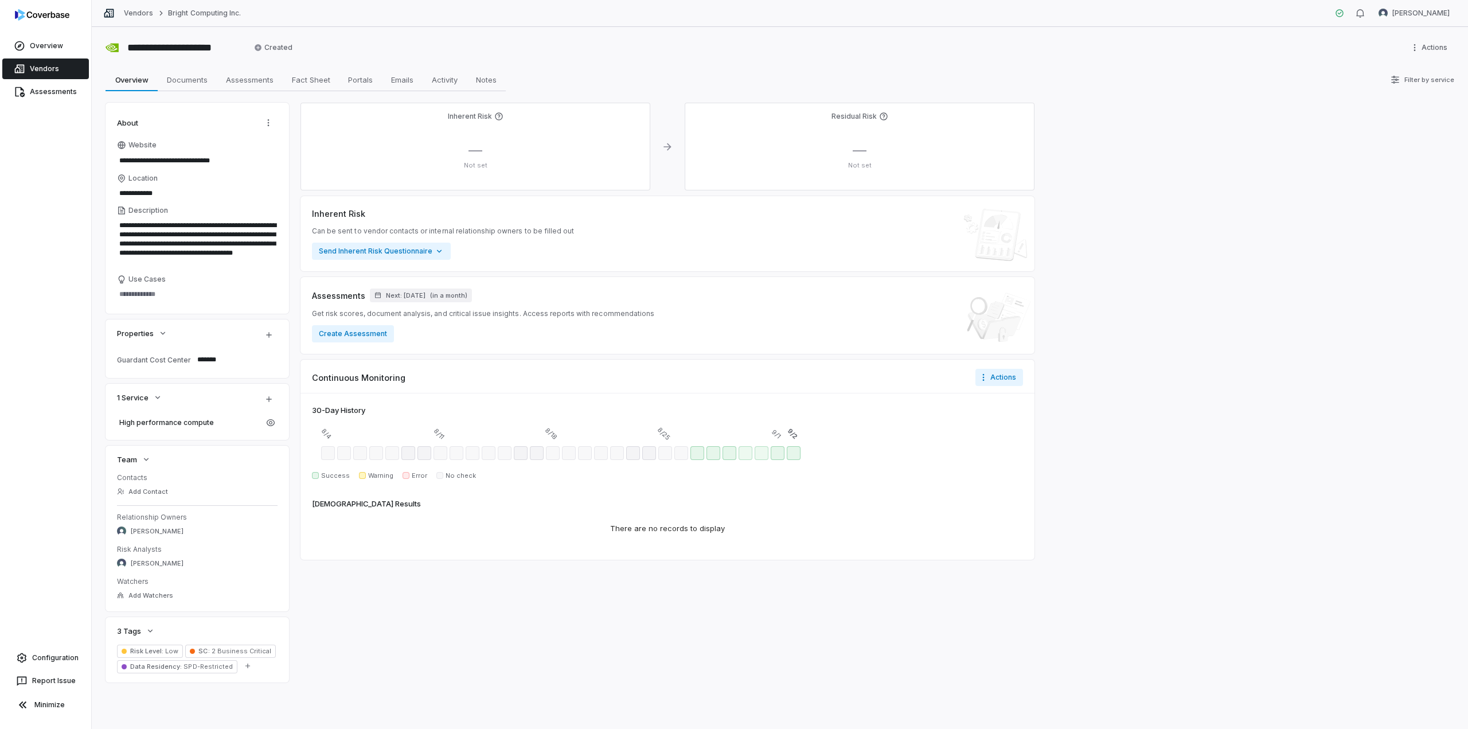
type textarea "*"
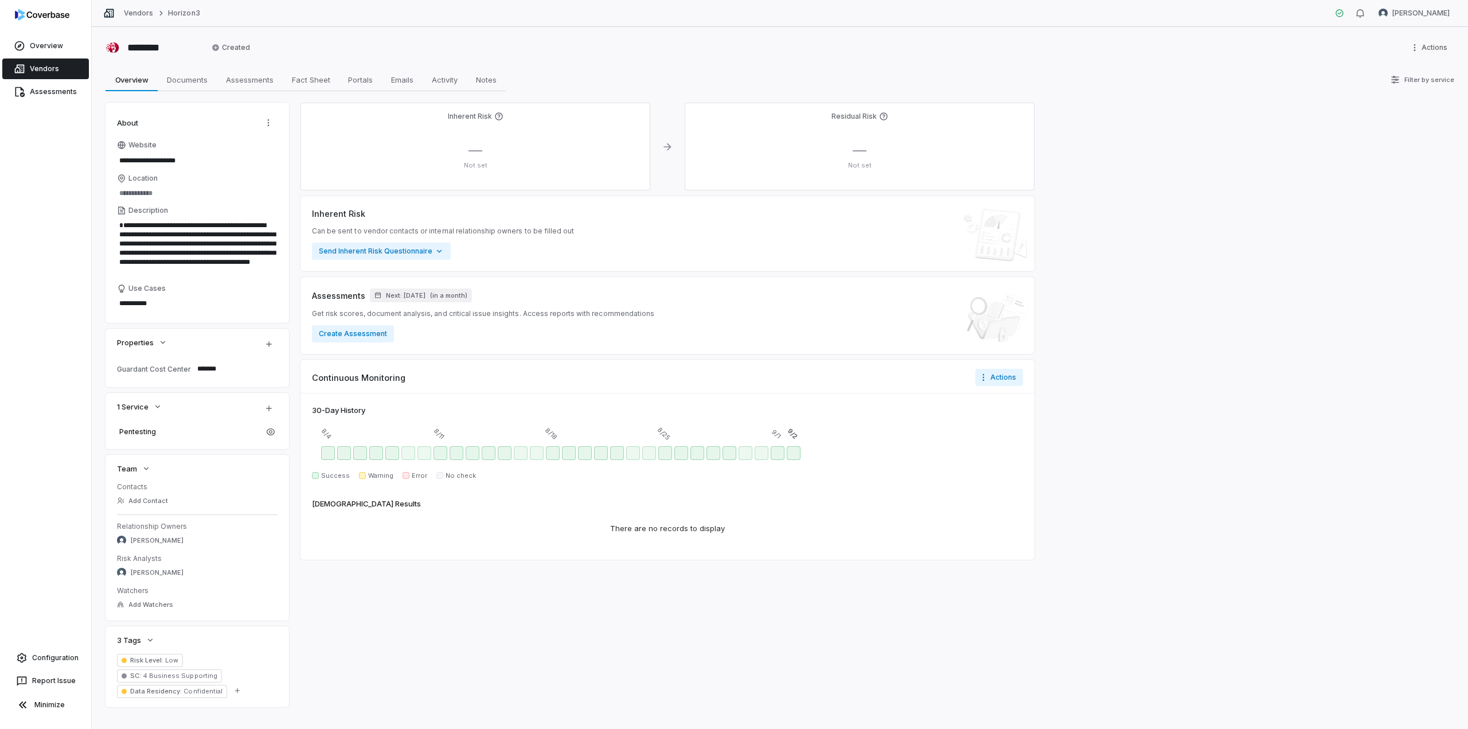
type textarea "*"
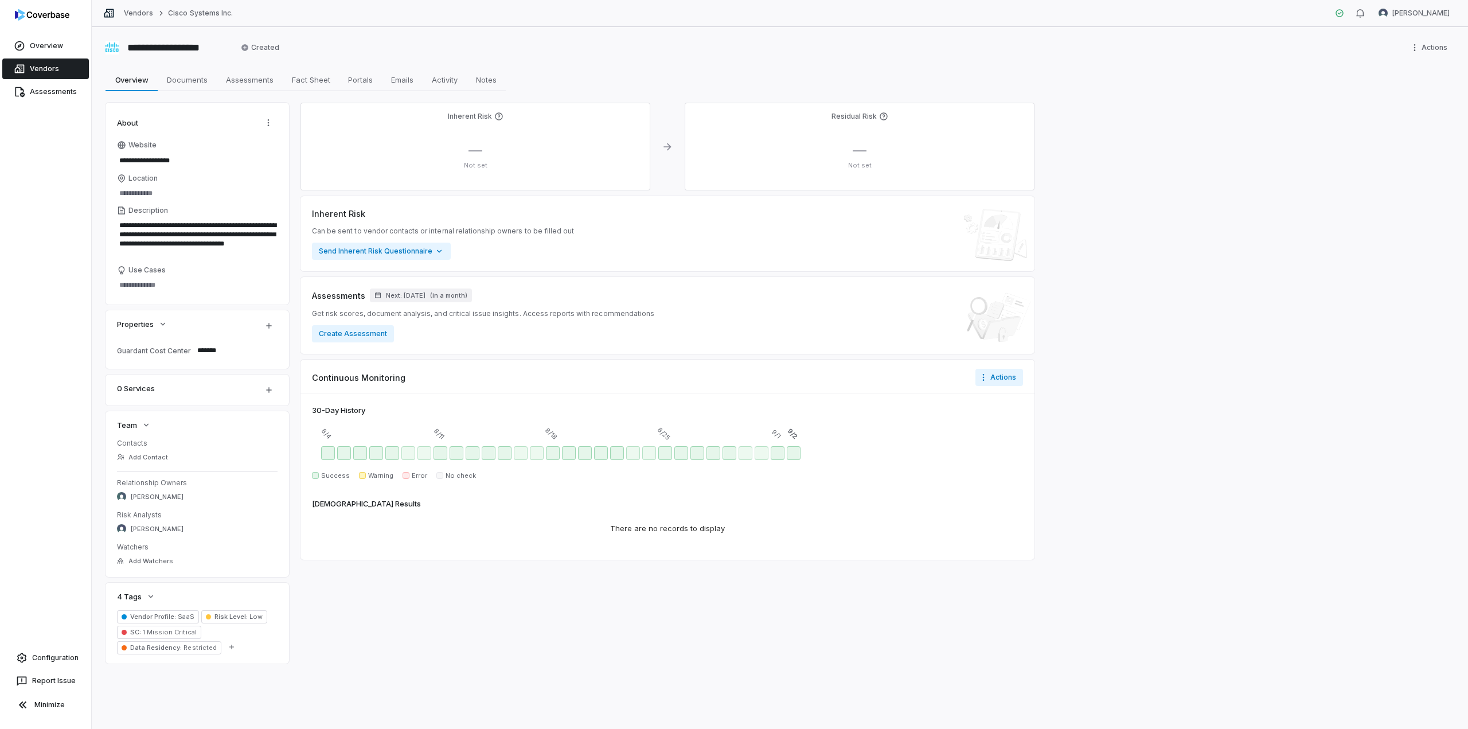
type textarea "*"
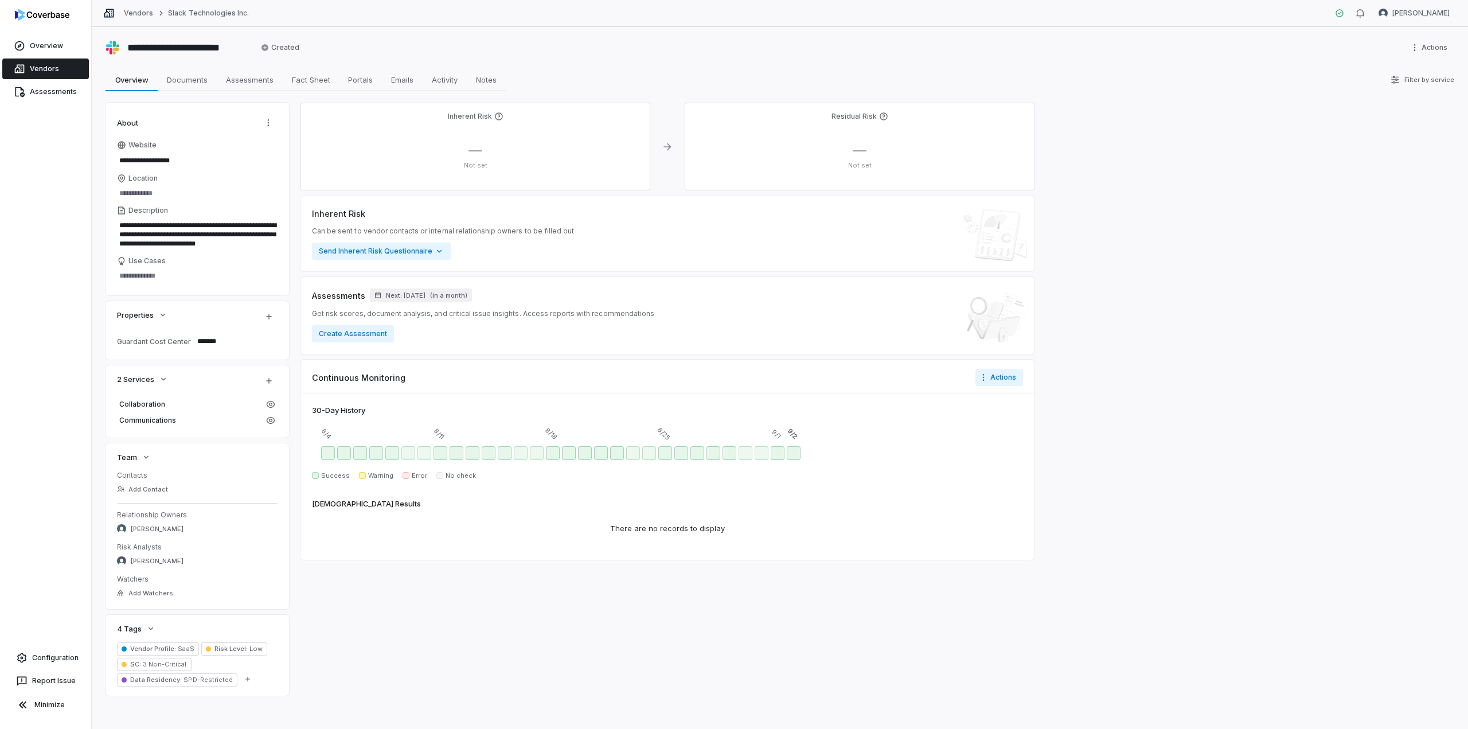
type textarea "*"
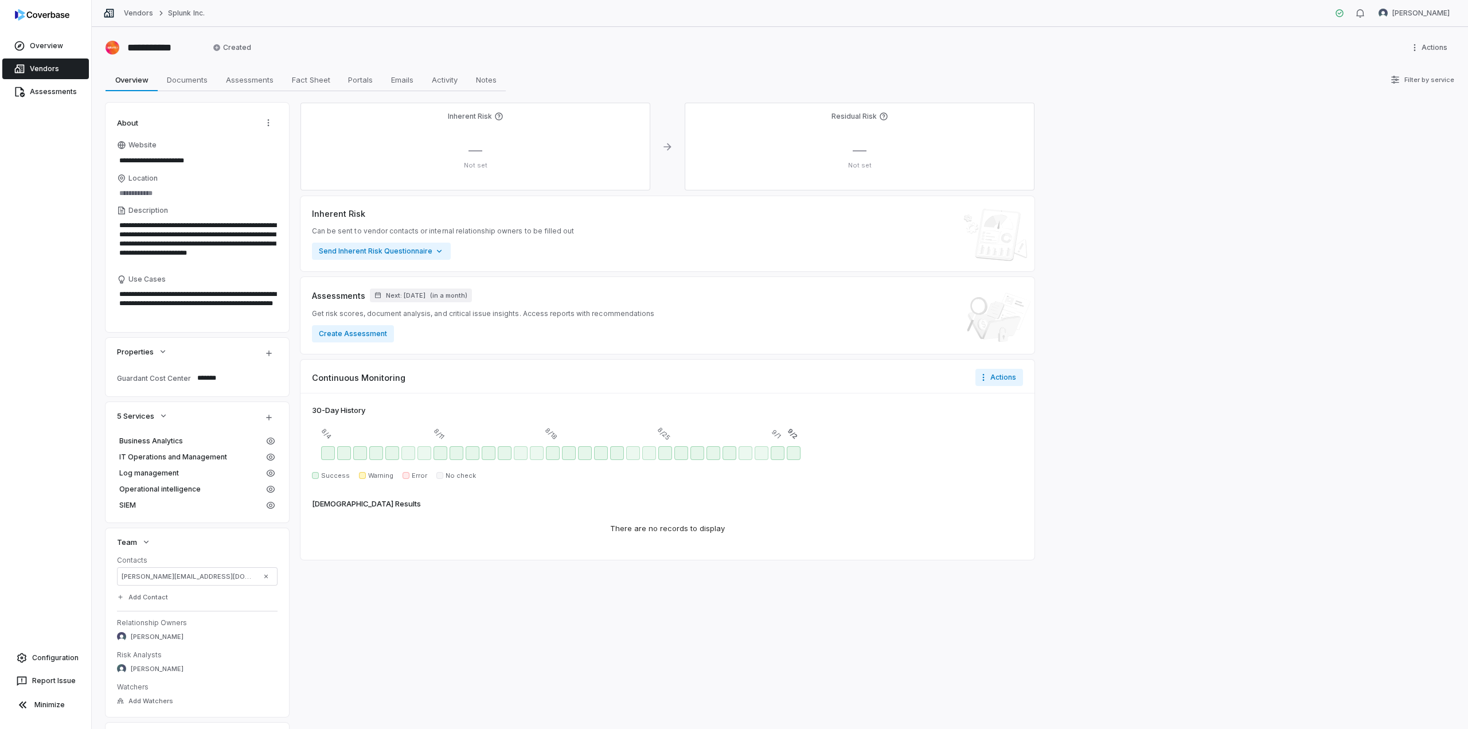
type textarea "*"
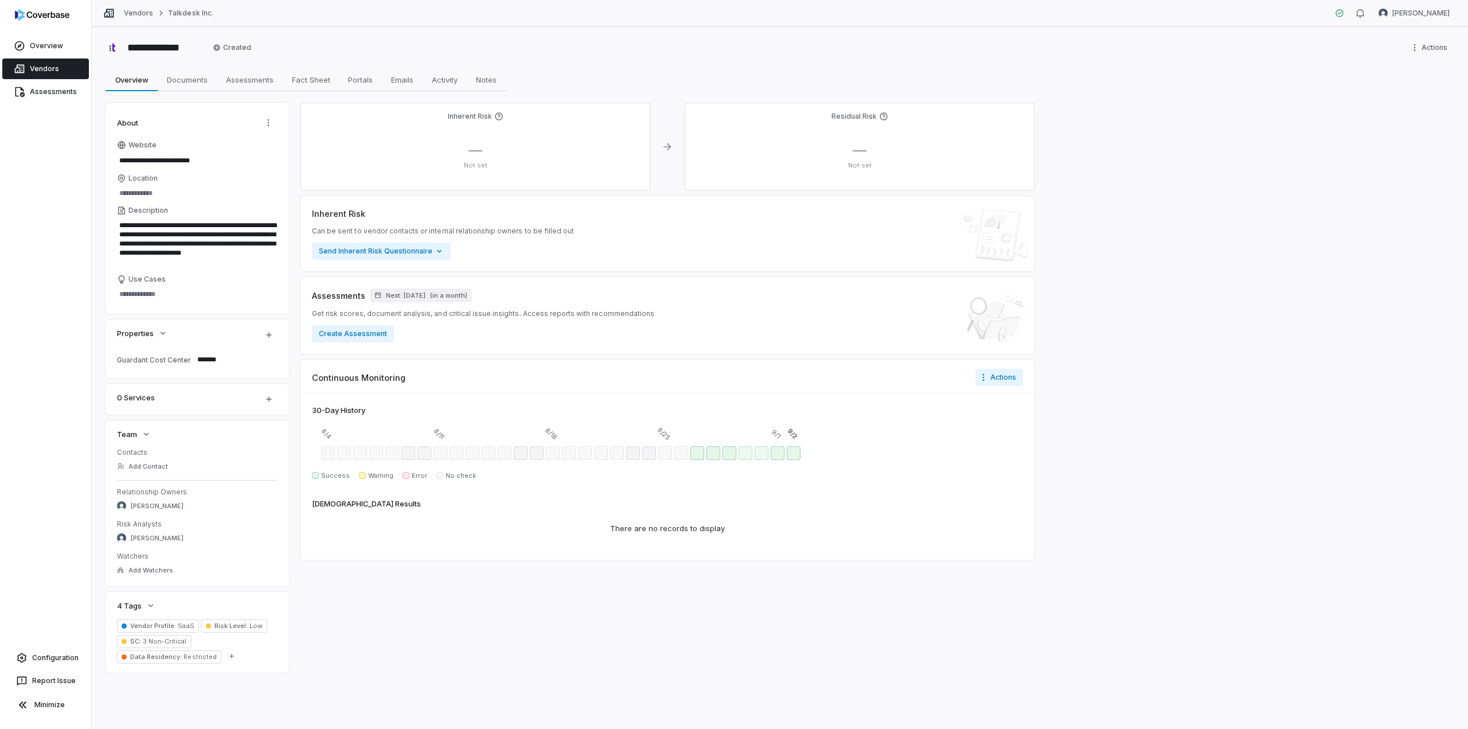
type textarea "*"
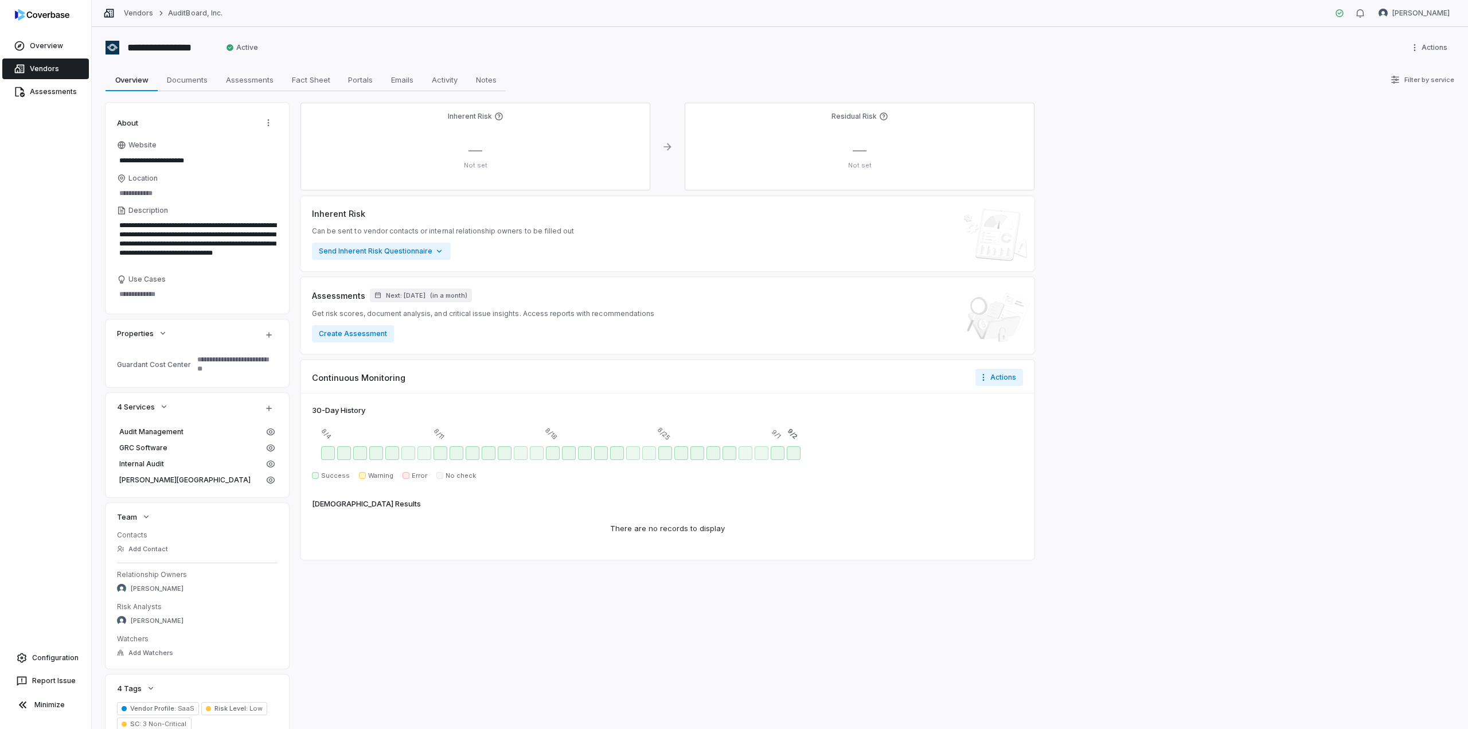
type textarea "*"
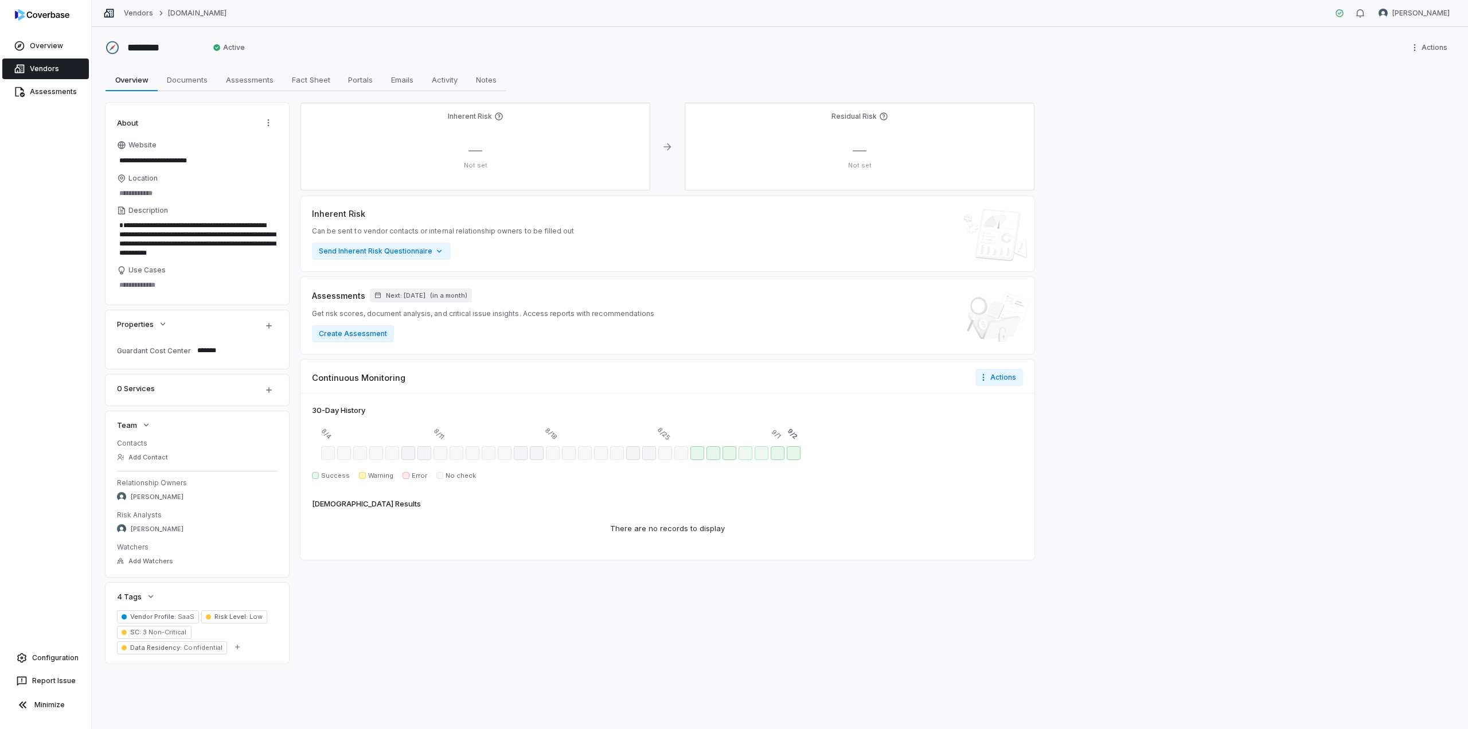
type textarea "*"
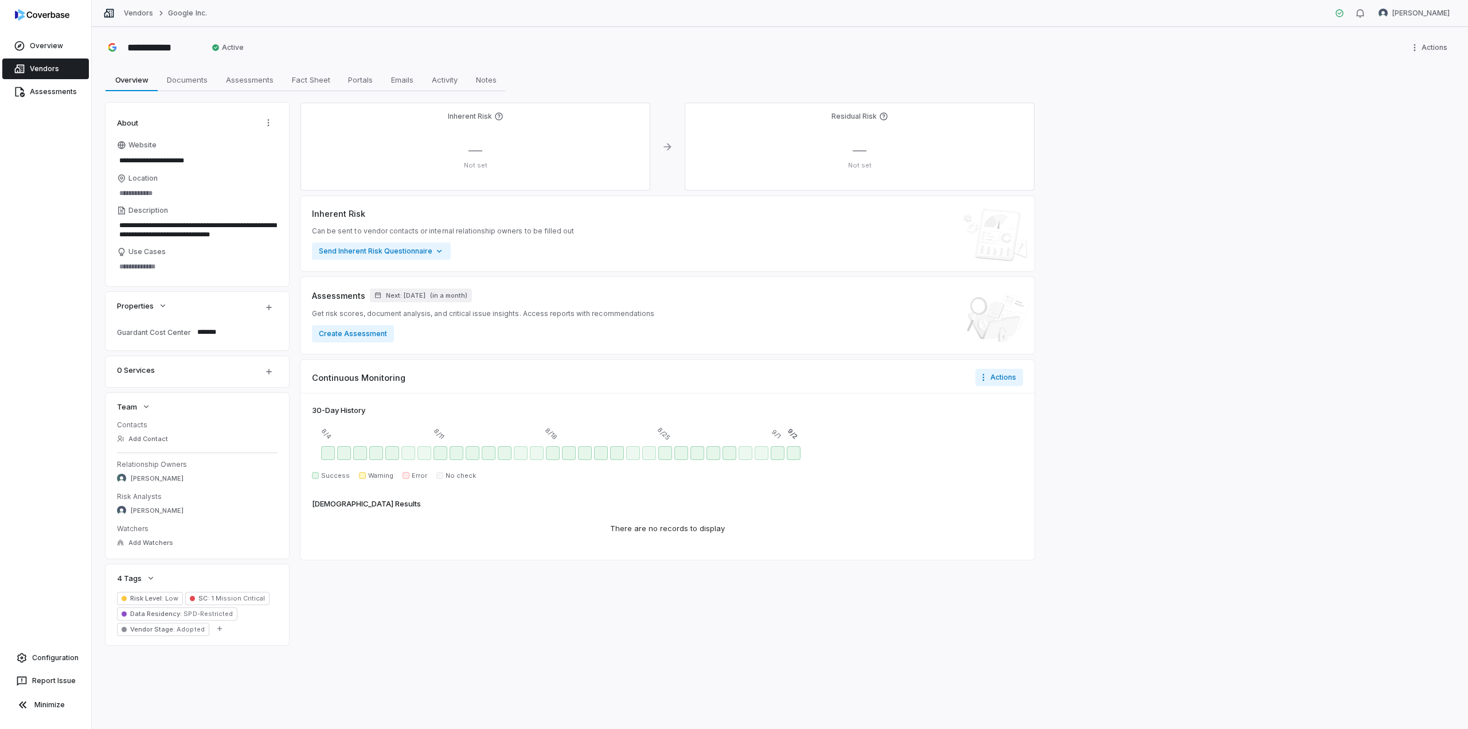
type textarea "*"
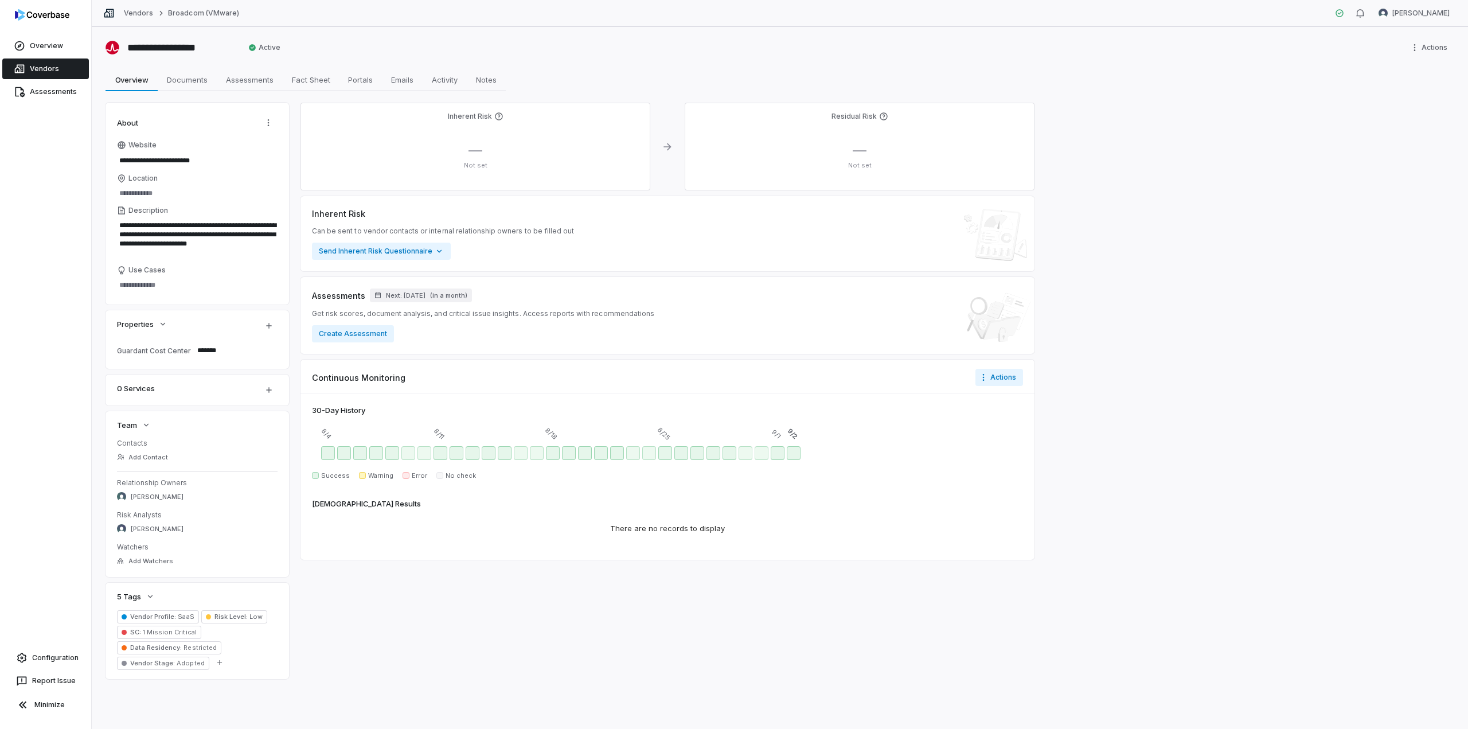
type textarea "*"
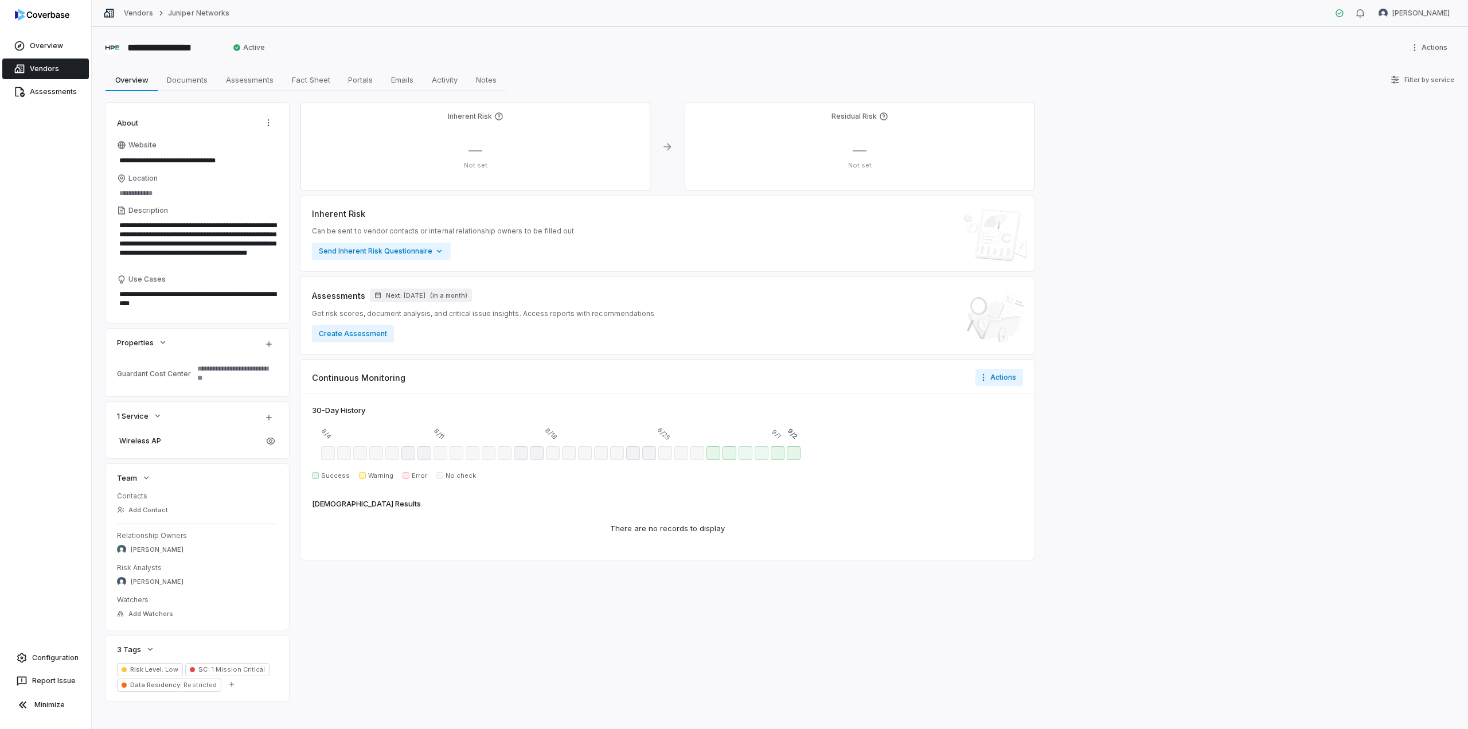
type textarea "*"
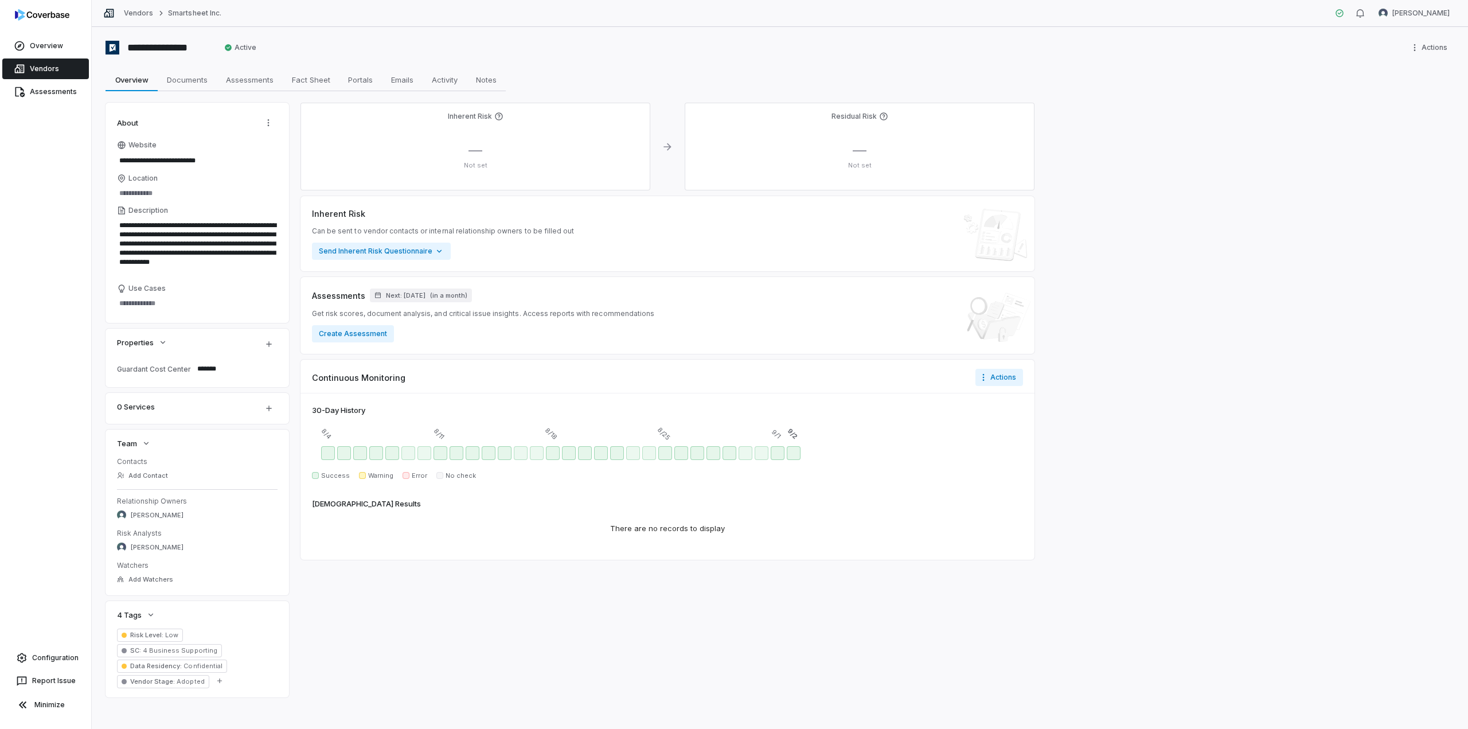
type textarea "*"
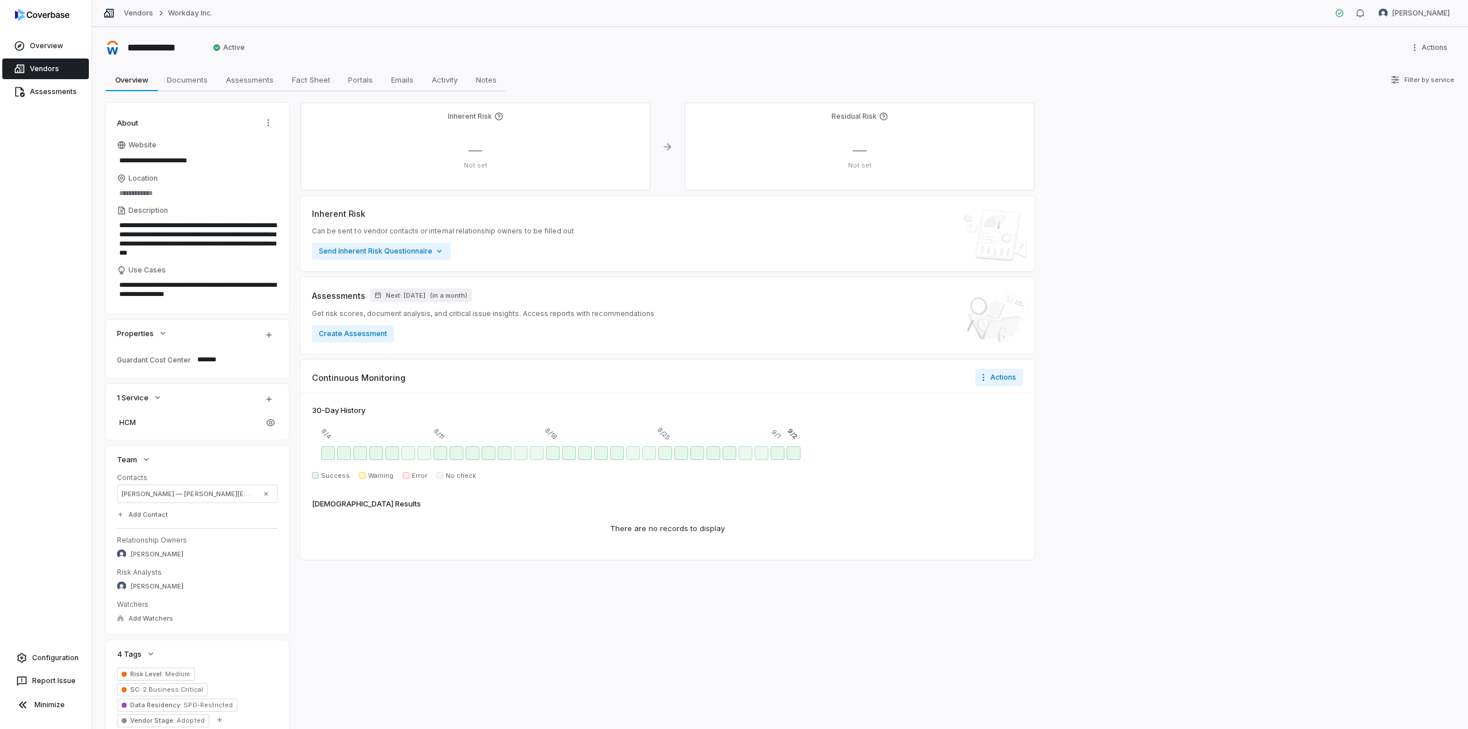
type textarea "*"
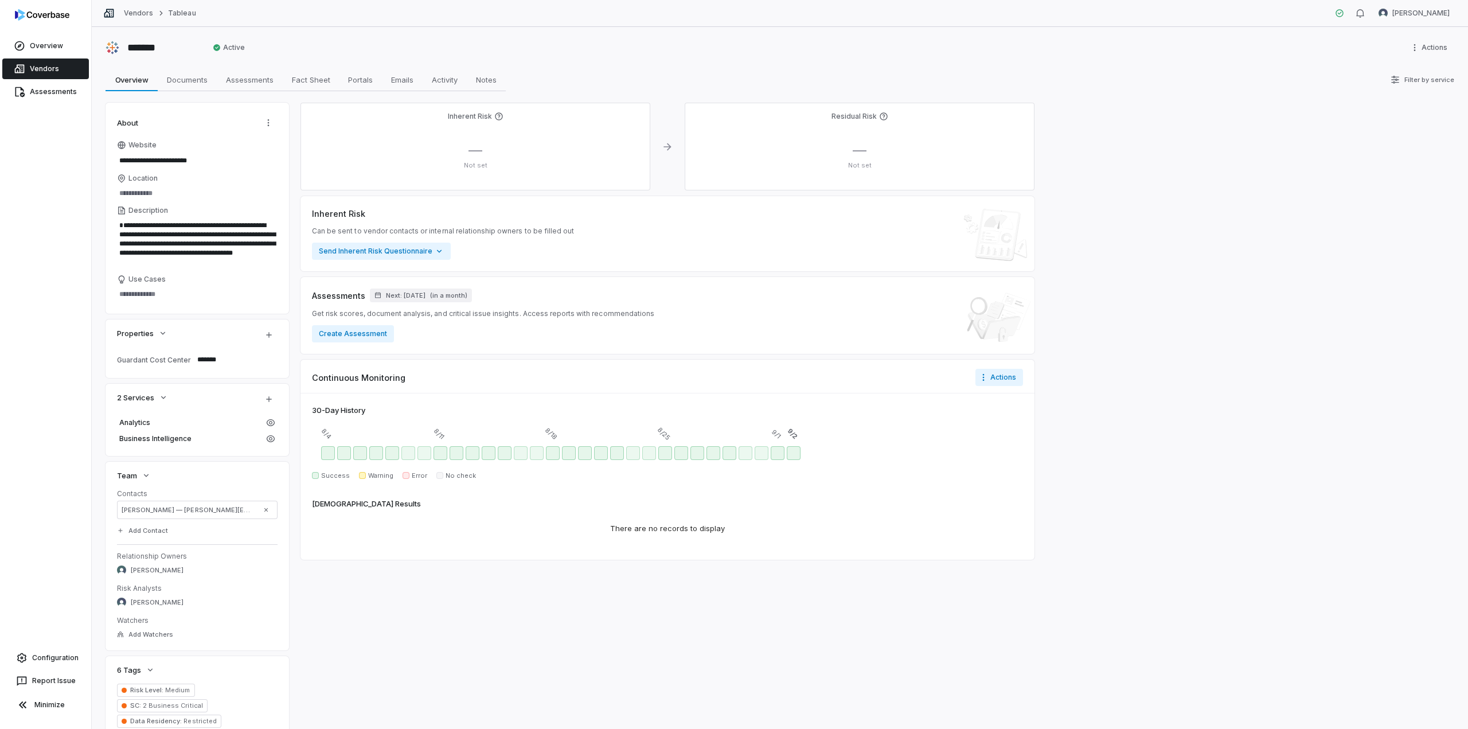
type textarea "*"
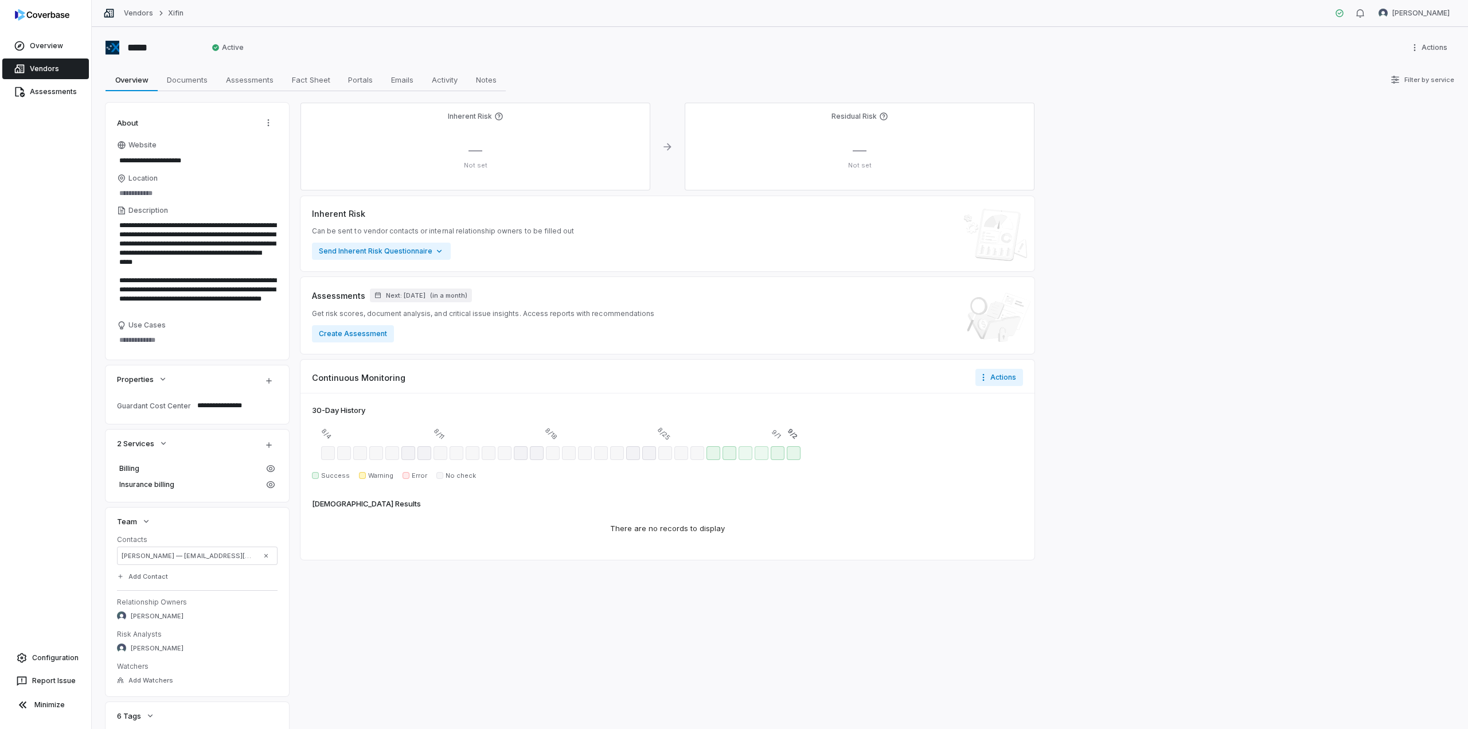
type textarea "*"
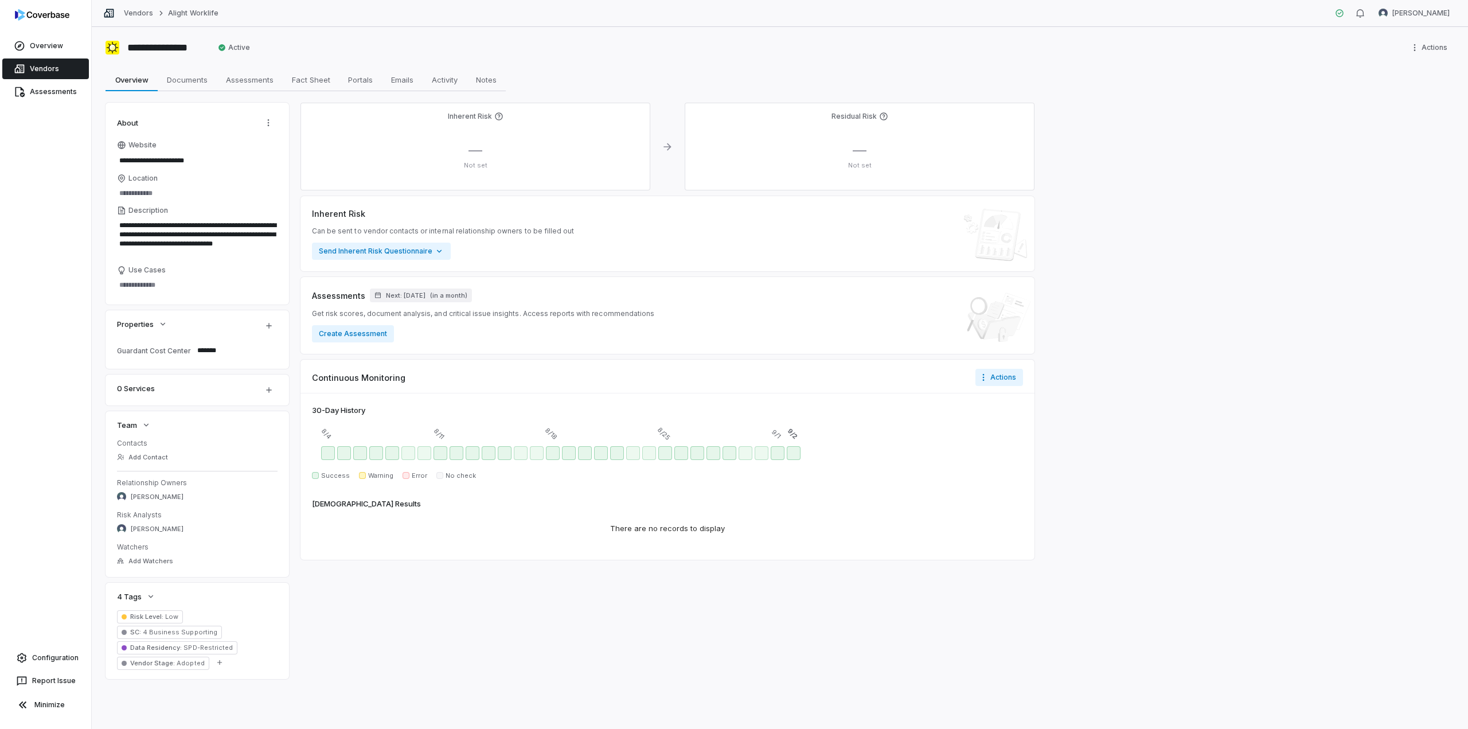
type textarea "*"
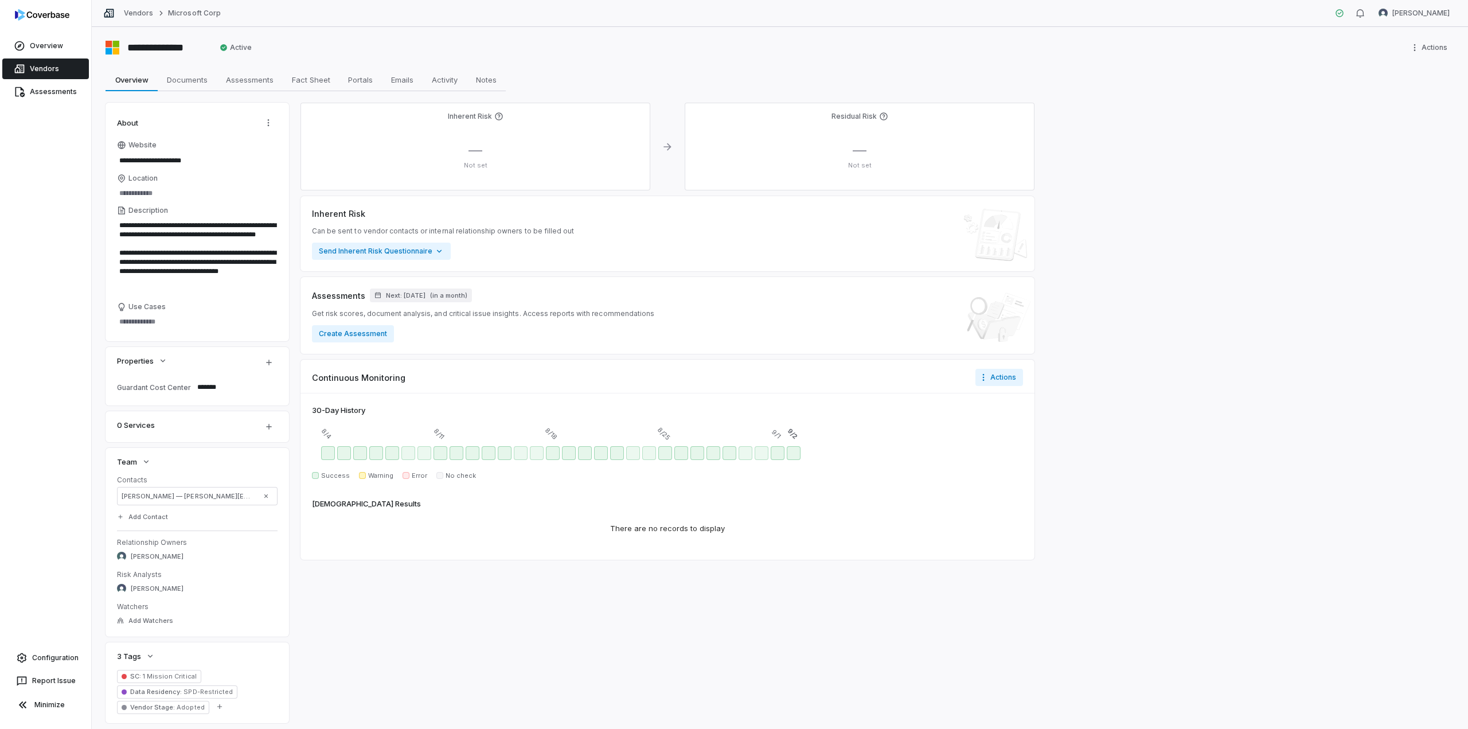
type textarea "*"
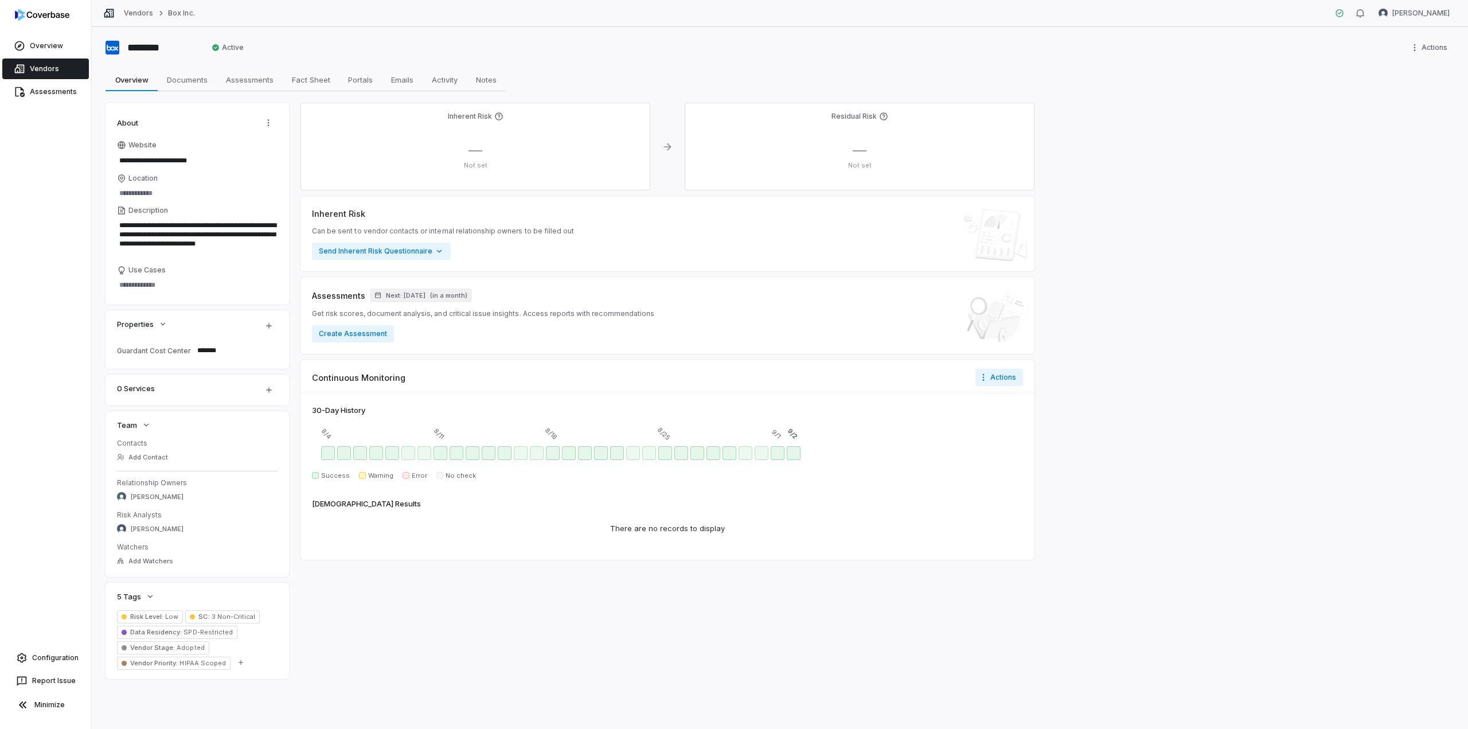
type textarea "*"
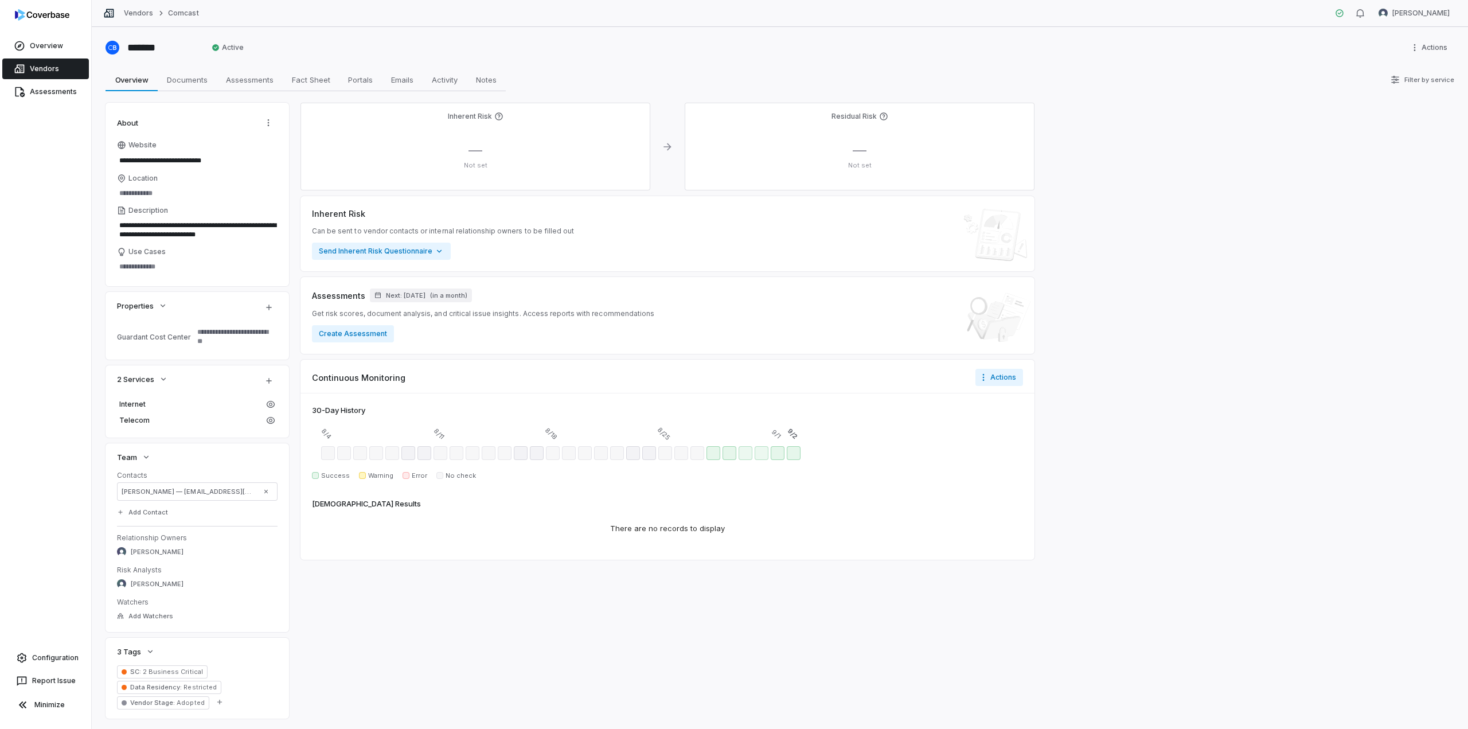
type textarea "*"
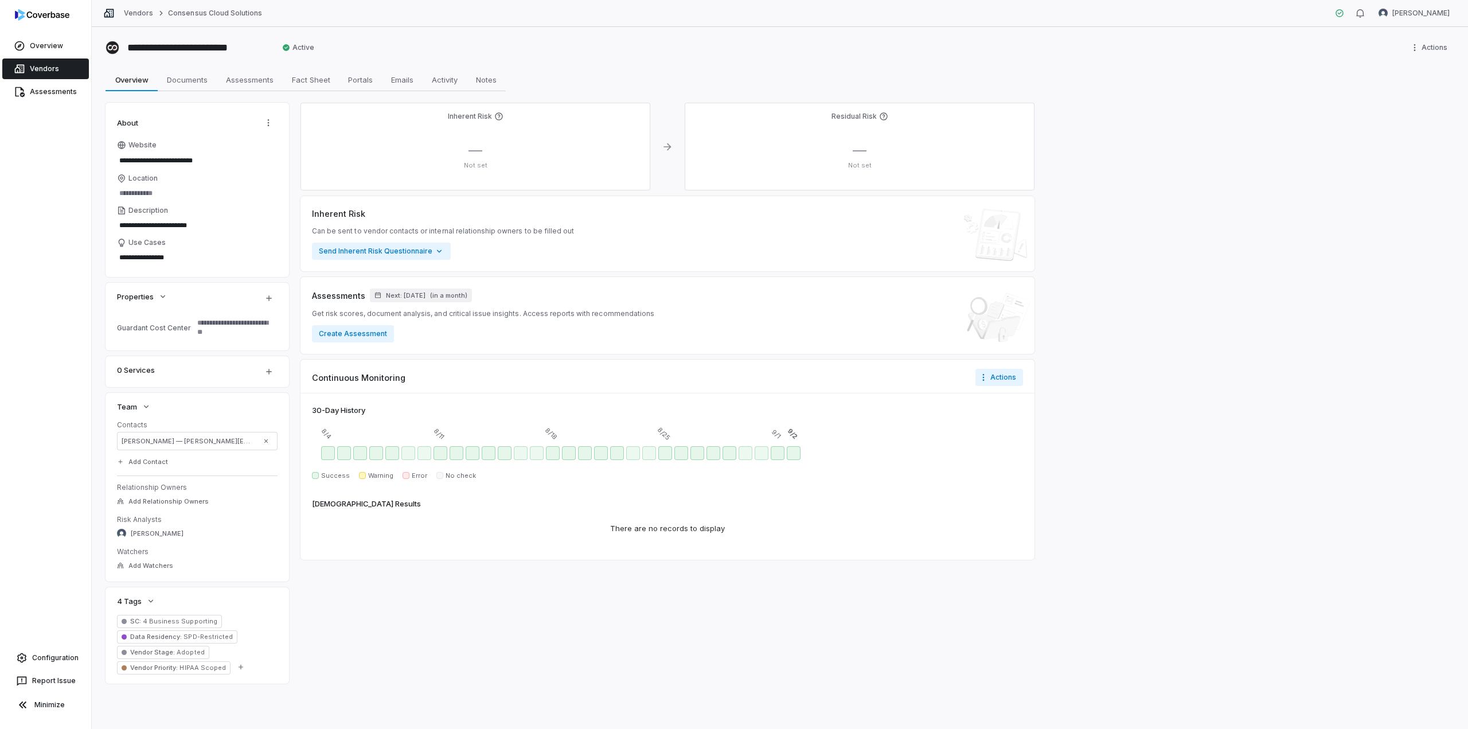
type textarea "*"
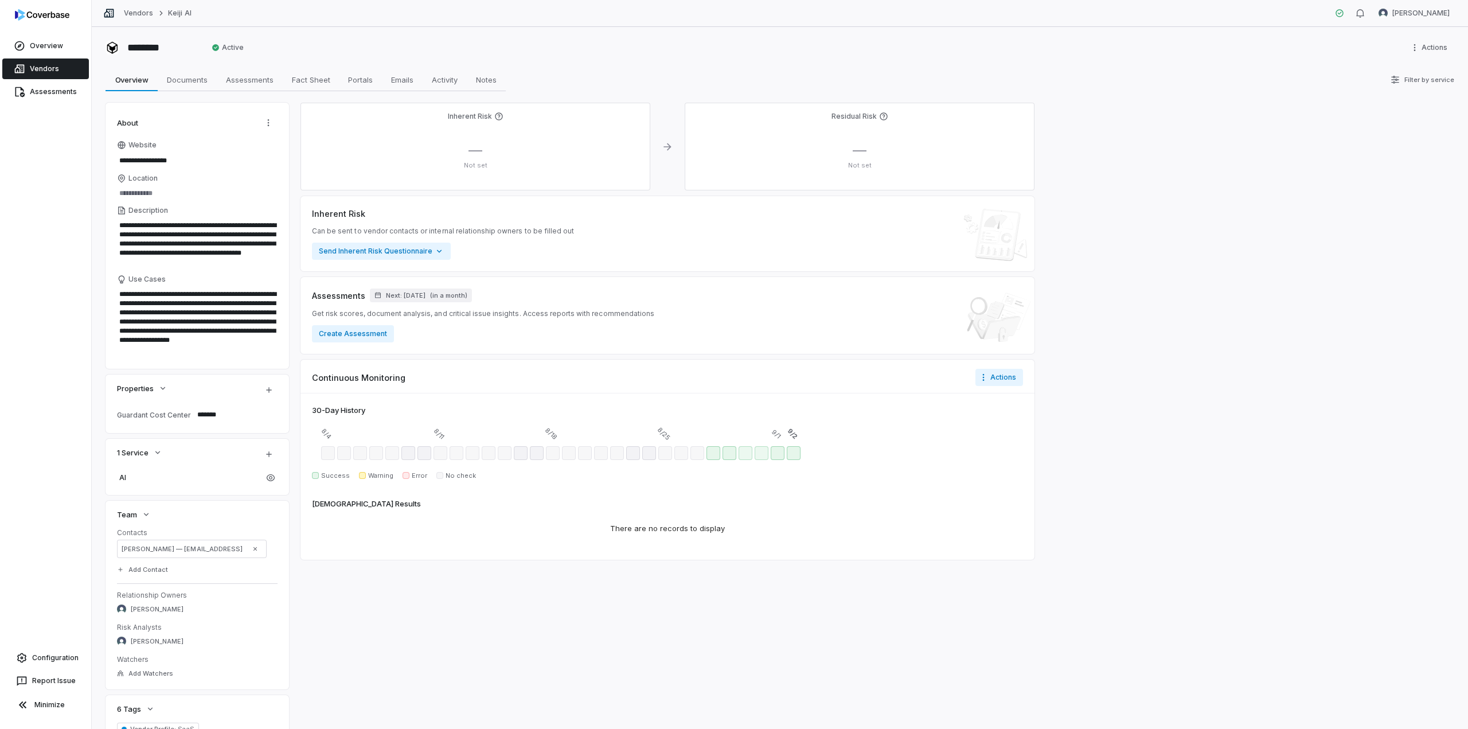
type textarea "*"
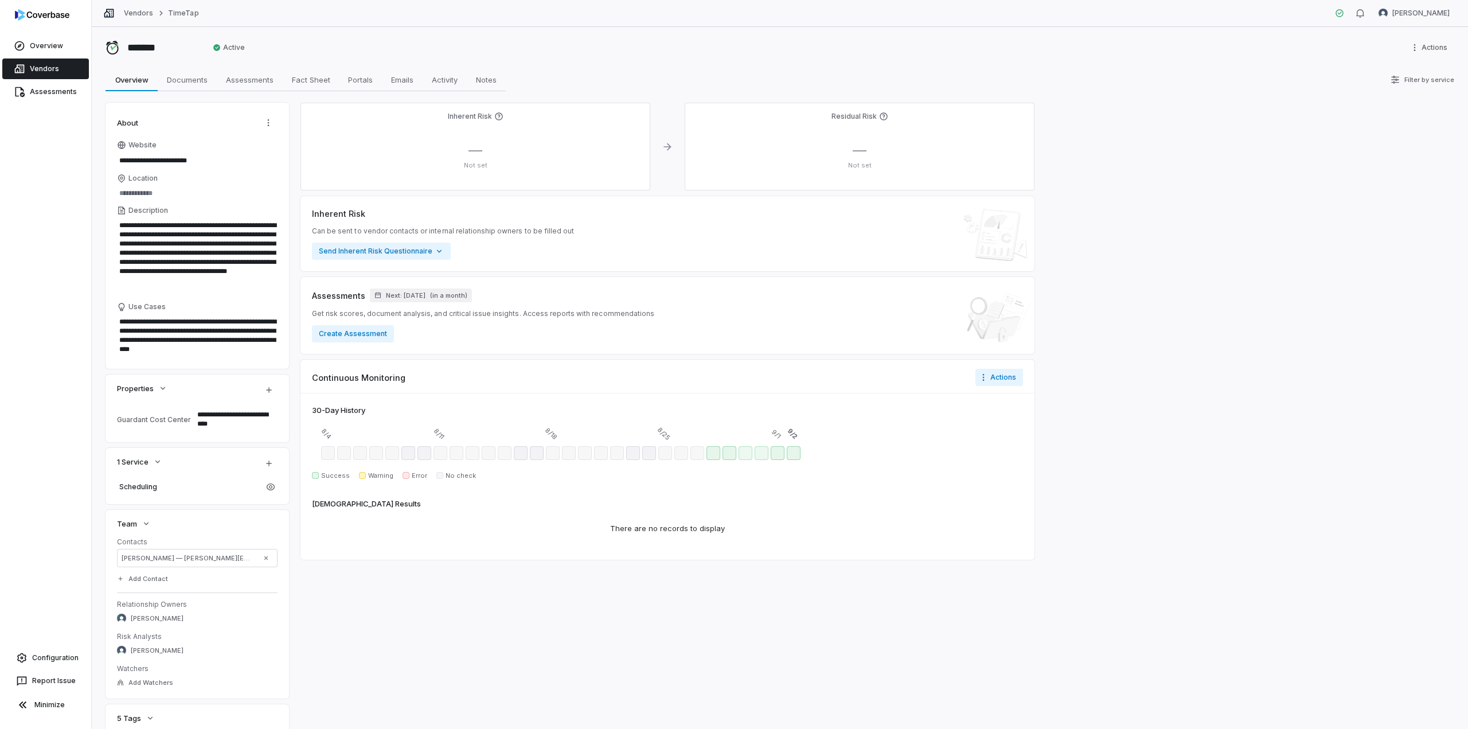
type textarea "*"
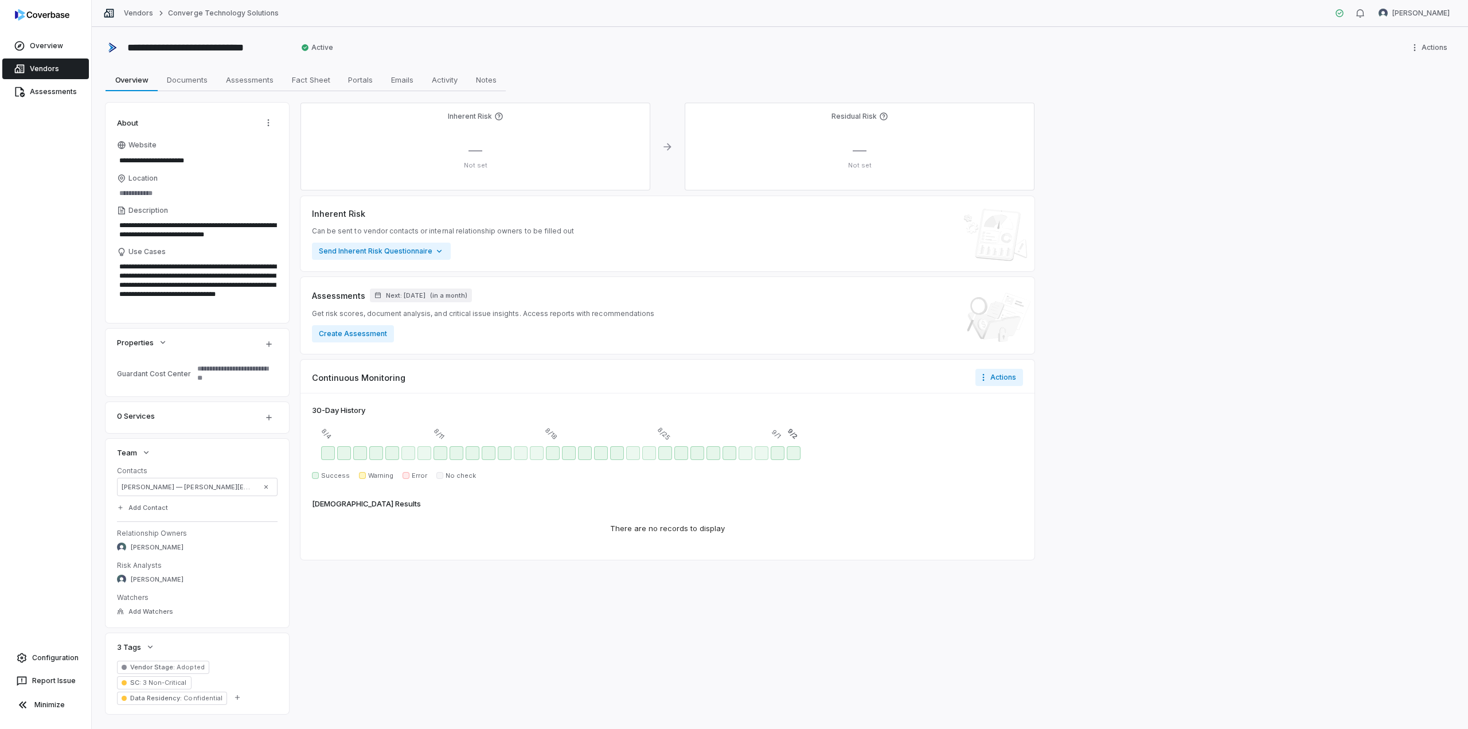
type textarea "*"
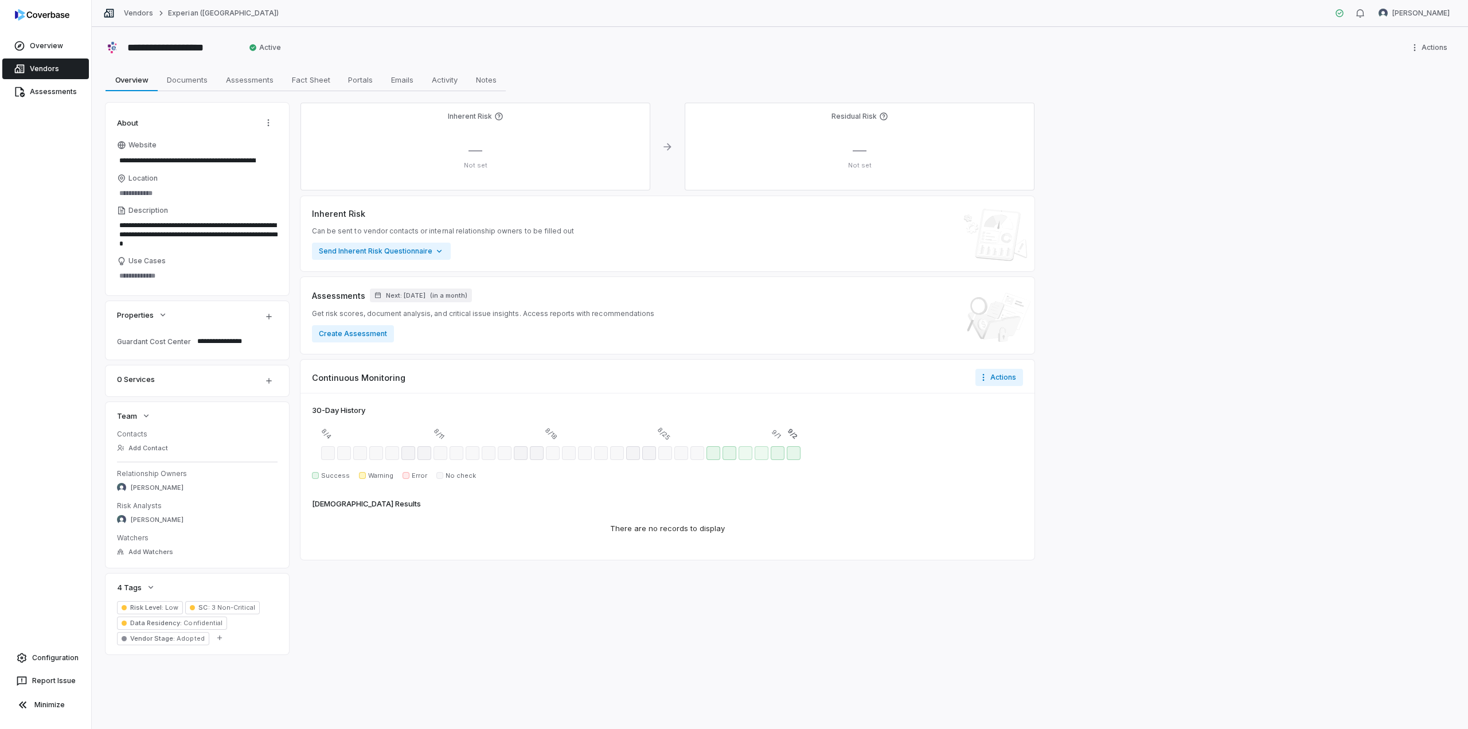
type textarea "*"
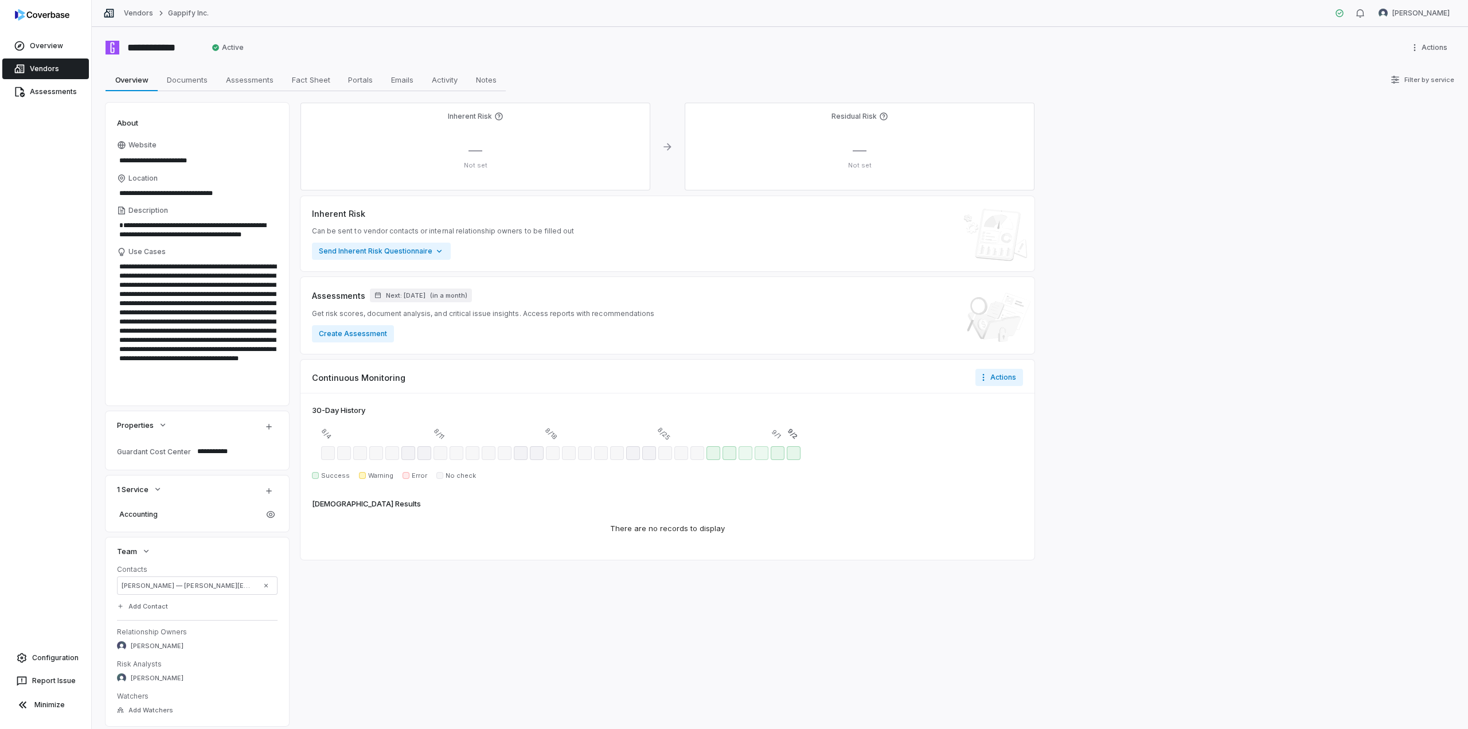
type textarea "*"
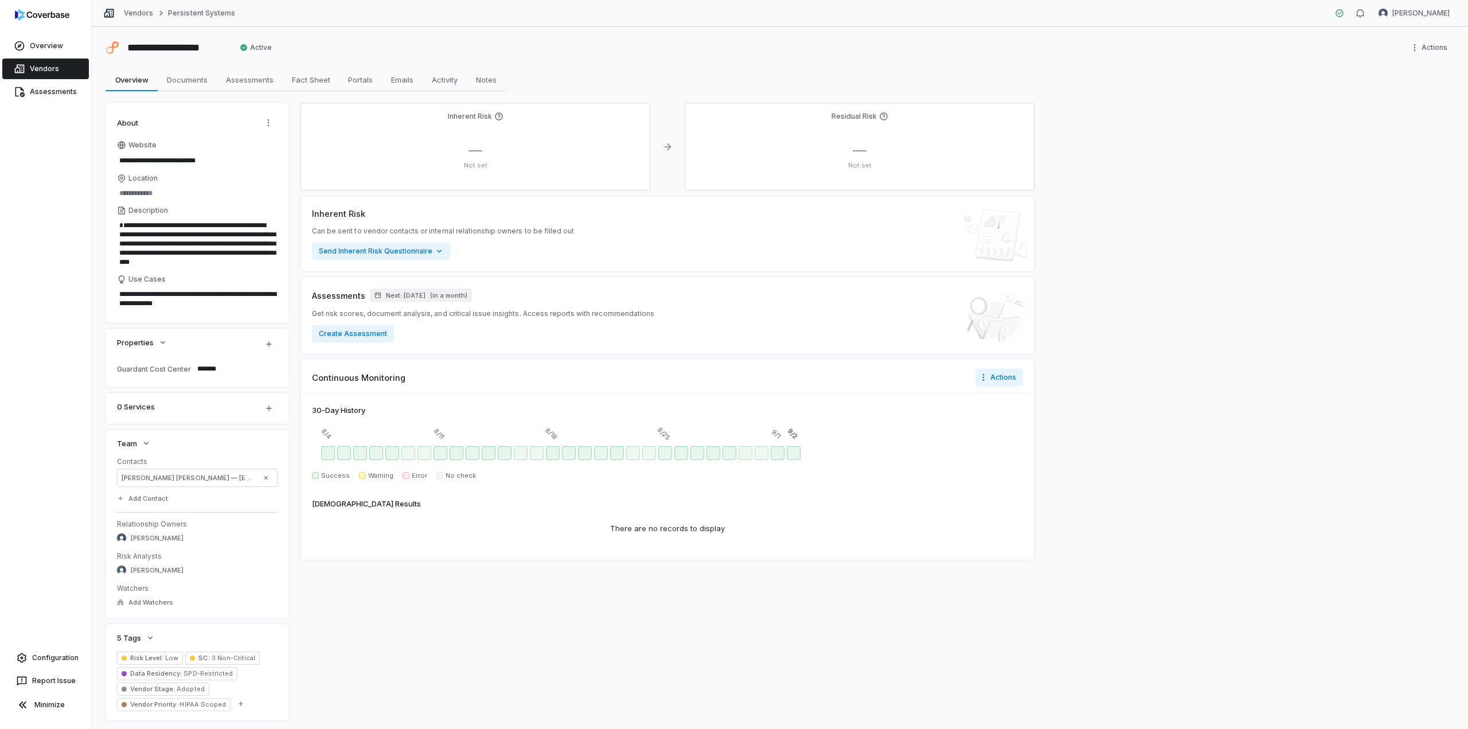
type textarea "*"
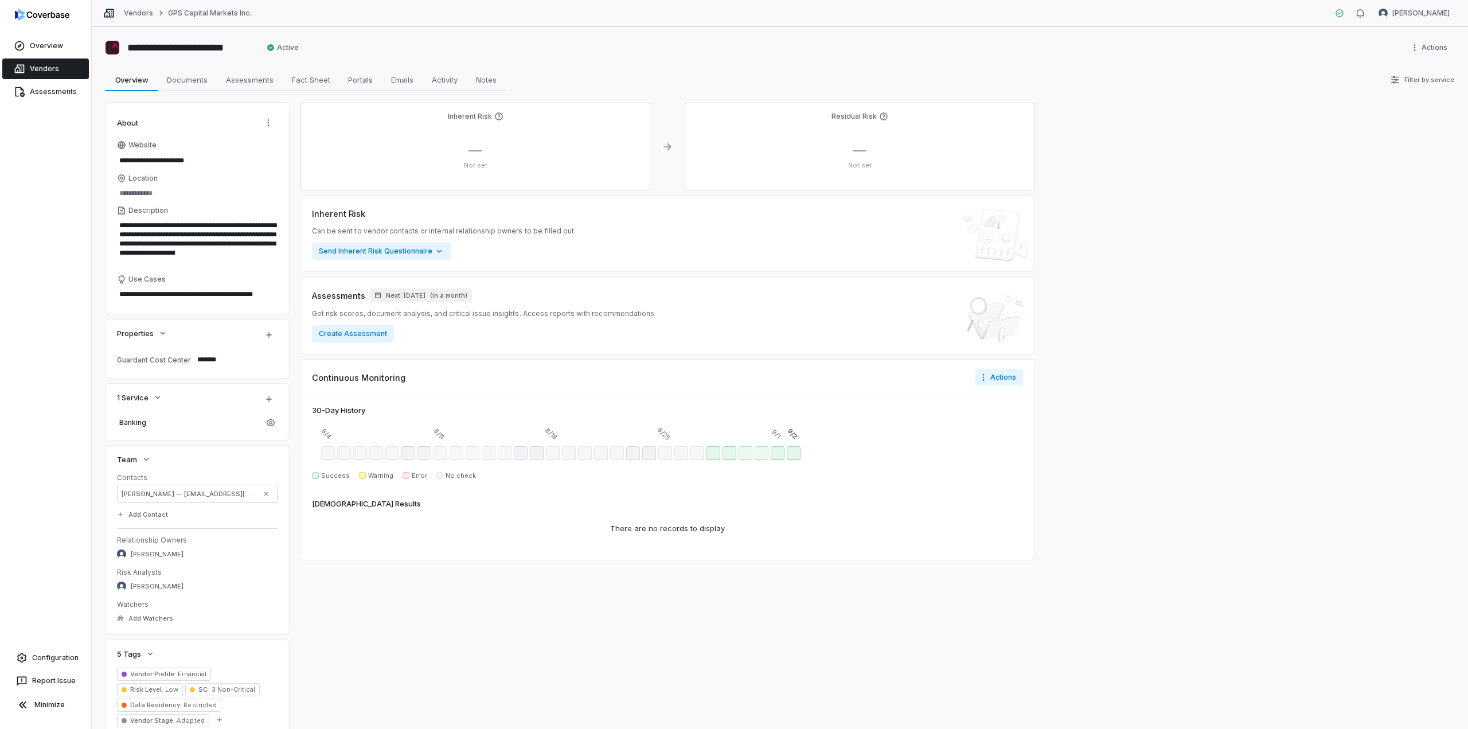
type textarea "*"
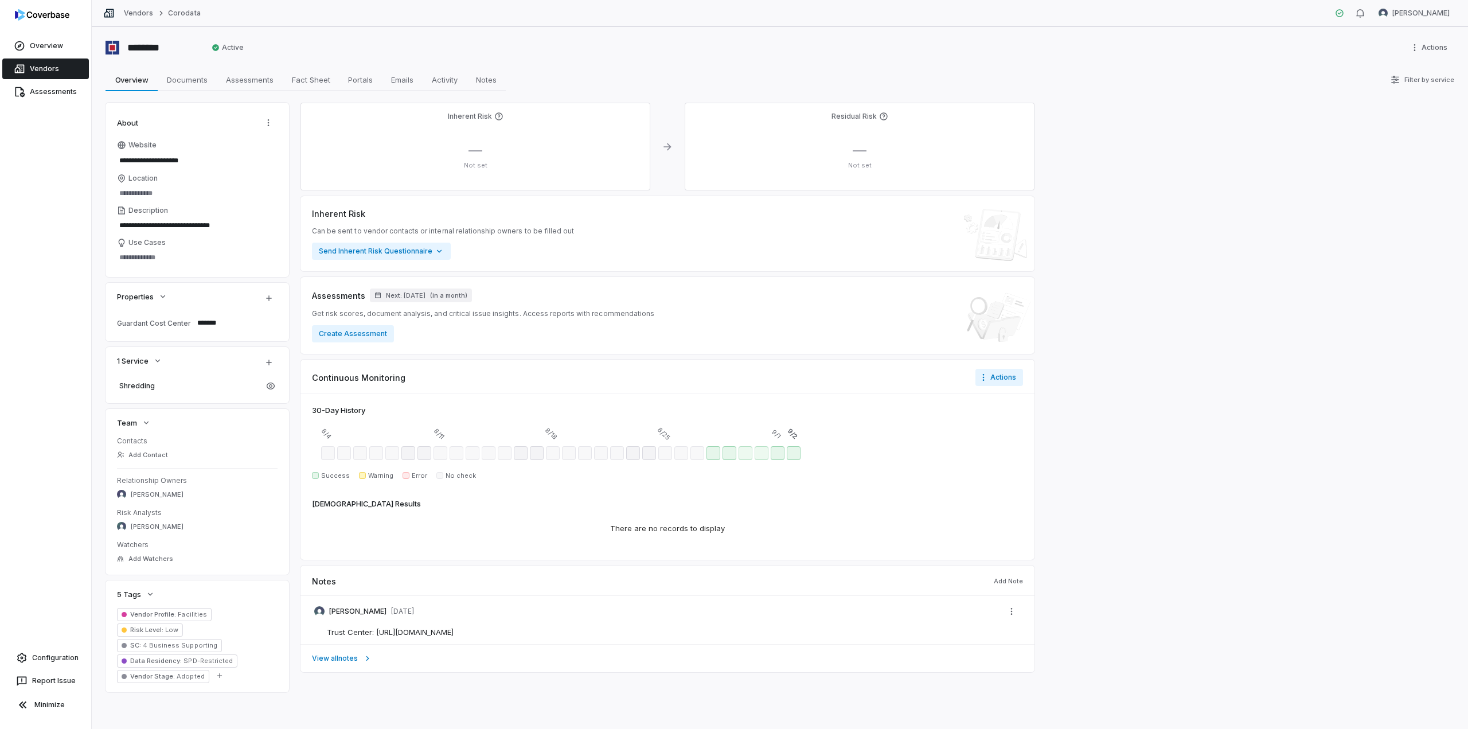
type textarea "*"
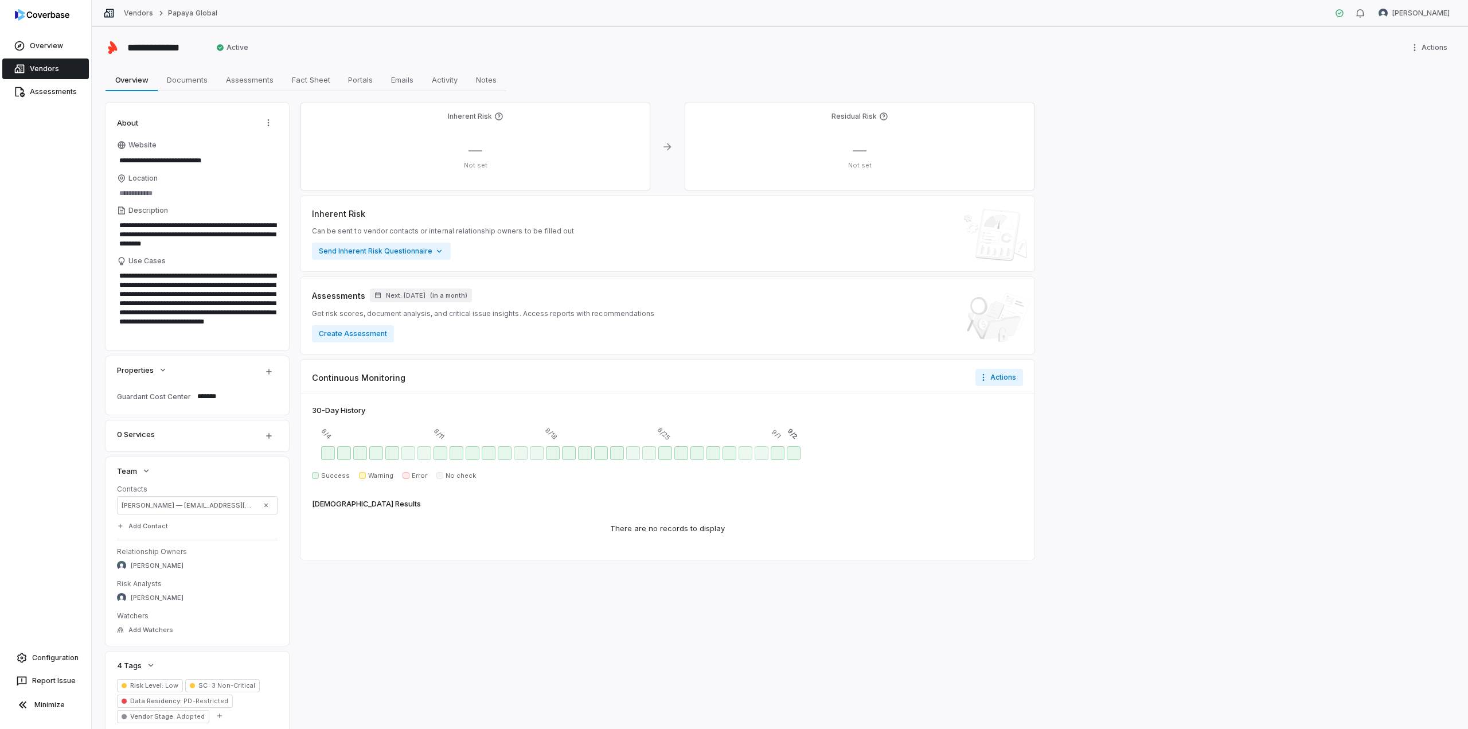
type textarea "*"
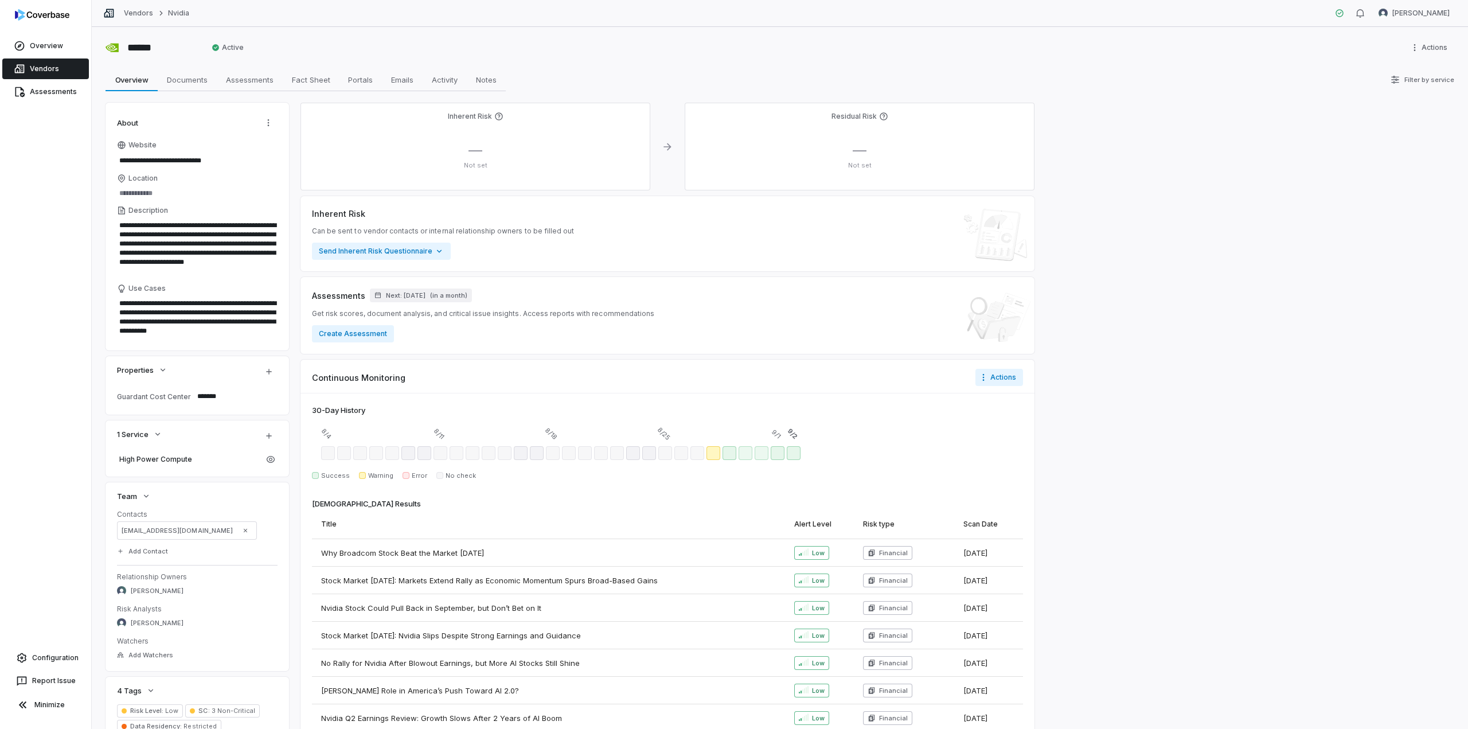
type textarea "*"
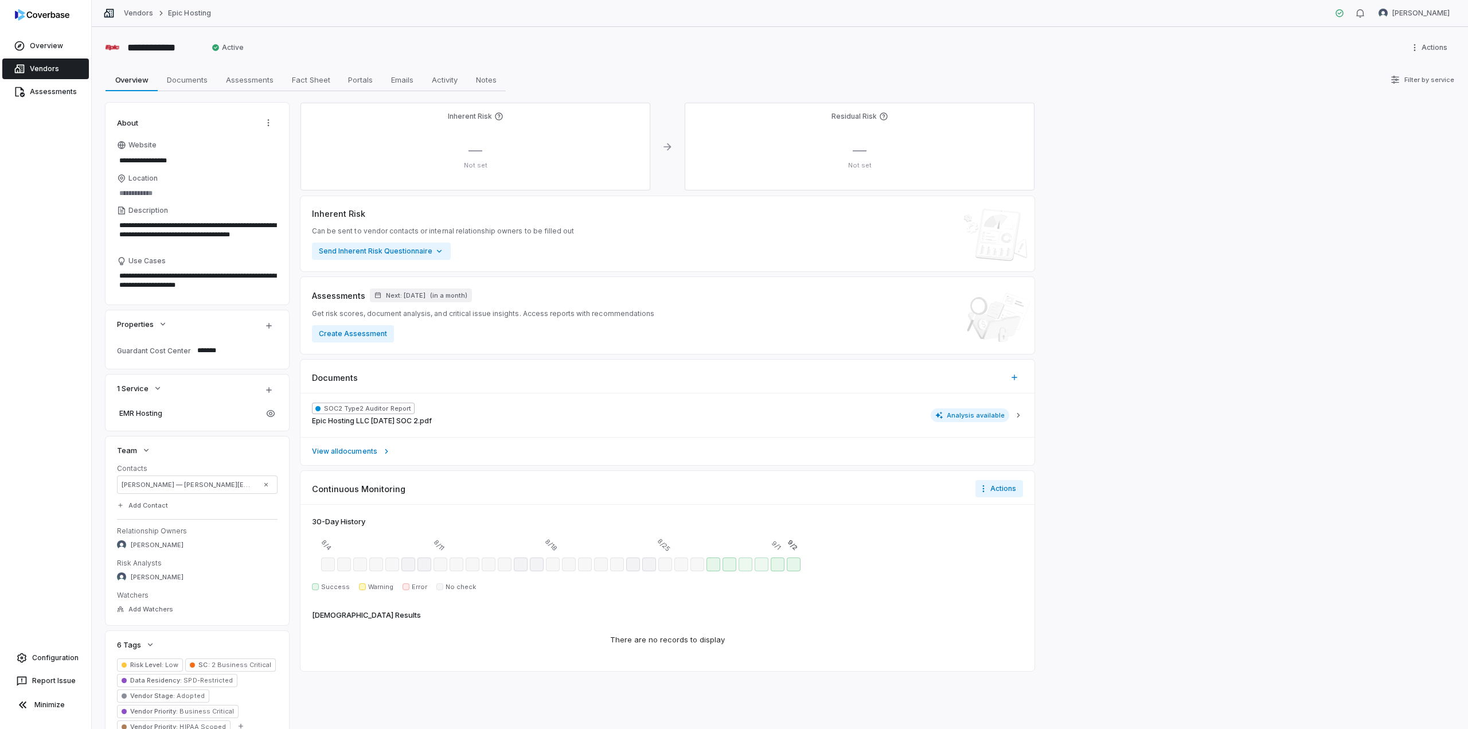
type textarea "*"
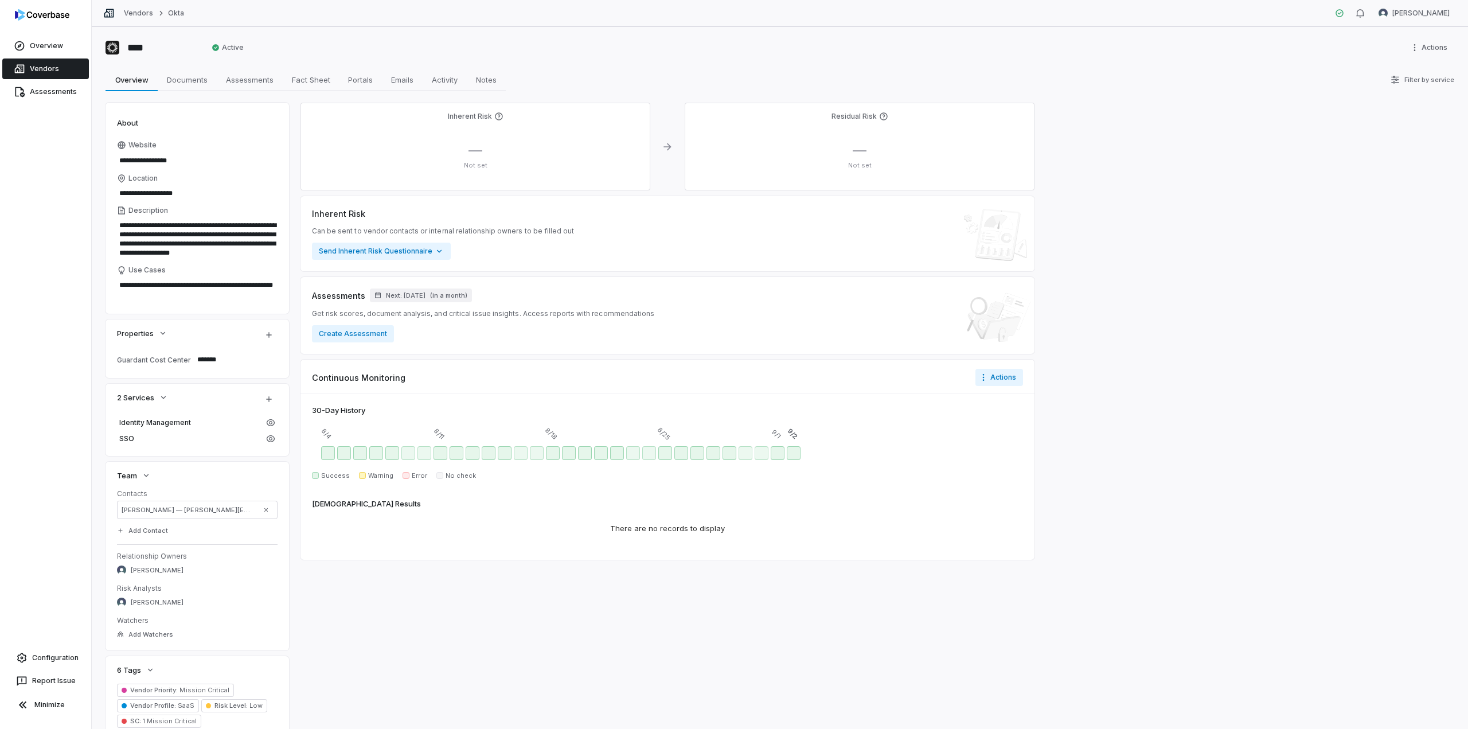
type textarea "*"
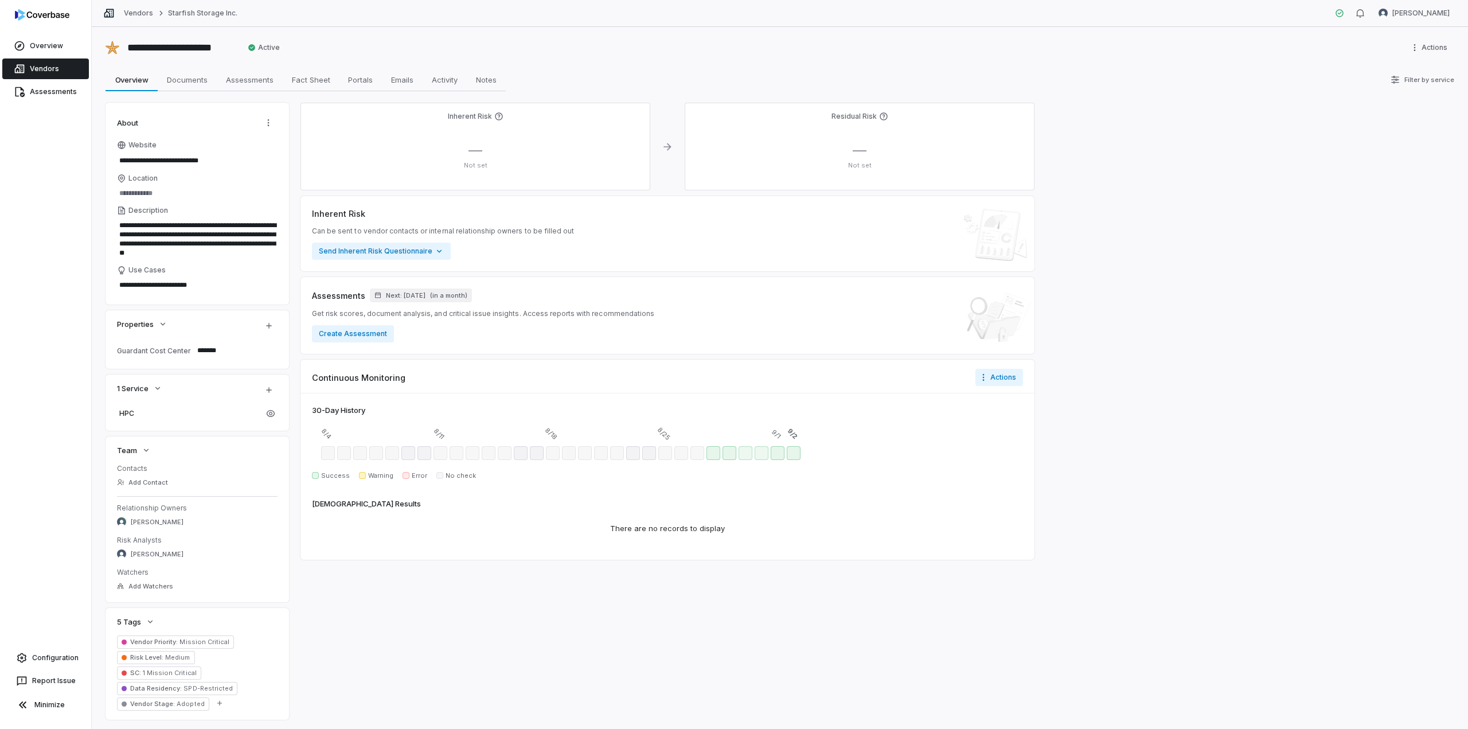
type textarea "*"
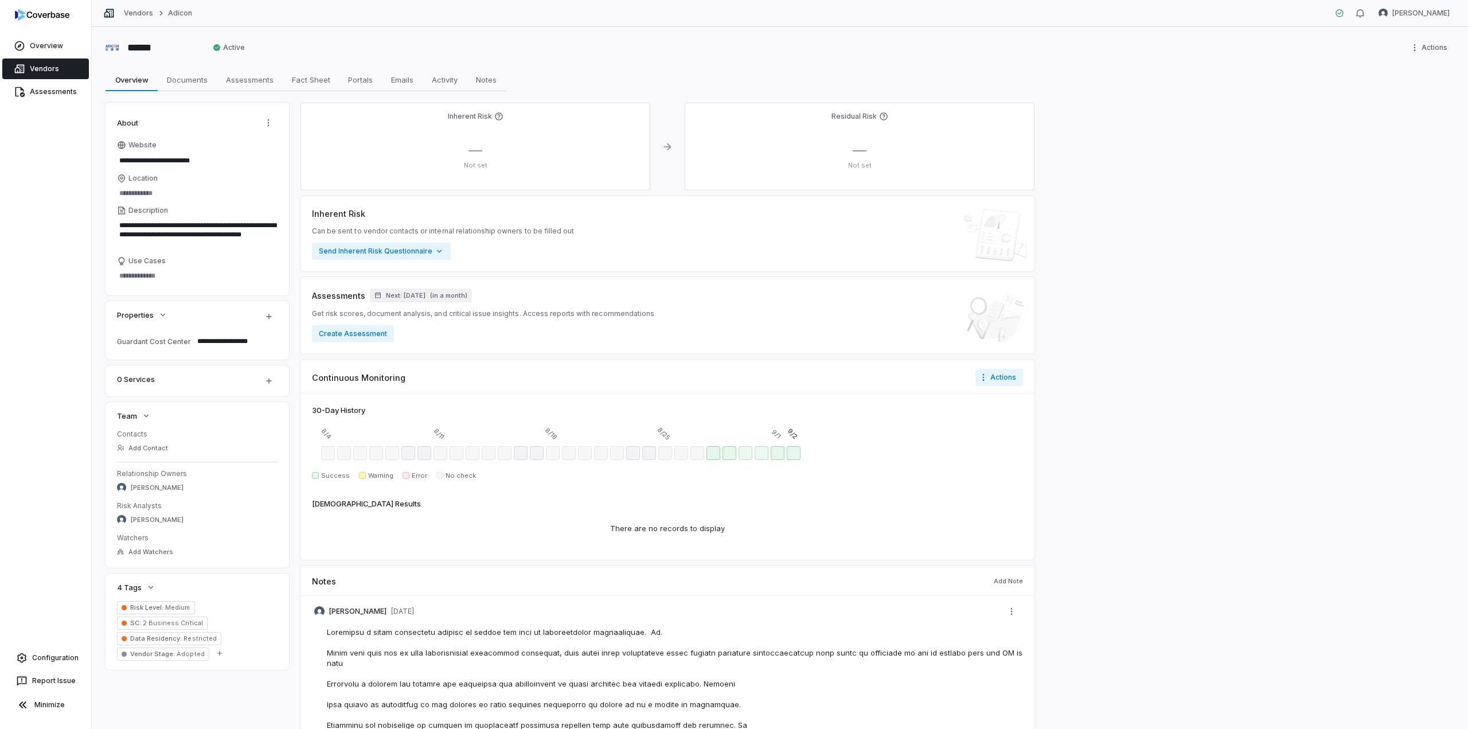
type textarea "*"
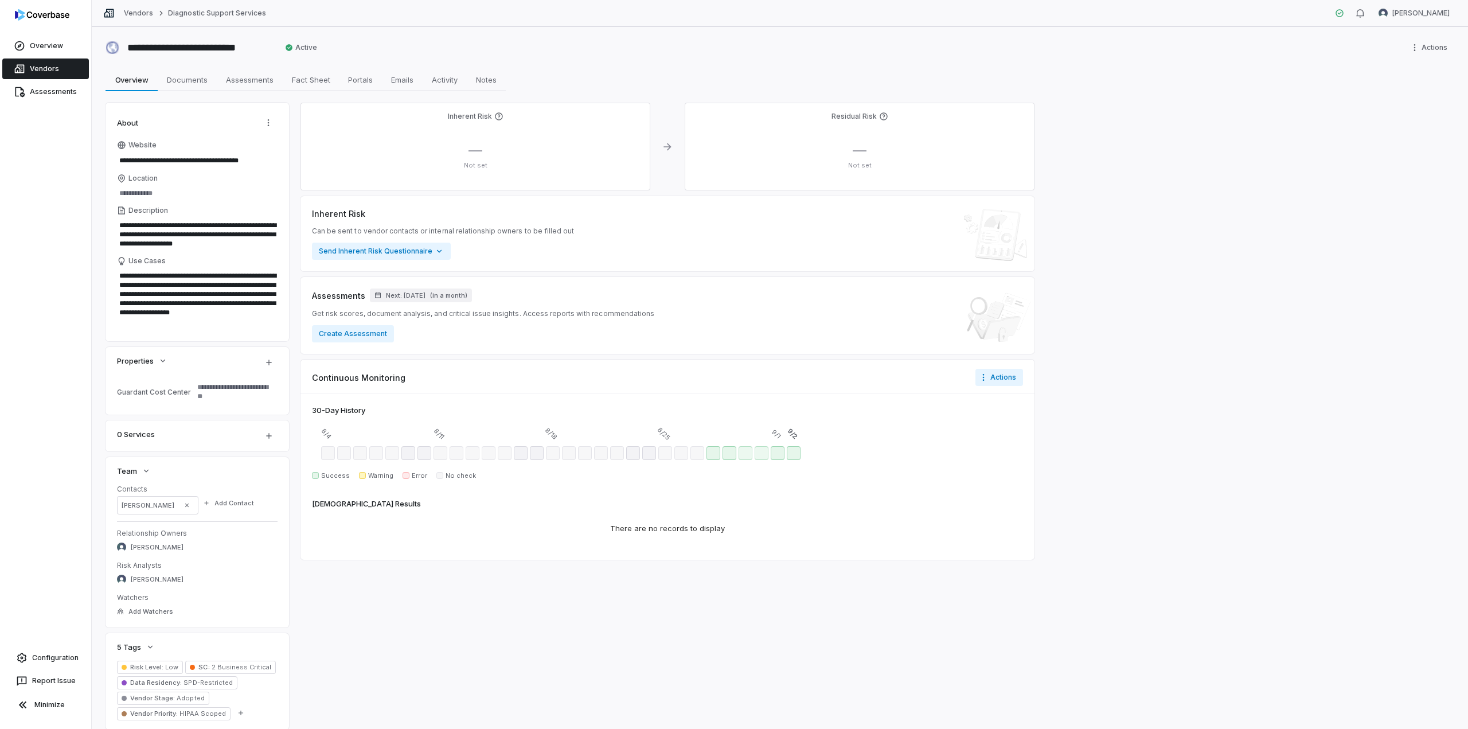
type textarea "*"
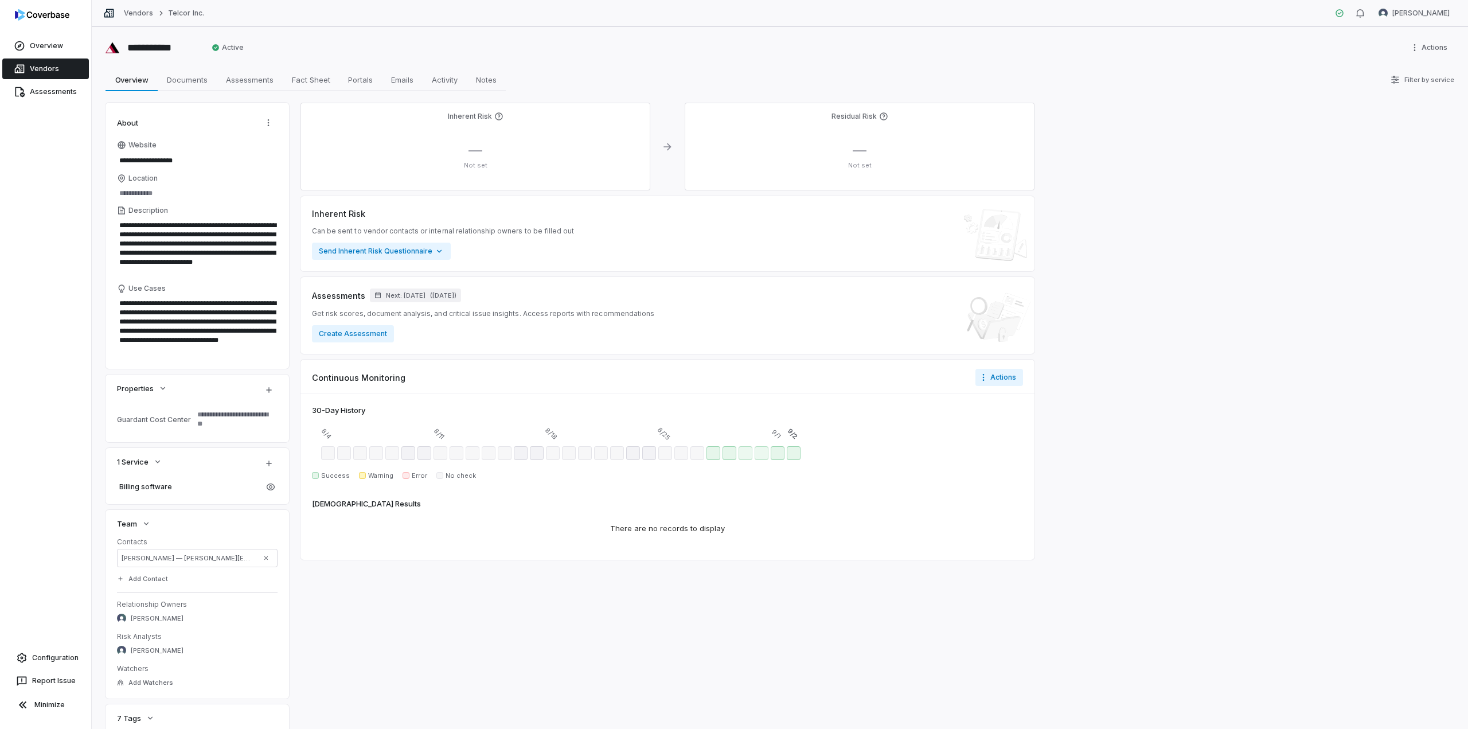
type textarea "*"
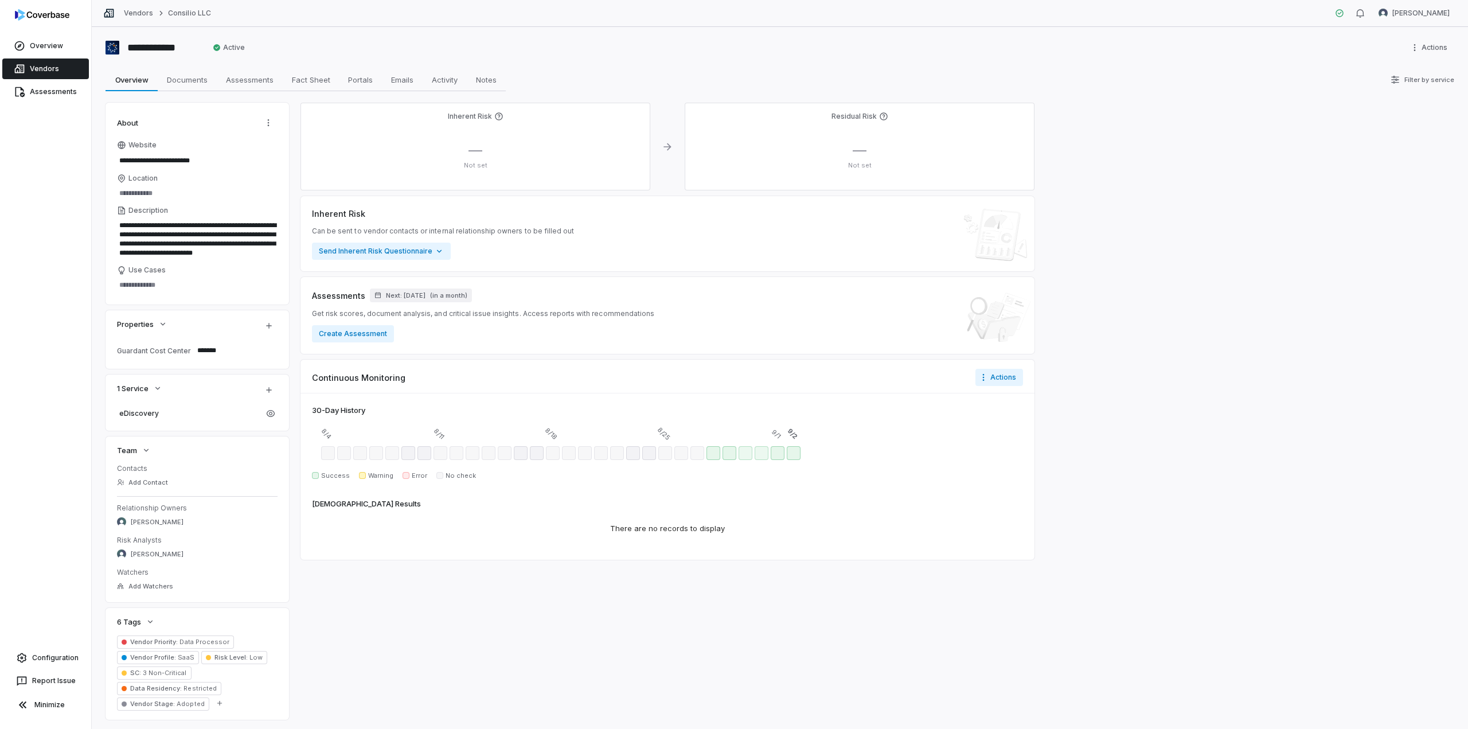
type textarea "*"
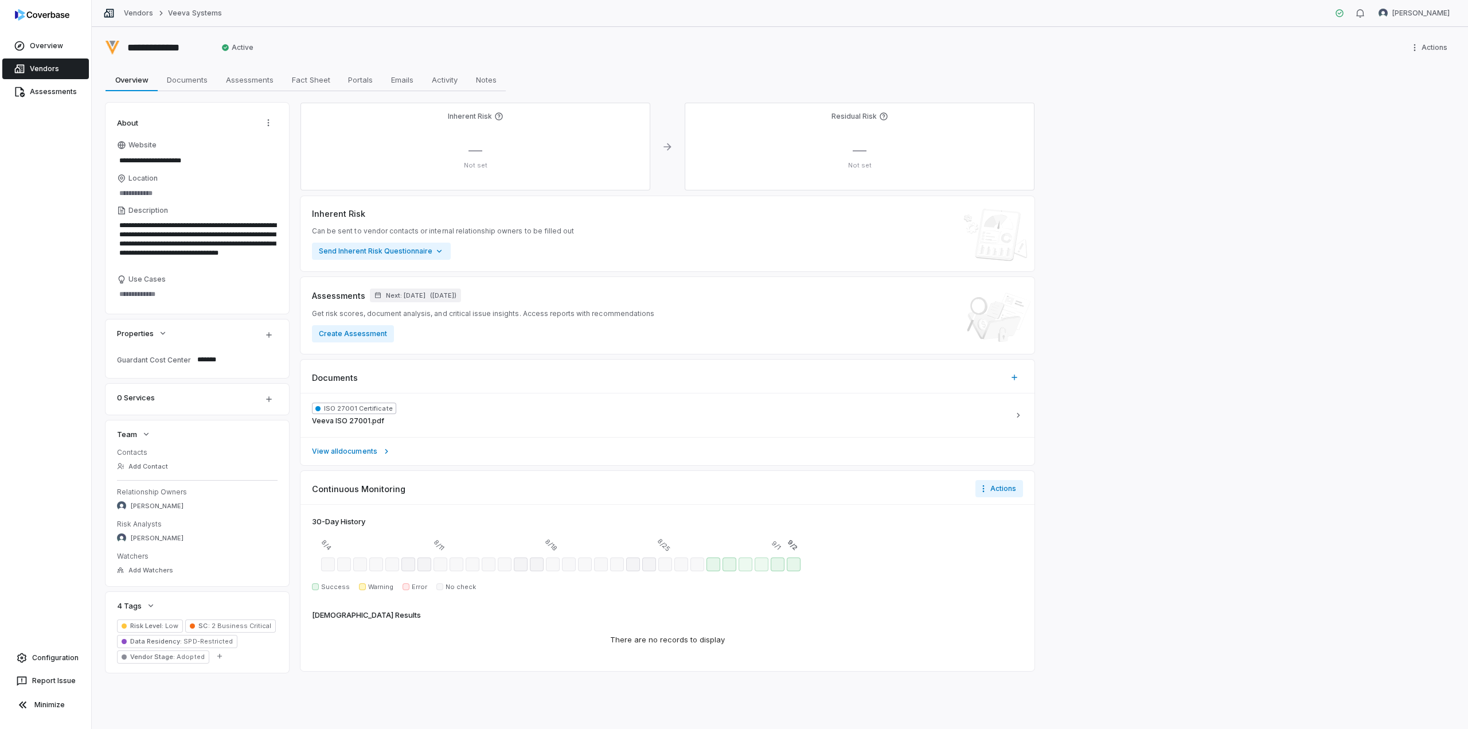
type textarea "*"
